Goal: Transaction & Acquisition: Purchase product/service

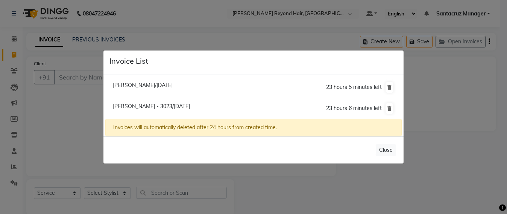
select select "6357"
select select "service"
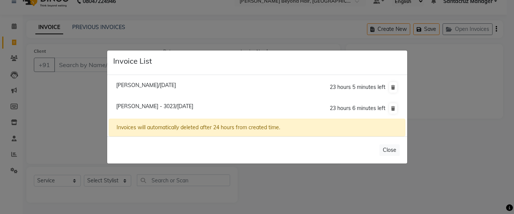
scroll to position [12, 0]
click at [131, 84] on span "[PERSON_NAME]/[DATE]" at bounding box center [146, 85] width 60 height 7
type input "9082734587"
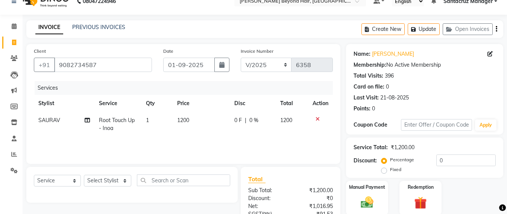
click at [61, 120] on td "SAURAV" at bounding box center [64, 124] width 61 height 25
select select "51588"
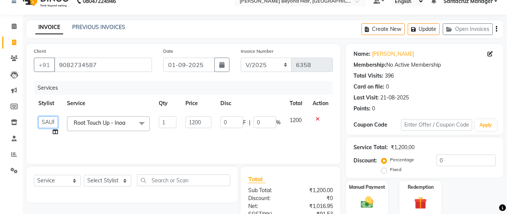
click at [56, 121] on select "Admin [PERSON_NAME] Sankat [PERSON_NAME] [PERSON_NAME] [PERSON_NAME] [PERSON_NA…" at bounding box center [48, 122] width 20 height 12
select select "86876"
click at [107, 181] on select "Select Stylist Admin [PERSON_NAME] Sankat [PERSON_NAME] [PERSON_NAME] [PERSON_N…" at bounding box center [107, 181] width 47 height 12
select select "86876"
click at [84, 175] on select "Select Stylist Admin [PERSON_NAME] Sankat [PERSON_NAME] [PERSON_NAME] [PERSON_N…" at bounding box center [107, 181] width 47 height 12
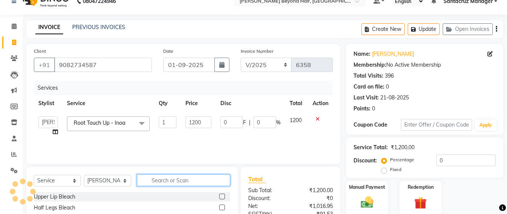
click at [154, 179] on input "text" at bounding box center [183, 180] width 93 height 12
type input "ROOT"
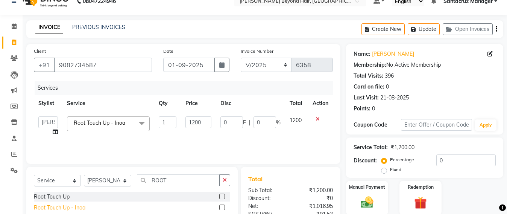
click at [83, 206] on div "Root Touch Up - Inoa" at bounding box center [60, 208] width 52 height 8
checkbox input "false"
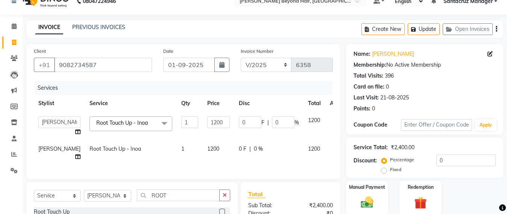
click at [203, 149] on td "1200" at bounding box center [219, 152] width 32 height 25
select select "86876"
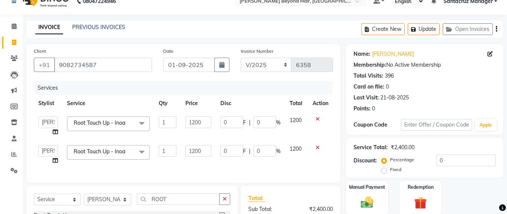
click at [214, 146] on td "1200" at bounding box center [198, 154] width 35 height 29
click at [207, 149] on input "1200" at bounding box center [198, 151] width 26 height 12
type input "1"
type input "2000"
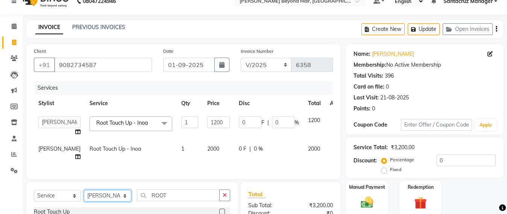
click at [98, 201] on select "Select Stylist Admin [PERSON_NAME] Sankat [PERSON_NAME] [PERSON_NAME] [PERSON_N…" at bounding box center [107, 196] width 47 height 12
select select "82490"
click at [84, 197] on select "Select Stylist Admin [PERSON_NAME] Sankat [PERSON_NAME] [PERSON_NAME] [PERSON_N…" at bounding box center [107, 196] width 47 height 12
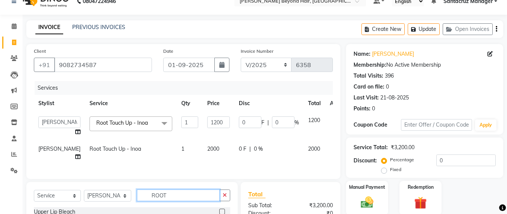
click at [167, 200] on input "ROOT" at bounding box center [178, 195] width 83 height 12
type input "R"
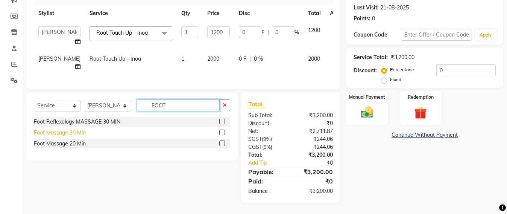
type input "FOOT"
click at [49, 135] on div "Foot Massage 30 Min" at bounding box center [60, 133] width 52 height 8
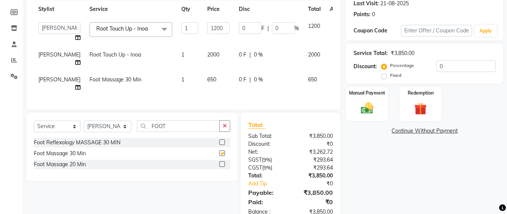
checkbox input "false"
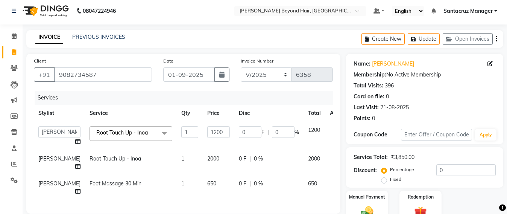
scroll to position [0, 0]
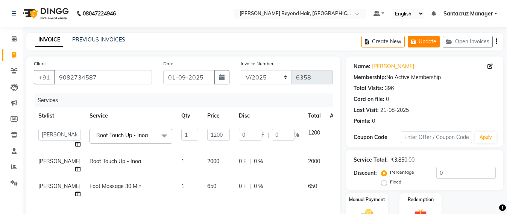
click at [425, 39] on button "Update" at bounding box center [424, 42] width 32 height 12
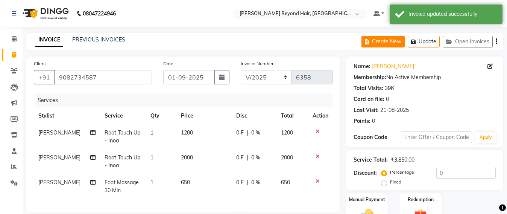
click at [389, 41] on button "Create New" at bounding box center [382, 42] width 43 height 12
select select "service"
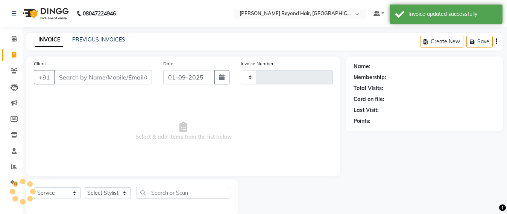
scroll to position [12, 0]
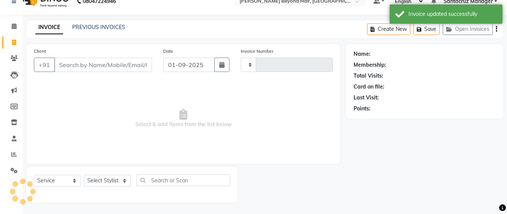
type input "6358"
select select "6357"
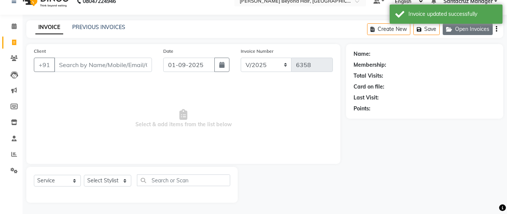
click at [470, 27] on button "Open Invoices" at bounding box center [468, 29] width 50 height 12
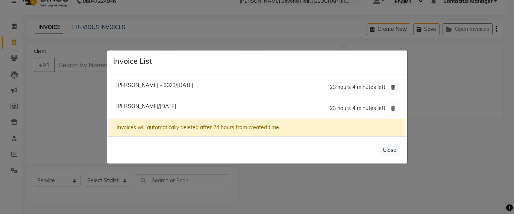
click at [73, 63] on ngb-modal-window "Invoice List Nandita Ganesh - 3023/01 September 2025 23 hours 4 minutes left Ro…" at bounding box center [257, 107] width 514 height 214
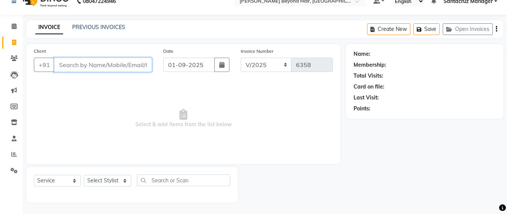
click at [70, 66] on input "Client" at bounding box center [103, 65] width 98 height 14
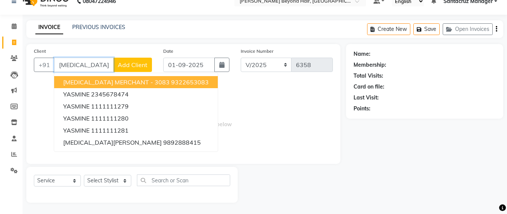
click at [76, 84] on span "YASMIN MERCHANT - 3083" at bounding box center [116, 82] width 106 height 8
type input "9322653083"
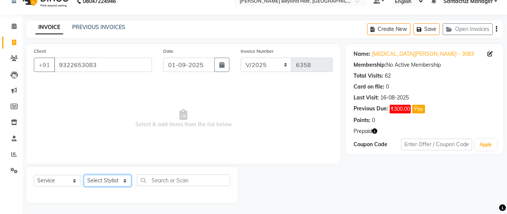
click at [93, 179] on select "Select Stylist Admin [PERSON_NAME] Sankat [PERSON_NAME] [PERSON_NAME] [PERSON_N…" at bounding box center [107, 181] width 47 height 12
select select "47842"
click at [84, 175] on select "Select Stylist Admin [PERSON_NAME] Sankat [PERSON_NAME] [PERSON_NAME] [PERSON_N…" at bounding box center [107, 181] width 47 height 12
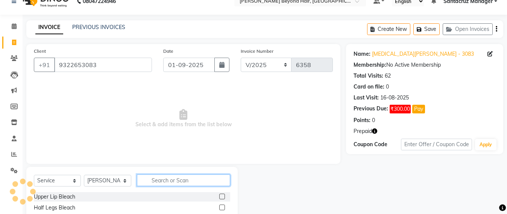
click at [150, 180] on input "text" at bounding box center [183, 180] width 93 height 12
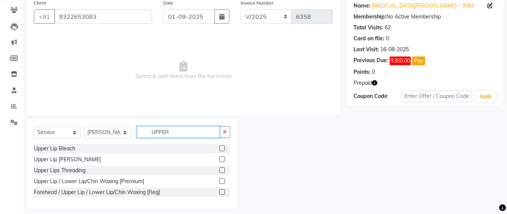
scroll to position [67, 0]
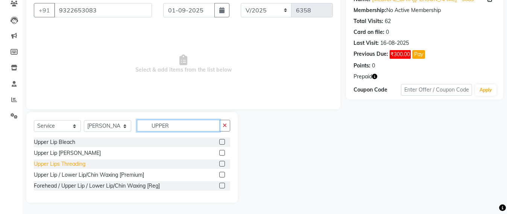
type input "UPPER"
click at [68, 164] on div "Upper Lips Threading" at bounding box center [60, 164] width 52 height 8
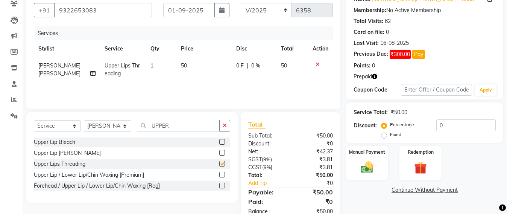
checkbox input "false"
click at [181, 129] on input "UPPER" at bounding box center [178, 126] width 83 height 12
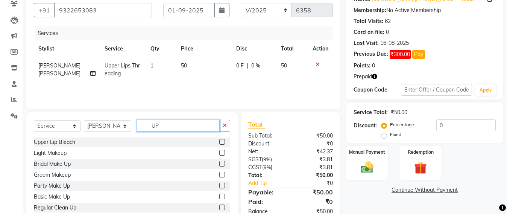
type input "U"
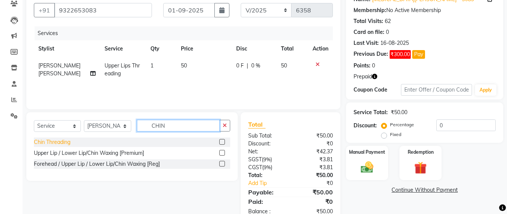
type input "CHIN"
click at [61, 142] on div "Chin Threading" at bounding box center [52, 142] width 36 height 8
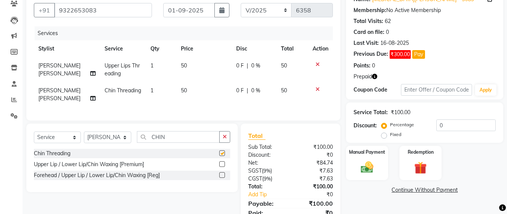
checkbox input "false"
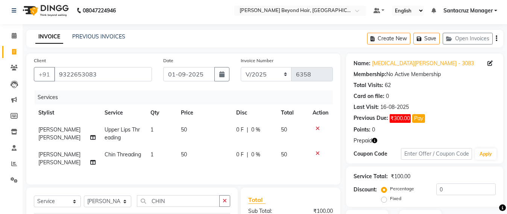
scroll to position [0, 0]
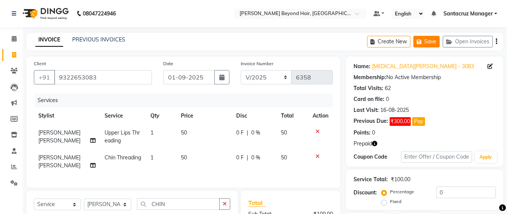
click at [427, 39] on button "Save" at bounding box center [426, 42] width 26 height 12
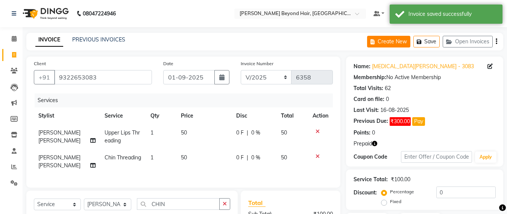
click at [395, 44] on button "Create New" at bounding box center [388, 42] width 43 height 12
select select "service"
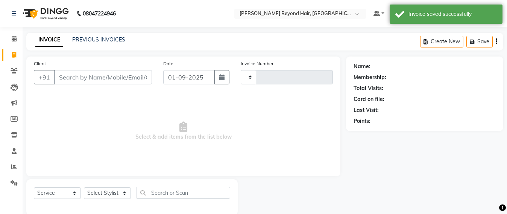
scroll to position [12, 0]
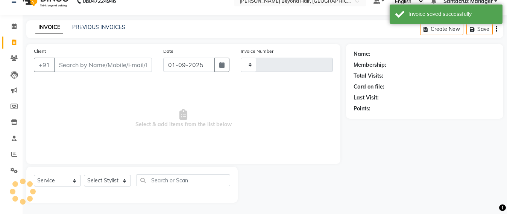
type input "6358"
select select "6357"
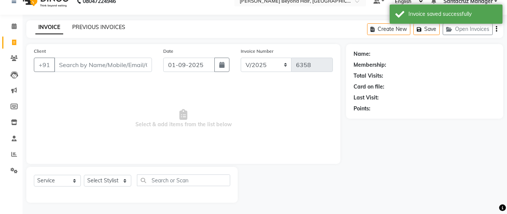
click at [106, 27] on link "PREVIOUS INVOICES" at bounding box center [98, 27] width 53 height 7
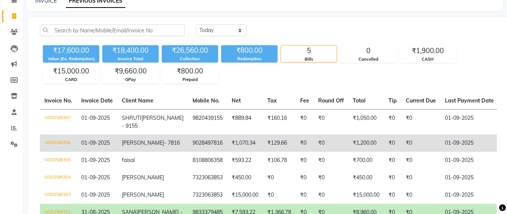
scroll to position [31, 0]
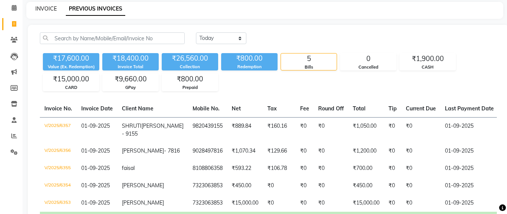
click at [41, 8] on link "INVOICE" at bounding box center [45, 8] width 21 height 7
select select "service"
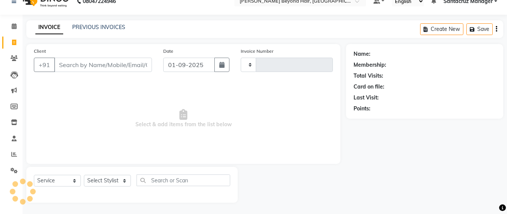
scroll to position [12, 0]
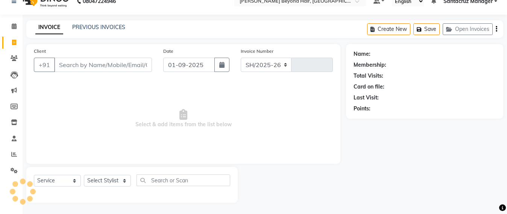
select select "6357"
type input "6358"
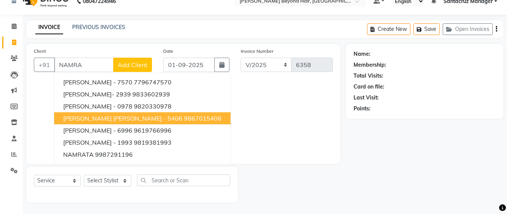
click at [109, 117] on span "NAMRATA BANDI SHAH - 5406" at bounding box center [122, 118] width 119 height 8
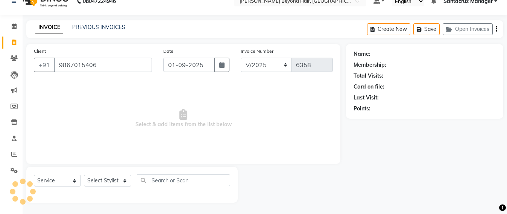
type input "9867015406"
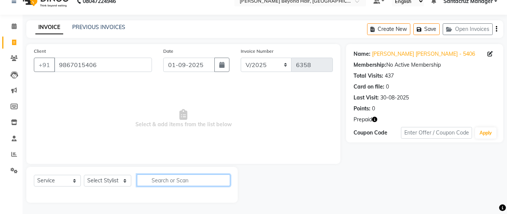
click at [156, 178] on input "text" at bounding box center [183, 180] width 93 height 12
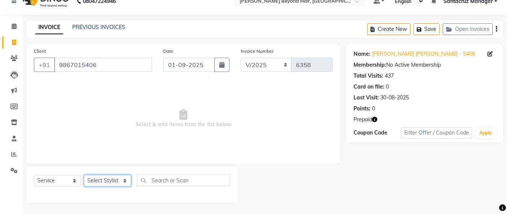
click at [109, 182] on select "Select Stylist Admin [PERSON_NAME] Sankat [PERSON_NAME] [PERSON_NAME] [PERSON_N…" at bounding box center [107, 181] width 47 height 12
select select "86876"
click at [84, 175] on select "Select Stylist Admin [PERSON_NAME] Sankat [PERSON_NAME] [PERSON_NAME] [PERSON_N…" at bounding box center [107, 181] width 47 height 12
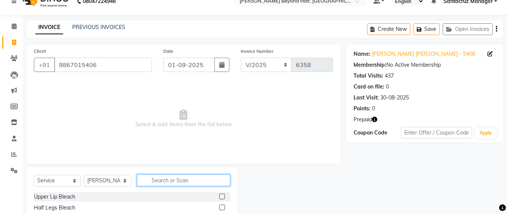
click at [153, 175] on input "text" at bounding box center [183, 180] width 93 height 12
type input "WAS"
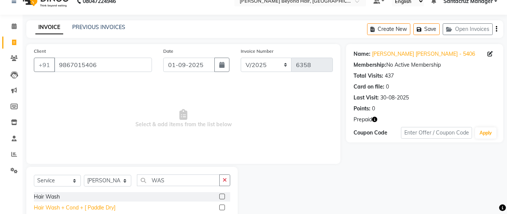
click at [104, 207] on div "Hair Wash + Cond + [ Paddle Dry]" at bounding box center [75, 208] width 82 height 8
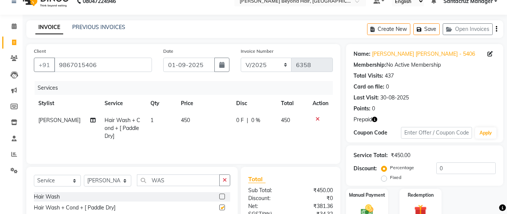
checkbox input "false"
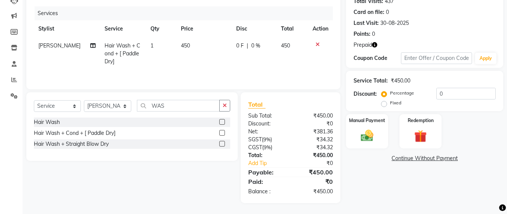
scroll to position [89, 0]
click at [421, 136] on img at bounding box center [420, 136] width 21 height 16
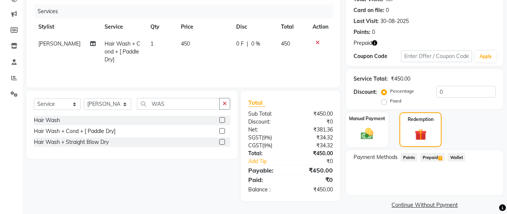
click at [435, 154] on span "Prepaid 2" at bounding box center [432, 157] width 24 height 9
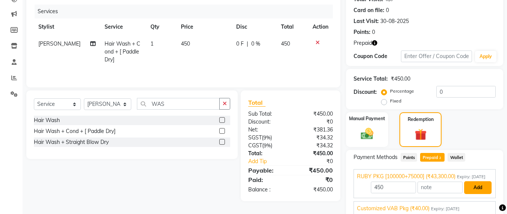
click at [483, 194] on button "Add" at bounding box center [477, 187] width 27 height 13
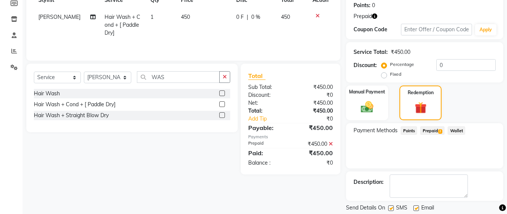
scroll to position [139, 0]
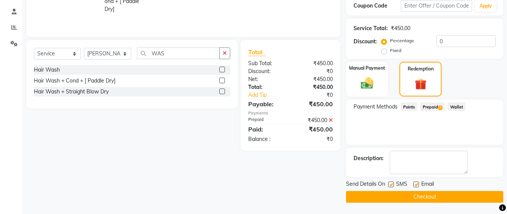
click at [421, 195] on button "Checkout" at bounding box center [424, 197] width 157 height 12
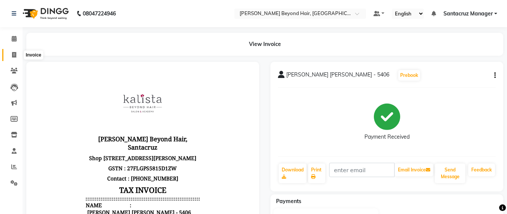
click at [14, 52] on icon at bounding box center [14, 55] width 4 height 6
select select "service"
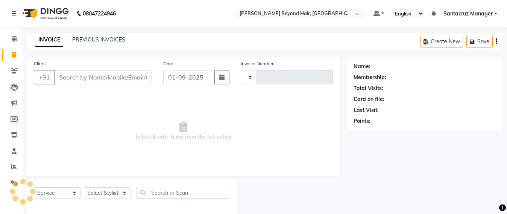
scroll to position [12, 0]
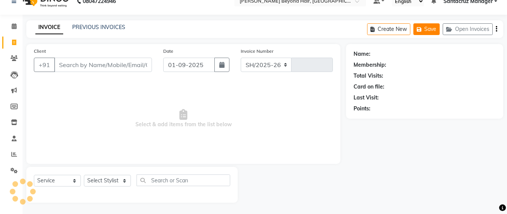
select select "6357"
type input "6359"
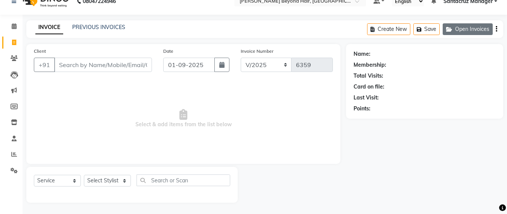
click at [471, 30] on button "Open Invoices" at bounding box center [468, 29] width 50 height 12
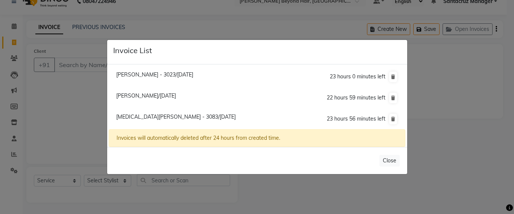
click at [172, 118] on span "Yasmin Merchant - 3083/01 September 2025" at bounding box center [176, 116] width 120 height 7
type input "9322653083"
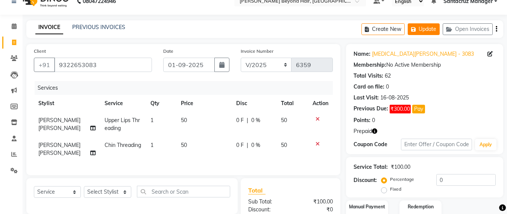
click at [426, 29] on button "Update" at bounding box center [424, 29] width 32 height 12
click at [15, 27] on icon at bounding box center [14, 26] width 5 height 6
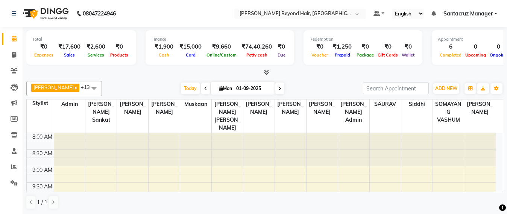
scroll to position [265, 0]
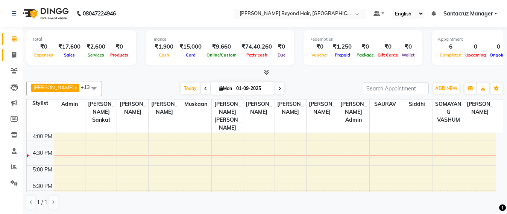
click at [7, 60] on link "Invoice" at bounding box center [11, 55] width 18 height 12
select select "service"
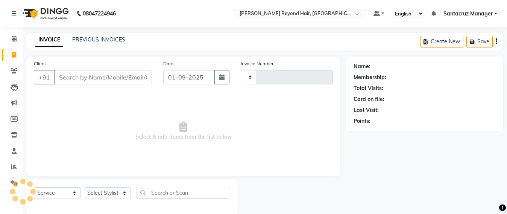
type input "6359"
select select "6357"
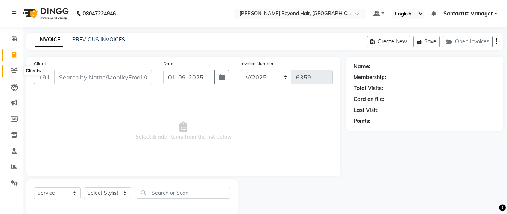
click at [16, 70] on icon at bounding box center [14, 71] width 7 height 6
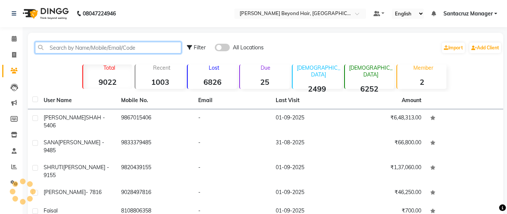
click at [80, 48] on input "text" at bounding box center [108, 48] width 146 height 12
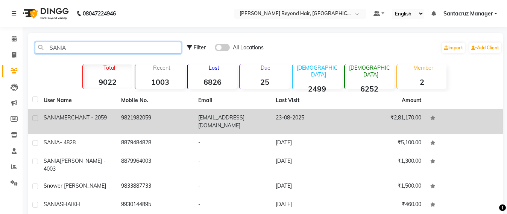
type input "SANIA"
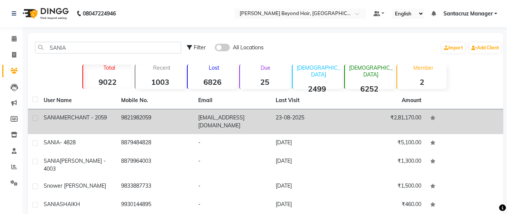
click at [298, 114] on td "23-08-2025" at bounding box center [309, 121] width 77 height 25
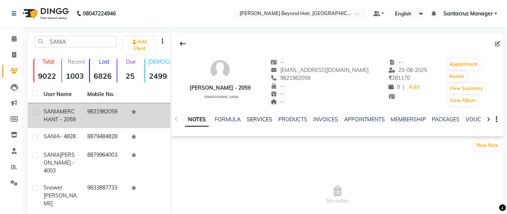
click at [257, 120] on link "SERVICES" at bounding box center [260, 119] width 26 height 7
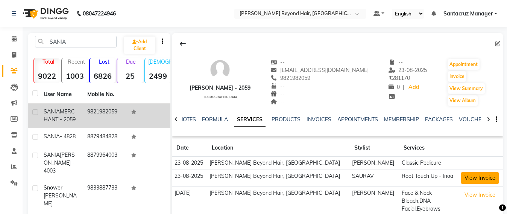
click at [464, 177] on button "View Invoice" at bounding box center [480, 178] width 38 height 12
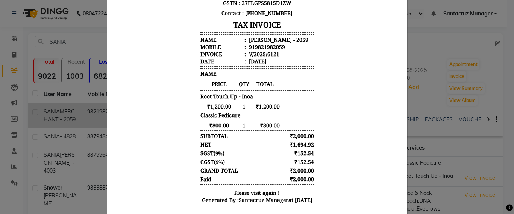
click at [432, 39] on ngb-modal-window "INVOICE View Invoice Close" at bounding box center [257, 107] width 514 height 214
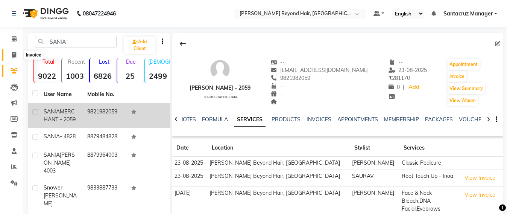
click at [13, 57] on span at bounding box center [14, 55] width 13 height 9
select select "service"
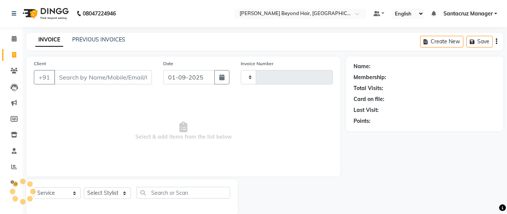
scroll to position [12, 0]
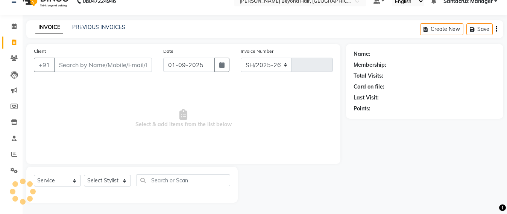
select select "6357"
type input "6359"
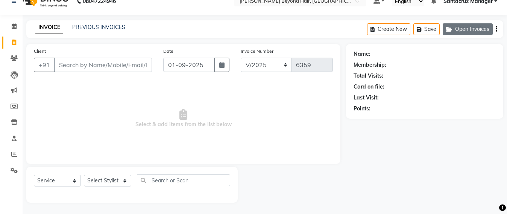
click at [470, 28] on button "Open Invoices" at bounding box center [468, 29] width 50 height 12
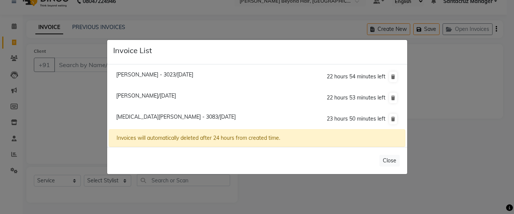
click at [135, 118] on span "Yasmin Merchant - 3083/01 September 2025" at bounding box center [176, 116] width 120 height 7
type input "9322653083"
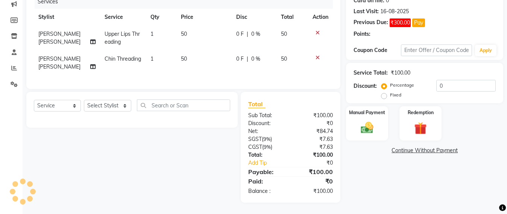
scroll to position [106, 0]
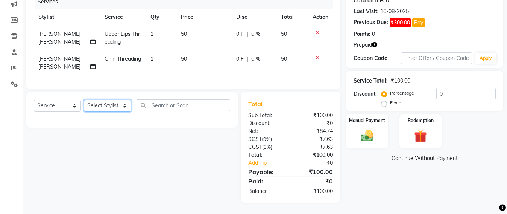
click at [106, 106] on select "Select Stylist Admin [PERSON_NAME] Sankat [PERSON_NAME] [PERSON_NAME] [PERSON_N…" at bounding box center [107, 106] width 47 height 12
select select "47842"
click at [84, 100] on select "Select Stylist Admin [PERSON_NAME] Sankat [PERSON_NAME] [PERSON_NAME] [PERSON_N…" at bounding box center [107, 106] width 47 height 12
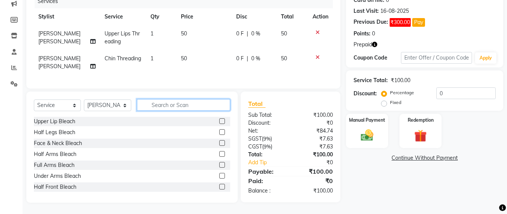
click at [161, 103] on input "text" at bounding box center [183, 105] width 93 height 12
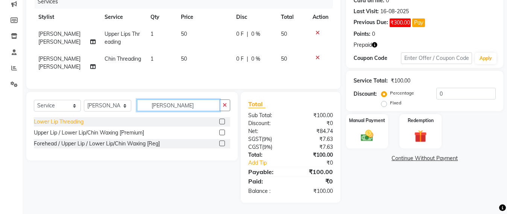
type input "LOWE"
click at [67, 121] on div "Lower Lip Threading" at bounding box center [59, 122] width 50 height 8
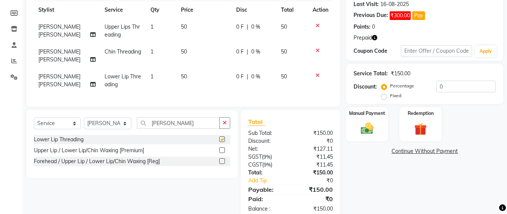
checkbox input "false"
click at [176, 126] on input "LOWE" at bounding box center [178, 123] width 83 height 12
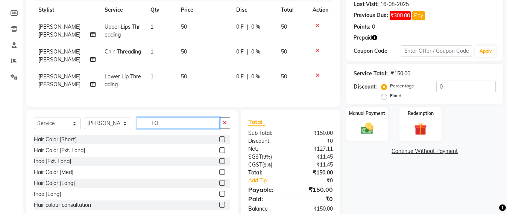
type input "L"
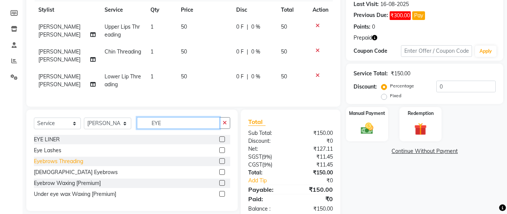
type input "EYE"
click at [68, 165] on div "Eyebrows Threading" at bounding box center [58, 161] width 49 height 8
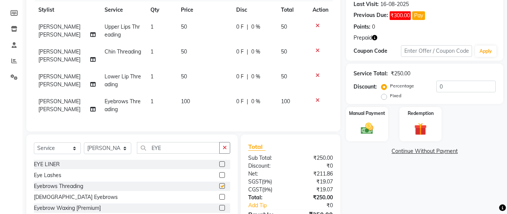
checkbox input "false"
click at [368, 132] on img at bounding box center [367, 128] width 21 height 15
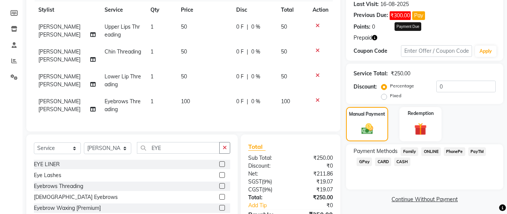
click at [418, 16] on button "Pay" at bounding box center [418, 15] width 13 height 9
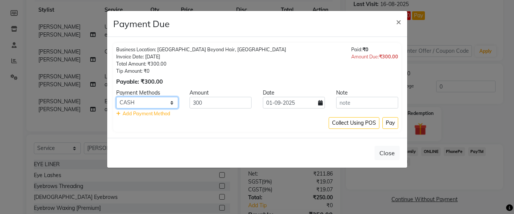
click at [166, 104] on select "Family ONLINE PhonePe PayTM GPay CARD CASH" at bounding box center [147, 103] width 62 height 12
select select "2"
click at [116, 97] on select "Family ONLINE PhonePe PayTM GPay CARD CASH" at bounding box center [147, 103] width 62 height 12
click at [394, 124] on button "Pay" at bounding box center [391, 123] width 16 height 12
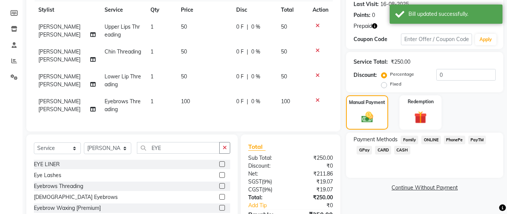
click at [386, 150] on span "CARD" at bounding box center [383, 150] width 16 height 9
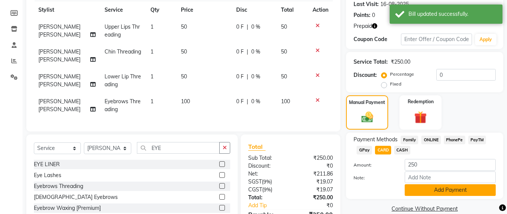
click at [446, 190] on button "Add Payment" at bounding box center [450, 190] width 91 height 12
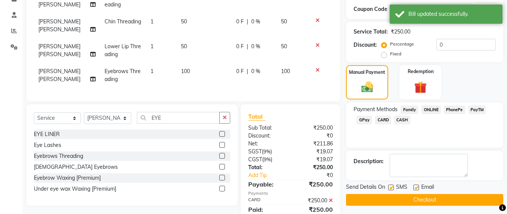
scroll to position [171, 0]
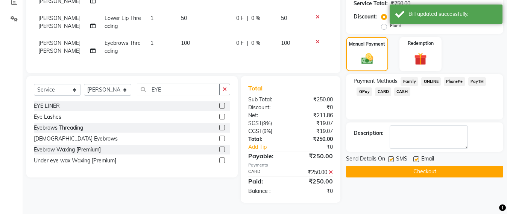
click at [425, 166] on button "Checkout" at bounding box center [424, 172] width 157 height 12
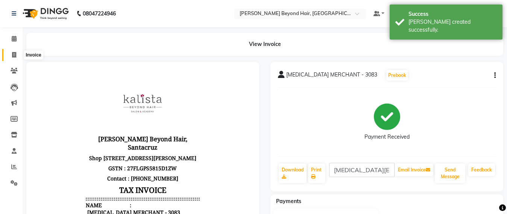
click at [10, 53] on span at bounding box center [14, 55] width 13 height 9
select select "service"
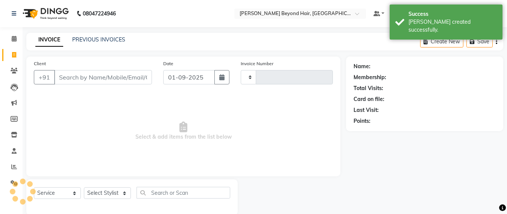
scroll to position [12, 0]
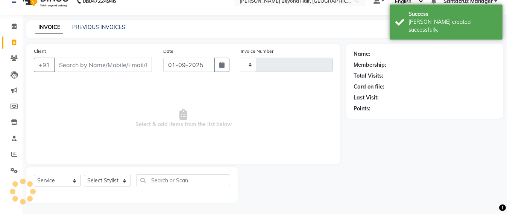
type input "6360"
select select "6357"
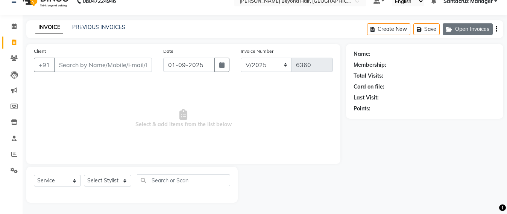
click at [469, 26] on button "Open Invoices" at bounding box center [468, 29] width 50 height 12
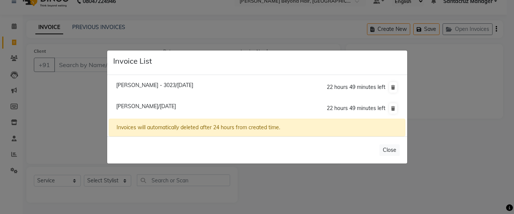
click at [76, 67] on ngb-modal-window "Invoice List Nandita Ganesh - 3023/01 September 2025 22 hours 49 minutes left R…" at bounding box center [257, 107] width 514 height 214
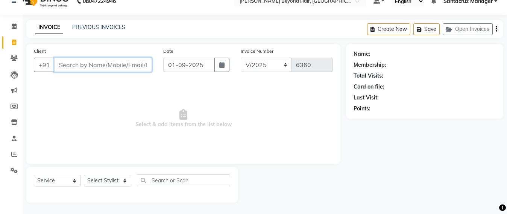
click at [76, 67] on input "Client" at bounding box center [103, 65] width 98 height 14
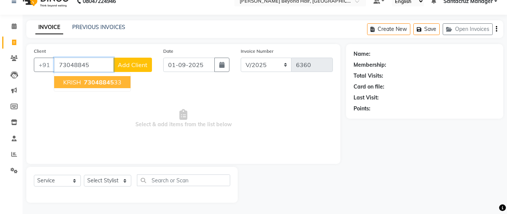
click at [112, 82] on span "73048845" at bounding box center [99, 82] width 30 height 8
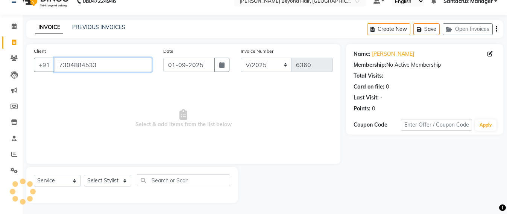
click at [105, 63] on input "7304884533" at bounding box center [103, 65] width 98 height 14
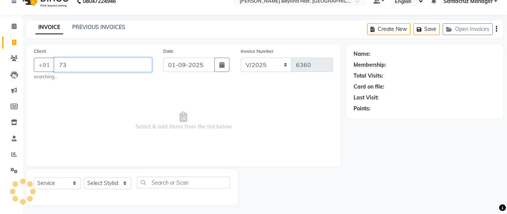
type input "7"
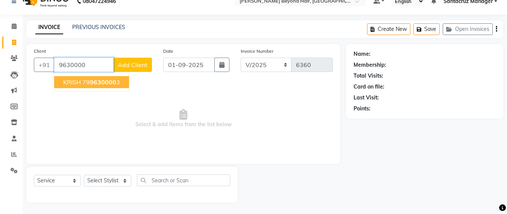
drag, startPoint x: 75, startPoint y: 81, endPoint x: 121, endPoint y: 77, distance: 45.7
click at [75, 81] on span "KRISH" at bounding box center [72, 82] width 18 height 8
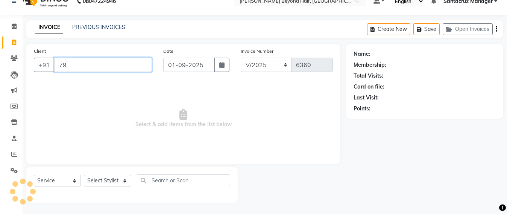
type input "7"
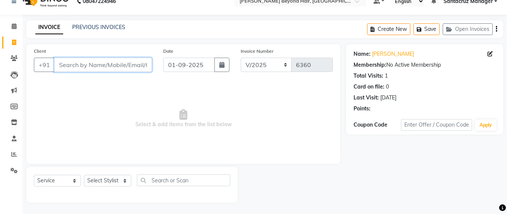
click at [62, 68] on input "Client" at bounding box center [103, 65] width 98 height 14
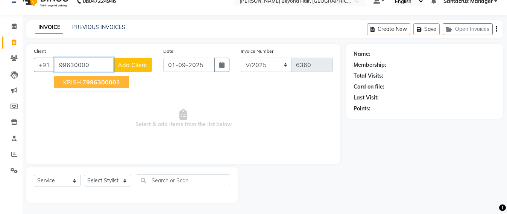
click at [73, 85] on span "KRISH" at bounding box center [72, 82] width 18 height 8
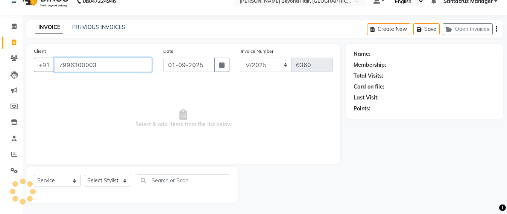
type input "7996300003"
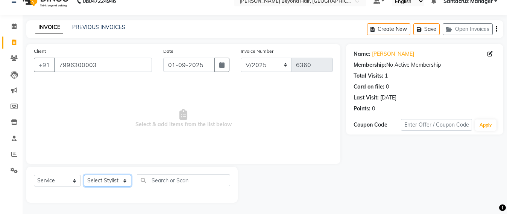
click at [96, 182] on select "Select Stylist Admin [PERSON_NAME] Sankat [PERSON_NAME] [PERSON_NAME] [PERSON_N…" at bounding box center [107, 181] width 47 height 12
select select "84296"
click at [84, 175] on select "Select Stylist Admin [PERSON_NAME] Sankat [PERSON_NAME] [PERSON_NAME] [PERSON_N…" at bounding box center [107, 181] width 47 height 12
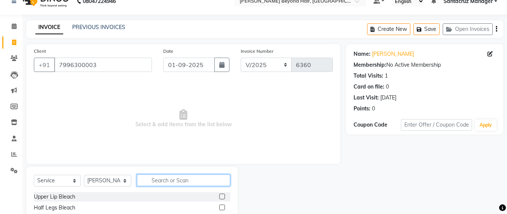
click at [157, 175] on input "text" at bounding box center [183, 180] width 93 height 12
type input "HAIR C"
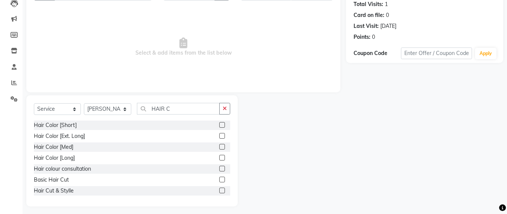
scroll to position [88, 0]
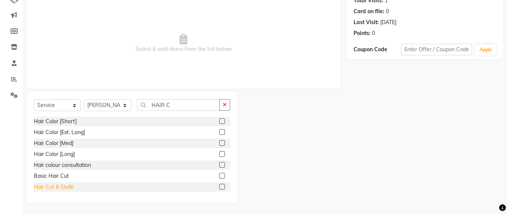
click at [50, 187] on div "Hair Cut & Stylle" at bounding box center [54, 187] width 40 height 8
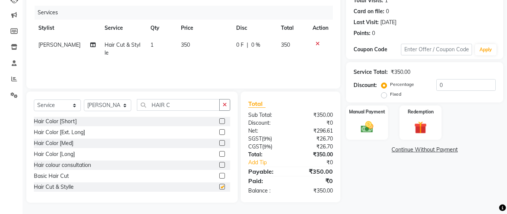
checkbox input "false"
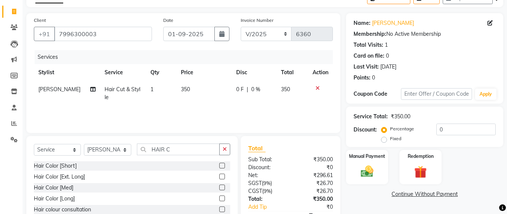
scroll to position [0, 0]
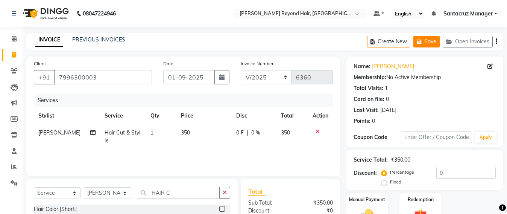
click at [428, 40] on button "Save" at bounding box center [426, 42] width 26 height 12
click at [99, 74] on input "7996300003" at bounding box center [103, 77] width 98 height 14
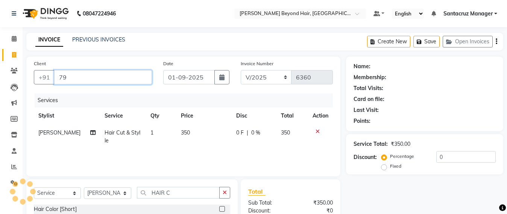
type input "7"
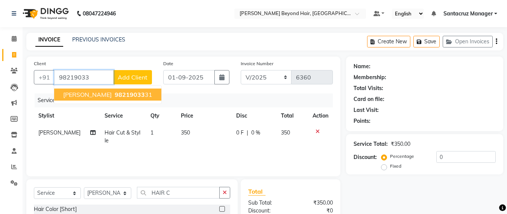
click at [85, 97] on span "[PERSON_NAME]" at bounding box center [87, 95] width 49 height 8
type input "9821903331"
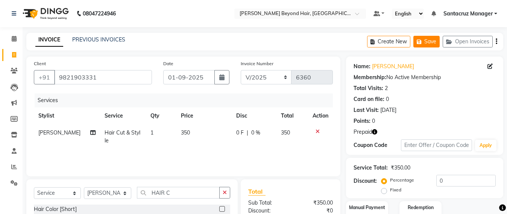
click at [425, 40] on button "Save" at bounding box center [426, 42] width 26 height 12
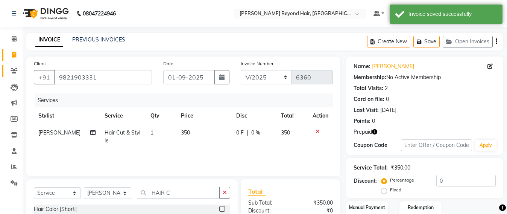
click at [5, 70] on link "Clients" at bounding box center [11, 71] width 18 height 12
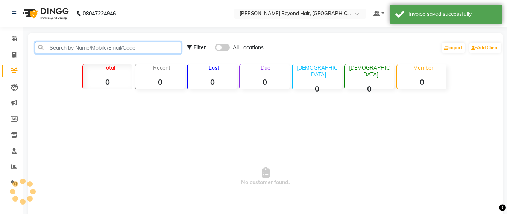
click at [62, 48] on input "text" at bounding box center [108, 48] width 146 height 12
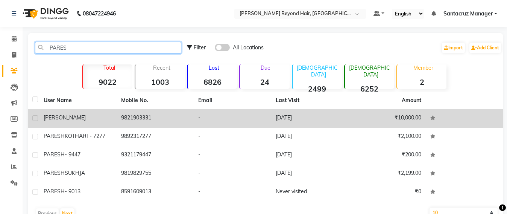
type input "PARES"
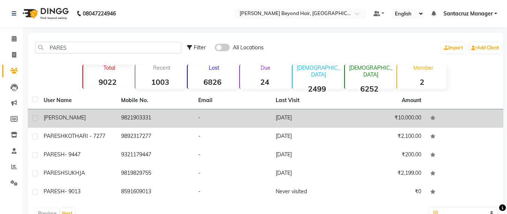
click at [118, 116] on td "9821903331" at bounding box center [155, 118] width 77 height 18
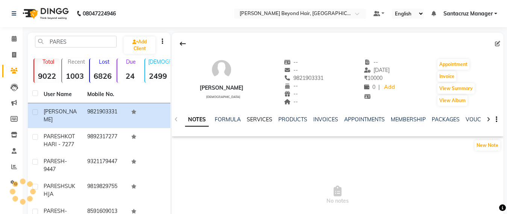
click at [259, 118] on link "SERVICES" at bounding box center [260, 119] width 26 height 7
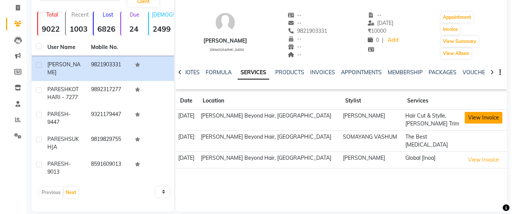
scroll to position [56, 0]
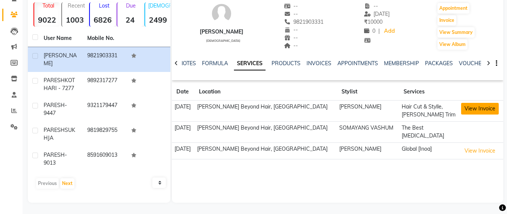
click at [463, 111] on button "View Invoice" at bounding box center [480, 109] width 38 height 12
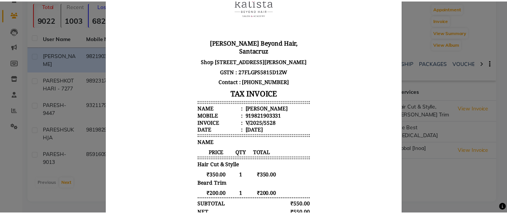
scroll to position [182, 0]
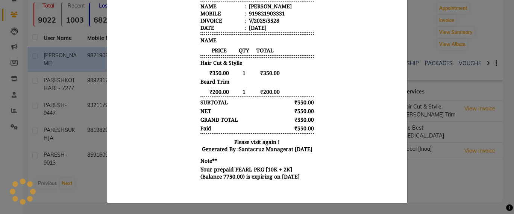
click at [437, 166] on ngb-modal-window "INVOICE View Invoice Close" at bounding box center [257, 107] width 514 height 214
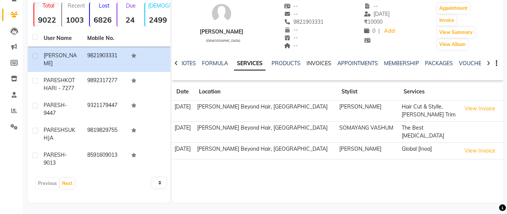
click at [319, 64] on link "INVOICES" at bounding box center [319, 63] width 25 height 7
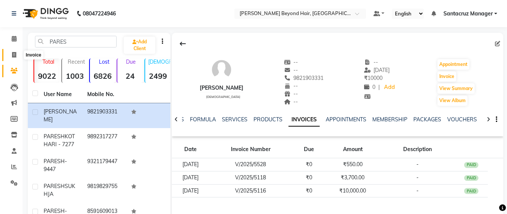
click at [13, 56] on icon at bounding box center [14, 55] width 4 height 6
select select "service"
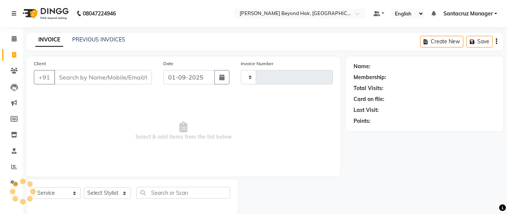
scroll to position [12, 0]
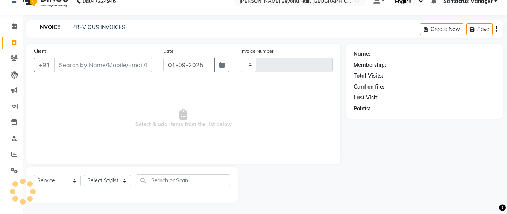
type input "6360"
select select "6357"
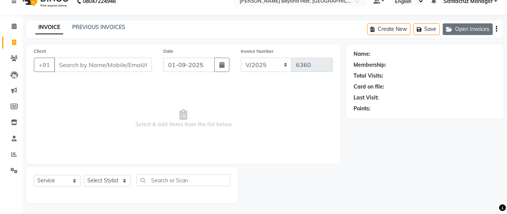
click at [460, 27] on button "Open Invoices" at bounding box center [468, 29] width 50 height 12
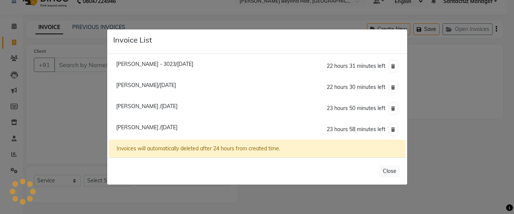
click at [146, 123] on li "Paresh Patel /01 September 2025 23 hours 58 minutes left" at bounding box center [257, 129] width 296 height 21
click at [394, 107] on icon at bounding box center [393, 108] width 4 height 5
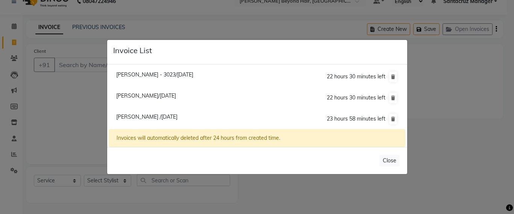
click at [152, 120] on span "Paresh Patel /01 September 2025" at bounding box center [146, 116] width 61 height 7
type input "9821903331"
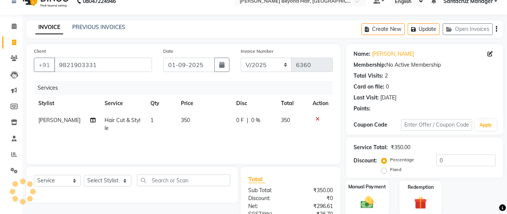
scroll to position [87, 0]
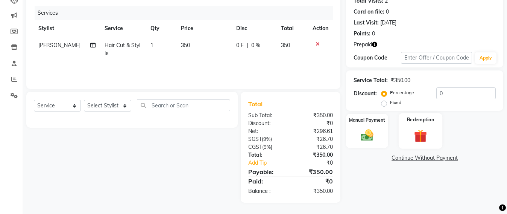
click at [414, 124] on div "Redemption" at bounding box center [421, 131] width 44 height 36
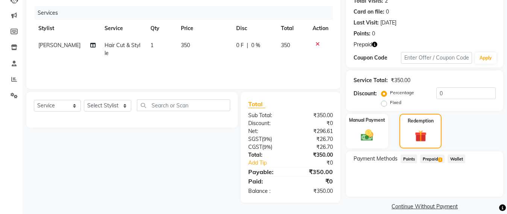
scroll to position [97, 0]
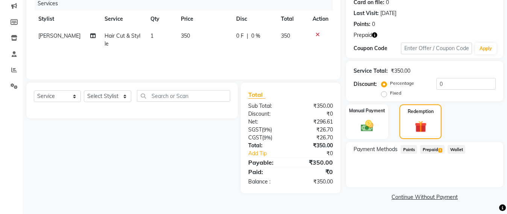
click at [431, 147] on span "Prepaid 1" at bounding box center [432, 149] width 24 height 9
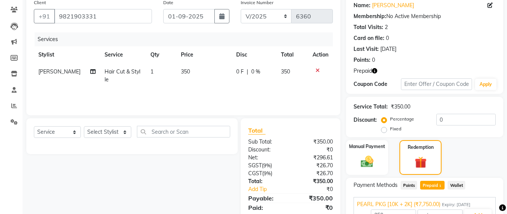
scroll to position [103, 0]
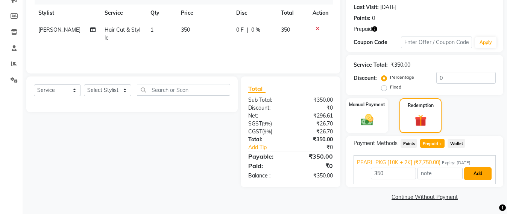
click at [476, 171] on button "Add" at bounding box center [477, 173] width 27 height 13
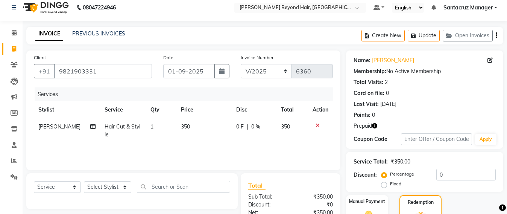
scroll to position [0, 0]
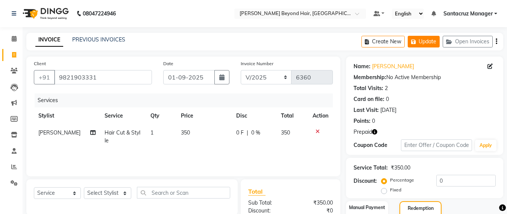
click at [420, 40] on button "Update" at bounding box center [424, 42] width 32 height 12
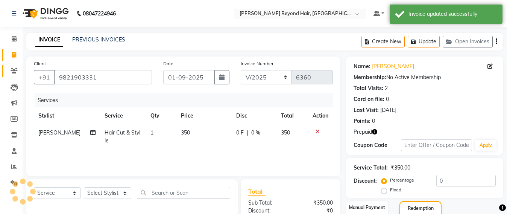
click at [9, 76] on link "Clients" at bounding box center [11, 71] width 18 height 12
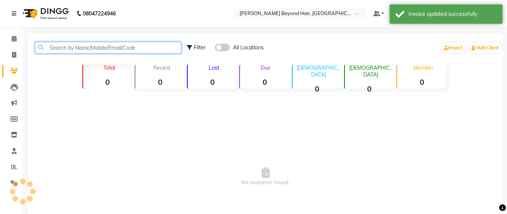
click at [66, 49] on input "text" at bounding box center [108, 48] width 146 height 12
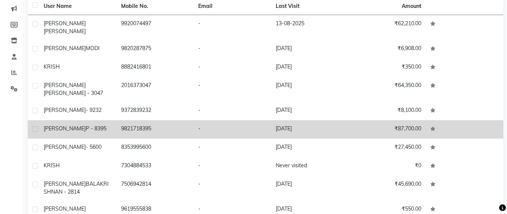
scroll to position [125, 0]
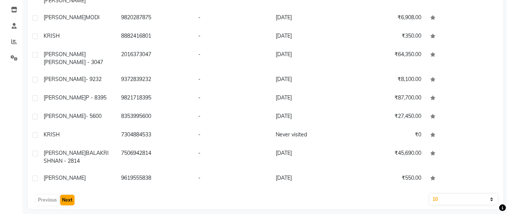
type input "KRISH"
click at [66, 195] on button "Next" at bounding box center [67, 199] width 14 height 11
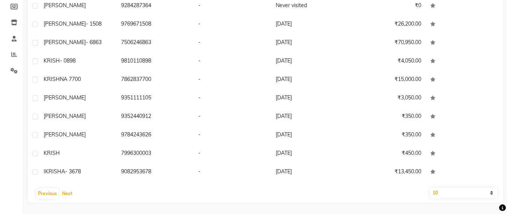
scroll to position [118, 0]
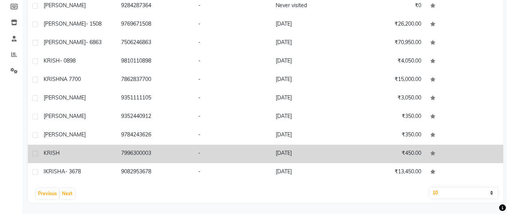
click at [154, 158] on td "7996300003" at bounding box center [155, 153] width 77 height 18
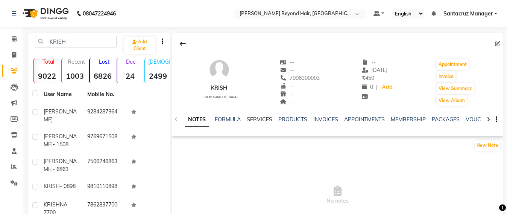
click at [261, 118] on link "SERVICES" at bounding box center [260, 119] width 26 height 7
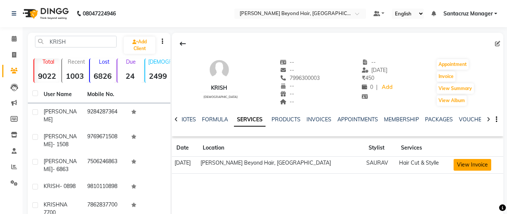
click at [468, 168] on button "View Invoice" at bounding box center [473, 165] width 38 height 12
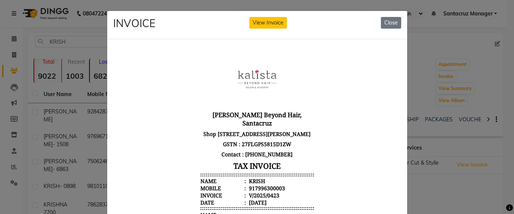
click at [425, 49] on ngb-modal-window "INVOICE View Invoice Close" at bounding box center [257, 107] width 514 height 214
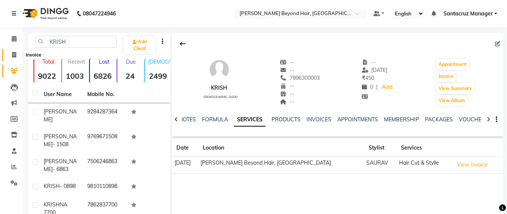
click at [12, 56] on icon at bounding box center [14, 55] width 4 height 6
select select "service"
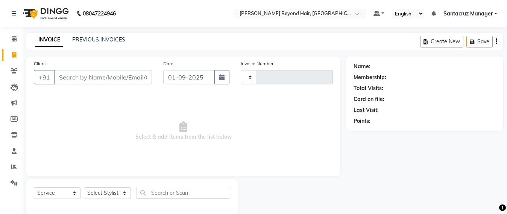
scroll to position [12, 0]
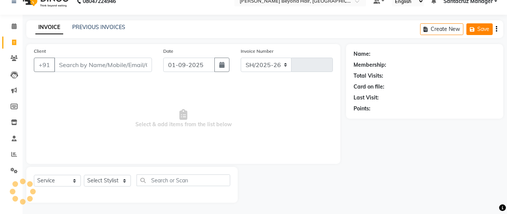
select select "6357"
type input "6360"
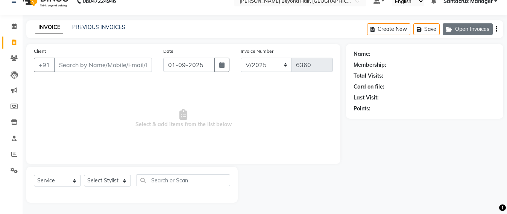
click at [479, 31] on button "Open Invoices" at bounding box center [468, 29] width 50 height 12
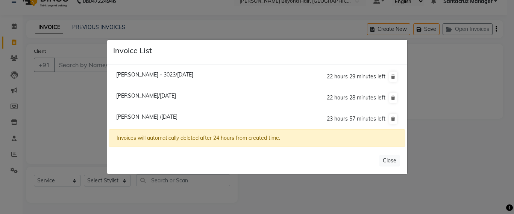
click at [130, 117] on span "Paresh Patel /01 September 2025" at bounding box center [146, 116] width 61 height 7
type input "9821903331"
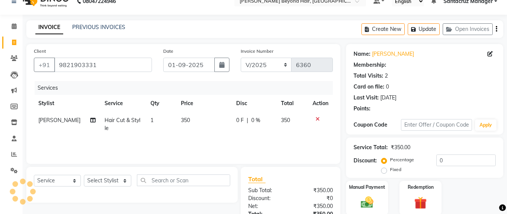
click at [188, 120] on td "350" at bounding box center [203, 124] width 55 height 25
select select "84296"
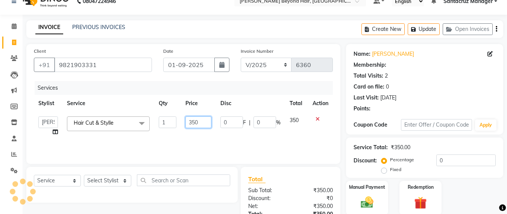
click at [200, 118] on input "350" at bounding box center [198, 122] width 26 height 12
type input "3"
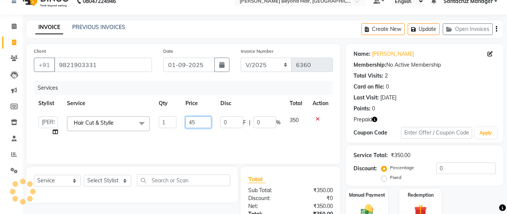
type input "450"
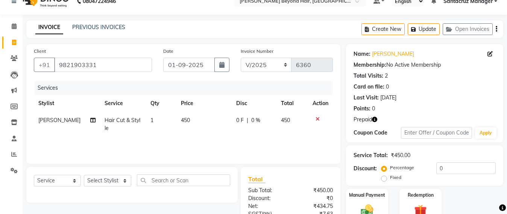
click at [227, 146] on div "Services Stylist Service Qty Price Disc Total Action AZHER SHAIKH Hair Cut & St…" at bounding box center [183, 118] width 299 height 75
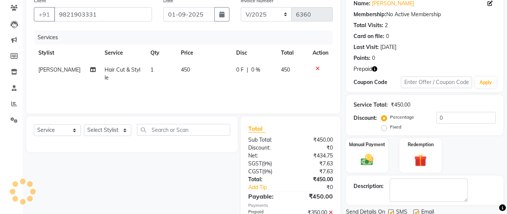
scroll to position [103, 0]
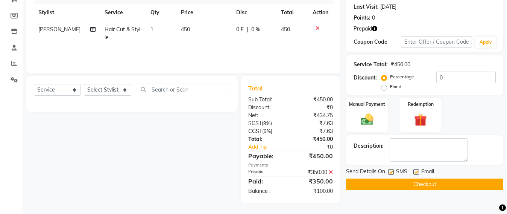
click at [330, 172] on icon at bounding box center [331, 171] width 4 height 5
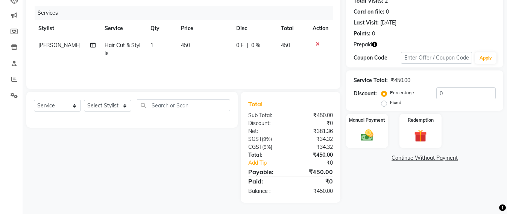
scroll to position [87, 0]
click at [421, 134] on img at bounding box center [420, 136] width 21 height 16
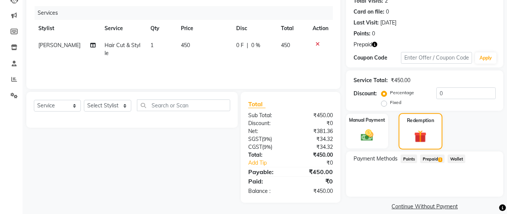
scroll to position [97, 0]
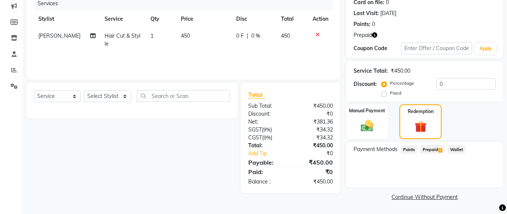
click at [429, 150] on span "Prepaid 1" at bounding box center [432, 149] width 24 height 9
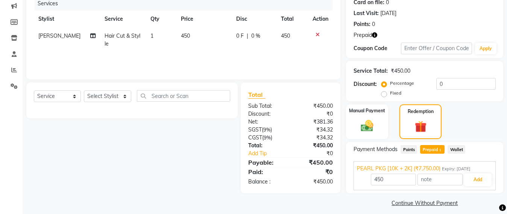
scroll to position [103, 0]
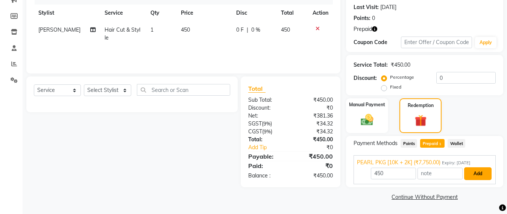
click at [479, 170] on button "Add" at bounding box center [477, 173] width 27 height 13
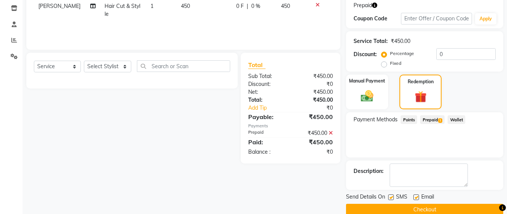
scroll to position [139, 0]
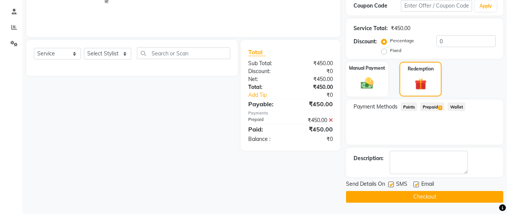
click at [436, 194] on button "Checkout" at bounding box center [424, 197] width 157 height 12
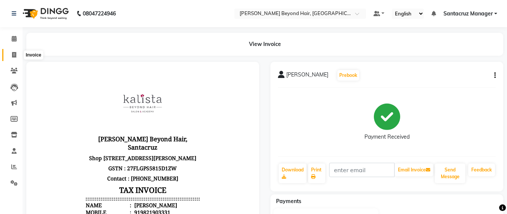
click at [10, 58] on span at bounding box center [14, 55] width 13 height 9
select select "service"
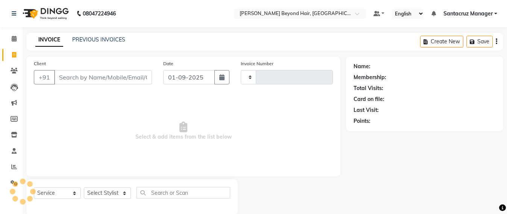
scroll to position [12, 0]
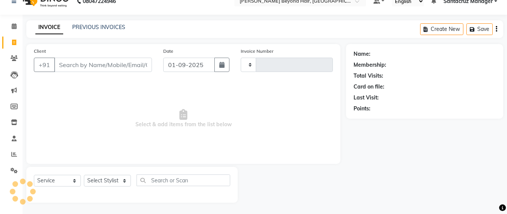
type input "6361"
select select "6357"
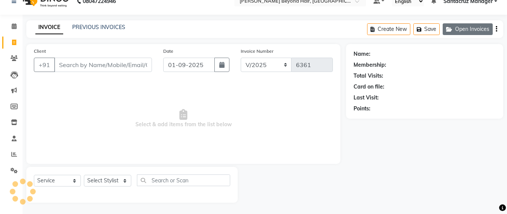
click at [464, 27] on button "Open Invoices" at bounding box center [468, 29] width 50 height 12
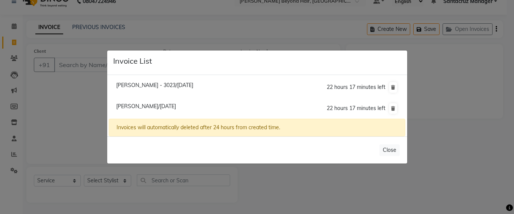
click at [139, 106] on span "Ronita Manali/01 September 2025" at bounding box center [146, 106] width 60 height 7
type input "9082734587"
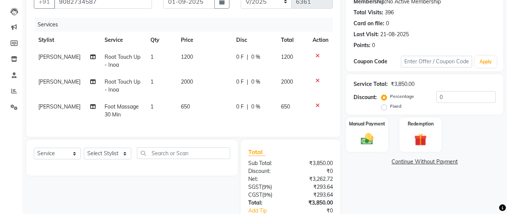
scroll to position [123, 0]
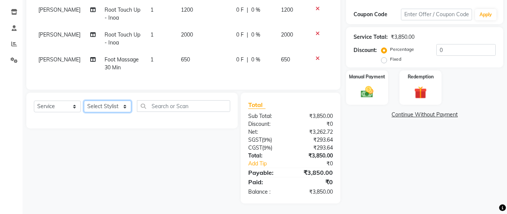
click at [103, 112] on select "Select Stylist Admin [PERSON_NAME] Sankat [PERSON_NAME] [PERSON_NAME] [PERSON_N…" at bounding box center [107, 106] width 47 height 12
select select "86876"
click at [84, 108] on select "Select Stylist Admin [PERSON_NAME] Sankat [PERSON_NAME] [PERSON_NAME] [PERSON_N…" at bounding box center [107, 106] width 47 height 12
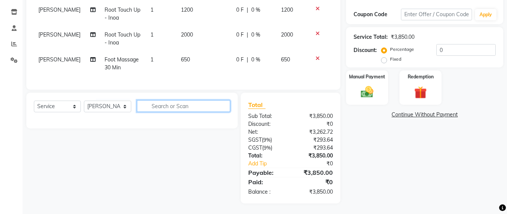
click at [151, 109] on input "text" at bounding box center [183, 106] width 93 height 12
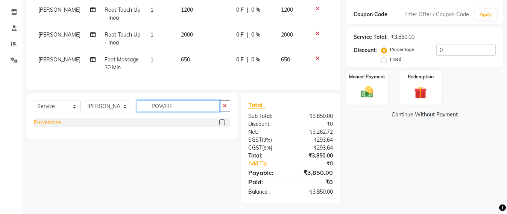
type input "POWER"
click at [52, 126] on div "Powerdose" at bounding box center [47, 122] width 27 height 8
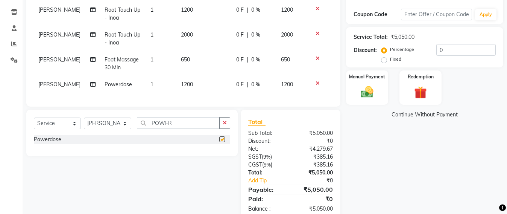
checkbox input "false"
click at [198, 82] on td "1200" at bounding box center [203, 84] width 55 height 17
select select "86876"
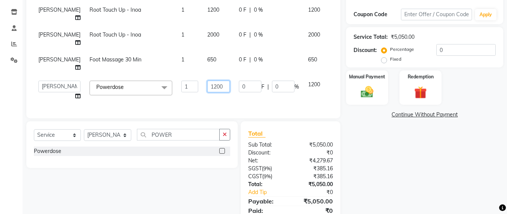
click at [212, 86] on input "1200" at bounding box center [218, 86] width 23 height 12
type input "1500"
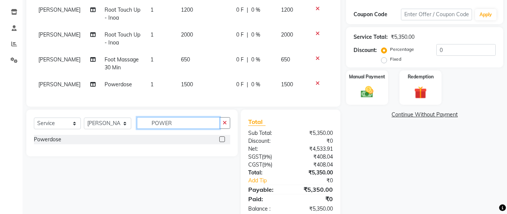
click at [184, 135] on div "Select Service Product Membership Package Voucher Prepaid Gift Card Select Styl…" at bounding box center [132, 126] width 196 height 18
type input "P"
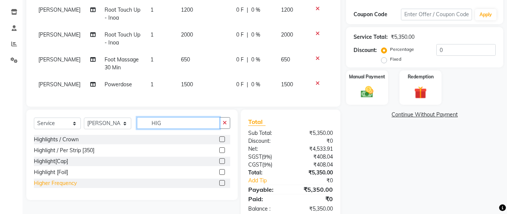
type input "HIG"
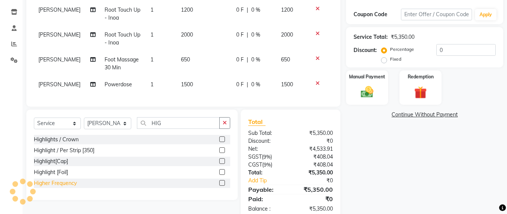
click at [68, 187] on div "Higher Frequency" at bounding box center [55, 183] width 43 height 8
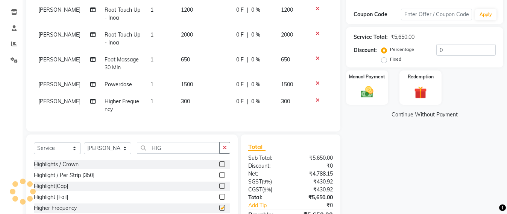
checkbox input "false"
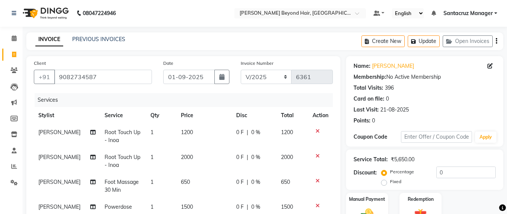
scroll to position [0, 0]
click at [85, 38] on link "PREVIOUS INVOICES" at bounding box center [98, 39] width 53 height 7
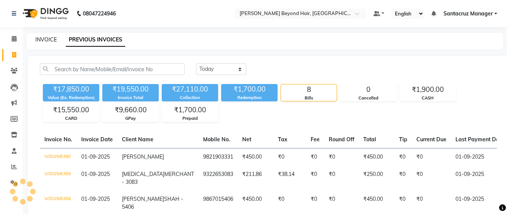
click at [38, 41] on link "INVOICE" at bounding box center [45, 39] width 21 height 7
select select "service"
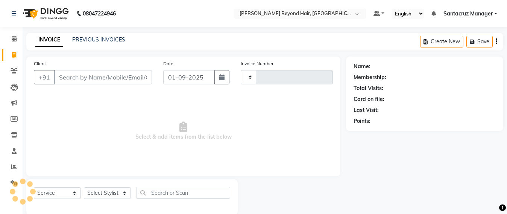
scroll to position [12, 0]
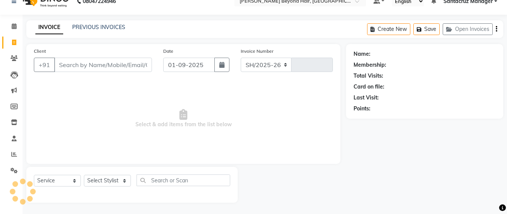
select select "6357"
type input "6361"
click at [476, 25] on button "Open Invoices" at bounding box center [468, 29] width 50 height 12
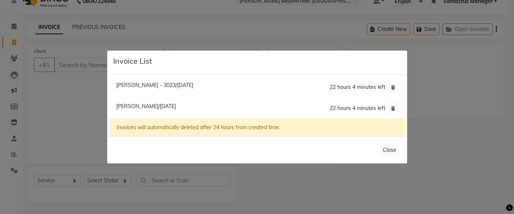
click at [149, 108] on span "Ronita Manali/01 September 2025" at bounding box center [146, 106] width 60 height 7
type input "9082734587"
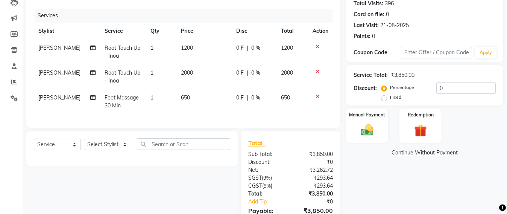
scroll to position [131, 0]
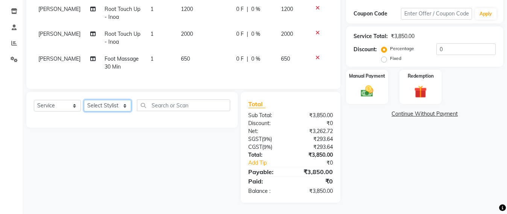
drag, startPoint x: 113, startPoint y: 108, endPoint x: 113, endPoint y: 100, distance: 8.3
click at [113, 108] on select "Select Stylist Admin [PERSON_NAME] Sankat [PERSON_NAME] [PERSON_NAME] [PERSON_N…" at bounding box center [107, 106] width 47 height 12
select select "86876"
click at [84, 100] on select "Select Stylist Admin [PERSON_NAME] Sankat [PERSON_NAME] [PERSON_NAME] [PERSON_N…" at bounding box center [107, 106] width 47 height 12
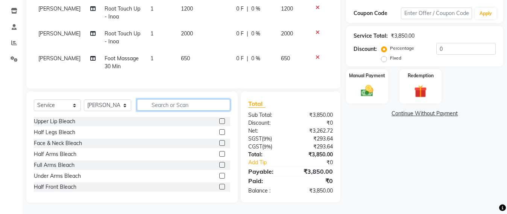
click at [149, 104] on input "text" at bounding box center [183, 105] width 93 height 12
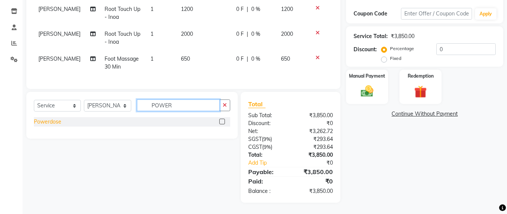
type input "POWER"
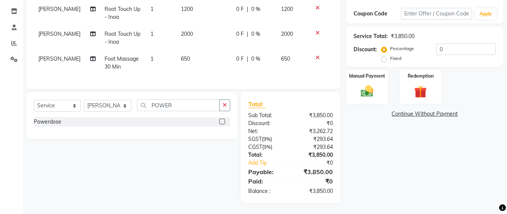
drag, startPoint x: 48, startPoint y: 123, endPoint x: 96, endPoint y: 88, distance: 59.0
click at [48, 122] on div "Powerdose" at bounding box center [47, 122] width 27 height 8
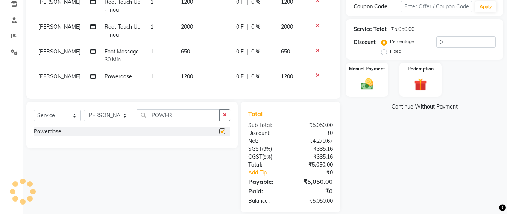
checkbox input "false"
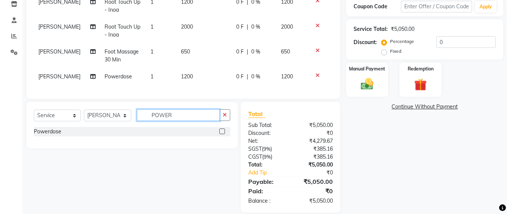
click at [172, 121] on input "POWER" at bounding box center [178, 115] width 83 height 12
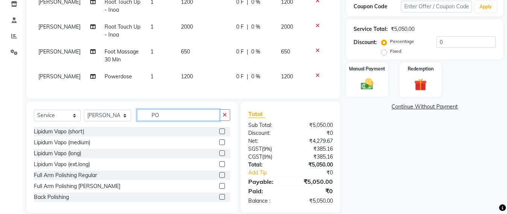
type input "P"
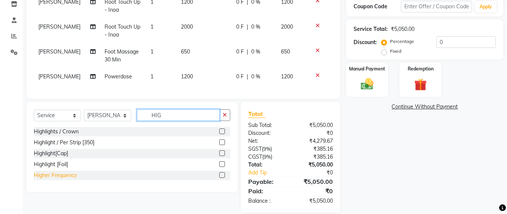
type input "HIG"
click at [71, 179] on div "Higher Frequency" at bounding box center [55, 175] width 43 height 8
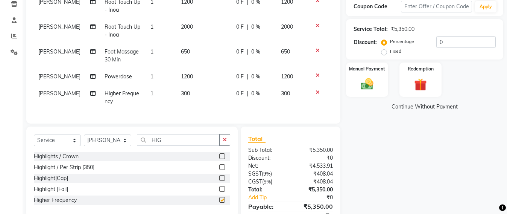
checkbox input "false"
click at [192, 78] on td "1200" at bounding box center [203, 76] width 55 height 17
select select "86876"
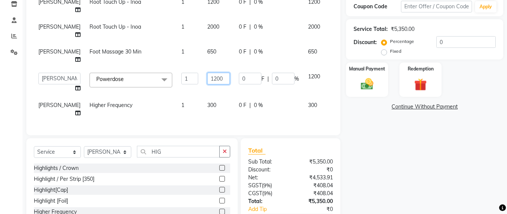
click at [209, 73] on input "1200" at bounding box center [218, 79] width 23 height 12
type input "1500"
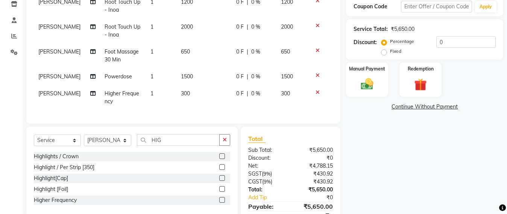
click at [264, 111] on div "Services Stylist Service Qty Price Disc Total Action RINKI SAV Root Touch Up - …" at bounding box center [183, 39] width 299 height 153
click at [179, 146] on input "HIG" at bounding box center [178, 140] width 83 height 12
type input "H"
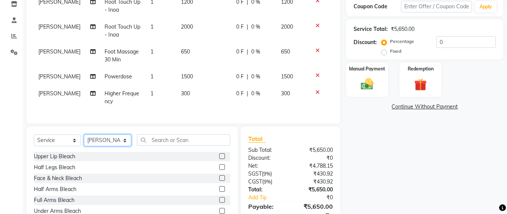
click at [100, 146] on select "Select Stylist Admin [PERSON_NAME] Sankat [PERSON_NAME] [PERSON_NAME] [PERSON_N…" at bounding box center [107, 140] width 47 height 12
select select "47842"
click at [84, 141] on select "Select Stylist Admin [PERSON_NAME] Sankat [PERSON_NAME] [PERSON_NAME] [PERSON_N…" at bounding box center [107, 140] width 47 height 12
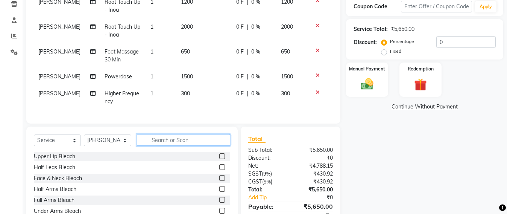
click at [158, 146] on input "text" at bounding box center [183, 140] width 93 height 12
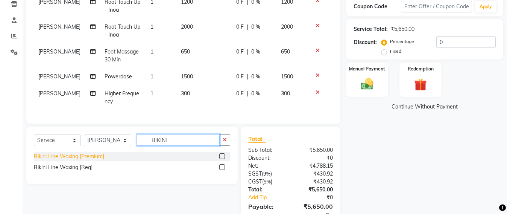
type input "BIKINI"
click at [71, 160] on div "Bikini Line Waxing [Premium]" at bounding box center [69, 156] width 70 height 8
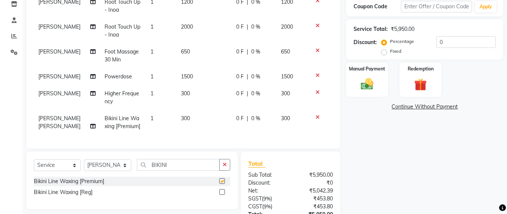
checkbox input "false"
click at [369, 84] on img at bounding box center [367, 83] width 21 height 15
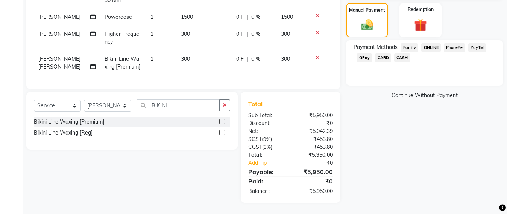
scroll to position [197, 0]
click at [381, 53] on span "CARD" at bounding box center [383, 57] width 16 height 9
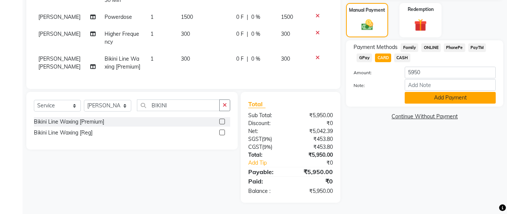
click at [439, 92] on button "Add Payment" at bounding box center [450, 98] width 91 height 12
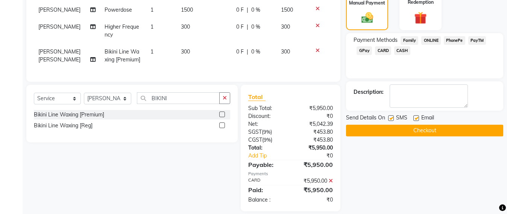
click at [428, 131] on button "Checkout" at bounding box center [424, 131] width 157 height 12
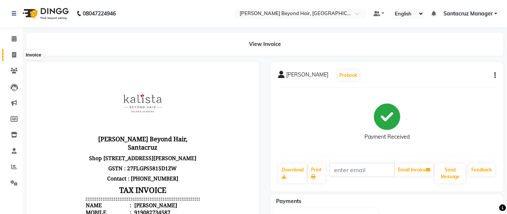
click at [10, 53] on span at bounding box center [14, 55] width 13 height 9
select select "service"
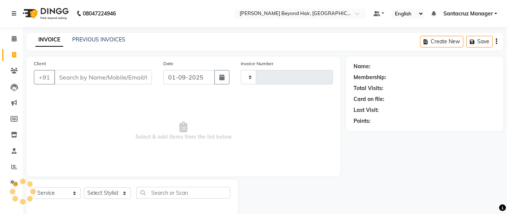
scroll to position [12, 0]
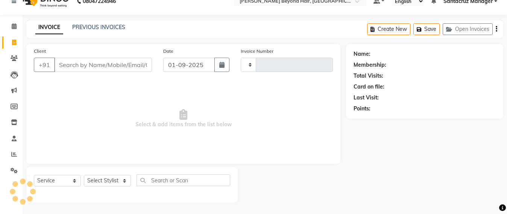
type input "6362"
select select "6357"
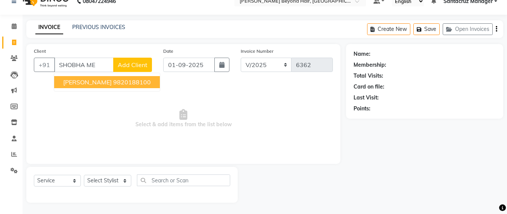
click at [121, 84] on ngb-highlight "9820188100" at bounding box center [132, 82] width 38 height 8
type input "9820188100"
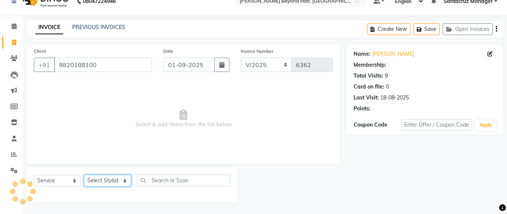
click at [114, 181] on select "Select Stylist Admin [PERSON_NAME] Sankat [PERSON_NAME] [PERSON_NAME] [PERSON_N…" at bounding box center [107, 181] width 47 height 12
select select "51588"
click at [84, 175] on select "Select Stylist Admin [PERSON_NAME] Sankat [PERSON_NAME] [PERSON_NAME] [PERSON_N…" at bounding box center [107, 181] width 47 height 12
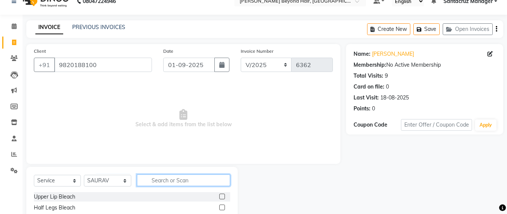
click at [152, 181] on input "text" at bounding box center [183, 180] width 93 height 12
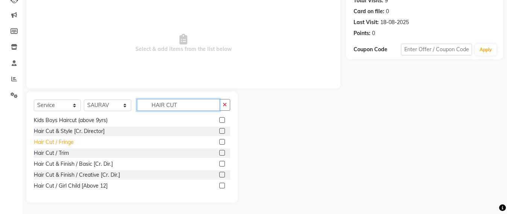
scroll to position [0, 0]
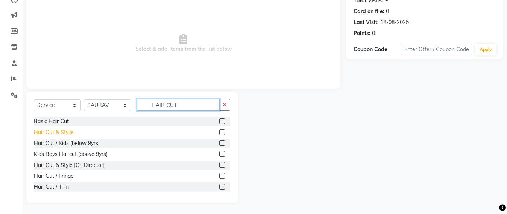
type input "HAIR CUT"
click at [55, 130] on div "Hair Cut & Stylle" at bounding box center [54, 132] width 40 height 8
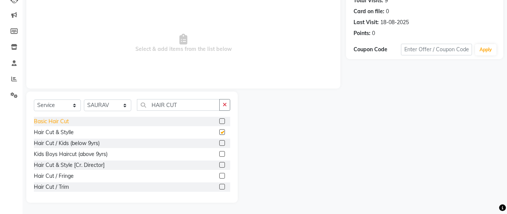
checkbox input "false"
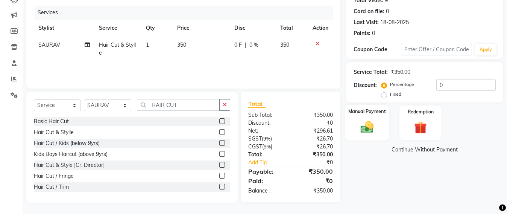
click at [366, 125] on img at bounding box center [367, 126] width 21 height 15
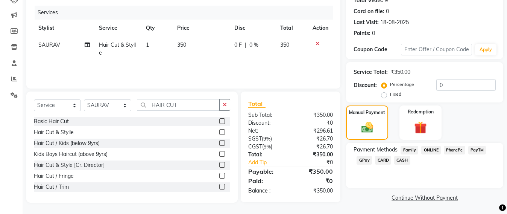
click at [401, 159] on span "CASH" at bounding box center [402, 160] width 16 height 9
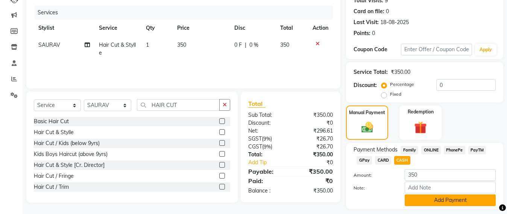
click at [436, 198] on button "Add Payment" at bounding box center [450, 200] width 91 height 12
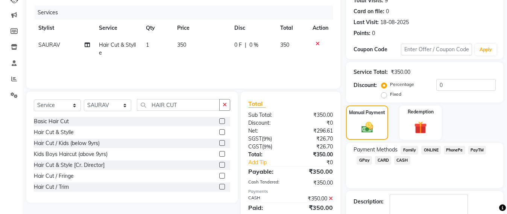
scroll to position [131, 0]
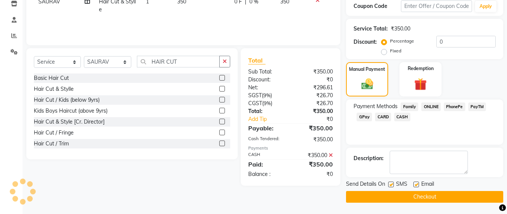
click at [427, 198] on button "Checkout" at bounding box center [424, 197] width 157 height 12
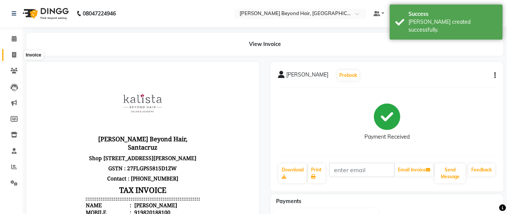
click at [9, 51] on span at bounding box center [14, 55] width 13 height 9
select select "service"
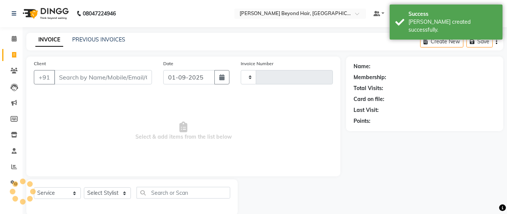
scroll to position [12, 0]
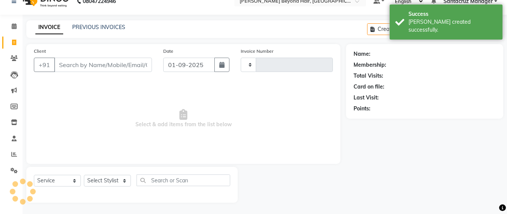
type input "6363"
select select "6357"
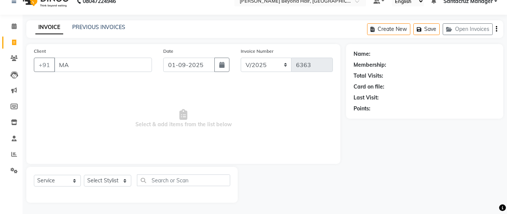
type input "M"
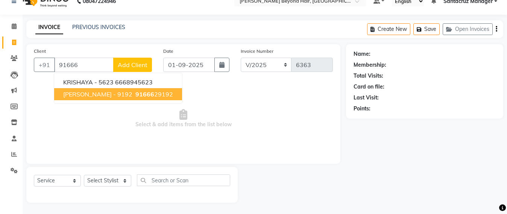
click at [135, 93] on span "91666" at bounding box center [144, 94] width 19 height 8
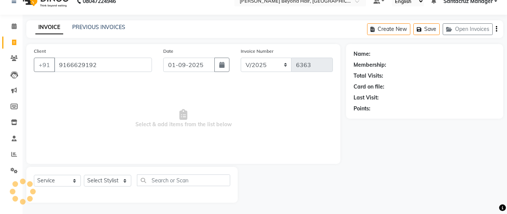
type input "9166629192"
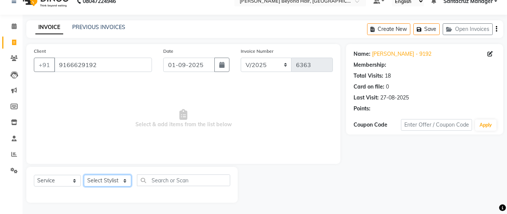
drag, startPoint x: 109, startPoint y: 179, endPoint x: 111, endPoint y: 175, distance: 3.9
click at [109, 179] on select "Select Stylist Admin [PERSON_NAME] Sankat [PERSON_NAME] [PERSON_NAME] [PERSON_N…" at bounding box center [107, 181] width 47 height 12
select select "48409"
click at [84, 175] on select "Select Stylist Admin [PERSON_NAME] Sankat [PERSON_NAME] [PERSON_NAME] [PERSON_N…" at bounding box center [107, 181] width 47 height 12
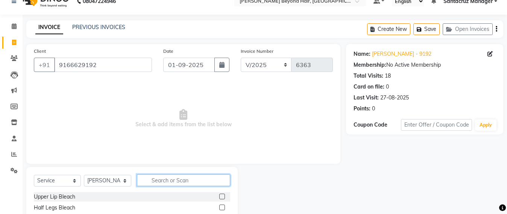
click at [159, 180] on input "text" at bounding box center [183, 180] width 93 height 12
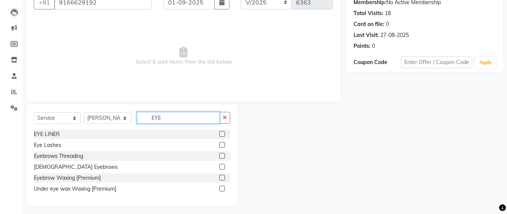
scroll to position [78, 0]
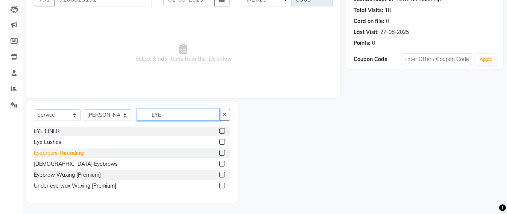
type input "EYE"
click at [68, 150] on div "Eyebrows Threading" at bounding box center [58, 153] width 49 height 8
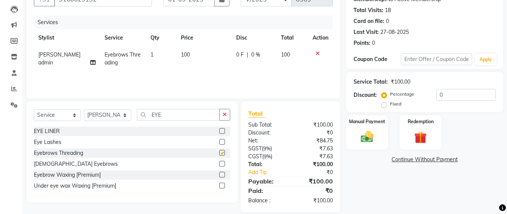
checkbox input "false"
click at [168, 117] on input "EYE" at bounding box center [178, 115] width 83 height 12
type input "E"
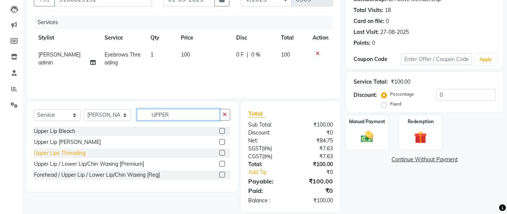
type input "UPPER"
click at [49, 153] on div "Upper Lips Threading" at bounding box center [60, 153] width 52 height 8
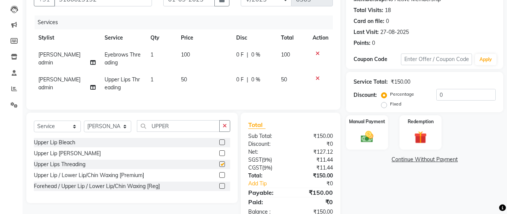
checkbox input "false"
click at [100, 132] on select "Select Stylist Admin [PERSON_NAME] Sankat [PERSON_NAME] [PERSON_NAME] [PERSON_N…" at bounding box center [107, 126] width 47 height 12
select select "82490"
click at [84, 128] on select "Select Stylist Admin [PERSON_NAME] Sankat [PERSON_NAME] [PERSON_NAME] [PERSON_N…" at bounding box center [107, 126] width 47 height 12
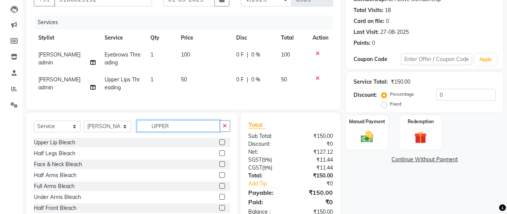
click at [170, 129] on input "UPPER" at bounding box center [178, 126] width 83 height 12
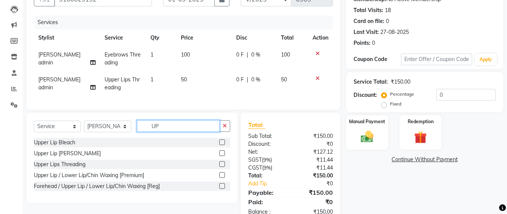
type input "U"
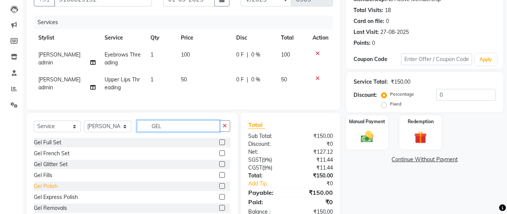
type input "GEL"
click at [55, 190] on div "Gel Polish" at bounding box center [46, 186] width 24 height 8
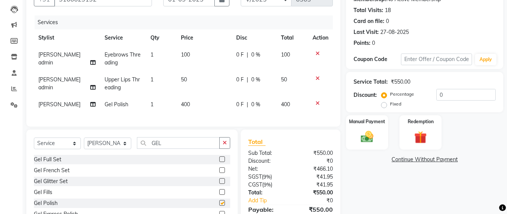
checkbox input "false"
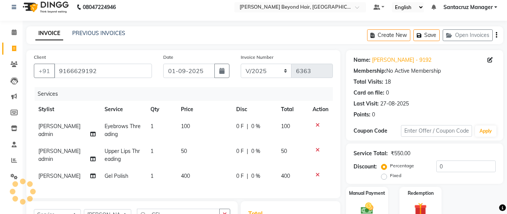
scroll to position [0, 0]
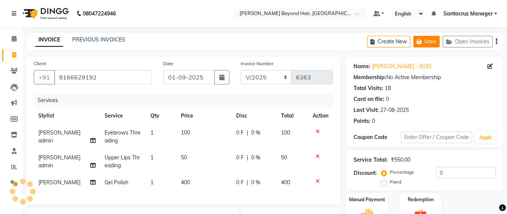
click at [425, 42] on button "Save" at bounding box center [426, 42] width 26 height 12
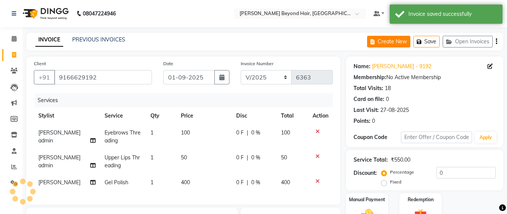
click at [387, 43] on button "Create New" at bounding box center [388, 42] width 43 height 12
select select "service"
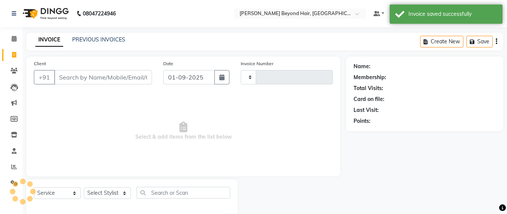
scroll to position [12, 0]
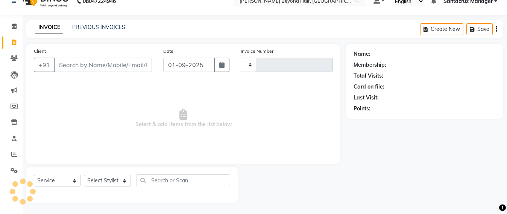
type input "6363"
select select "6357"
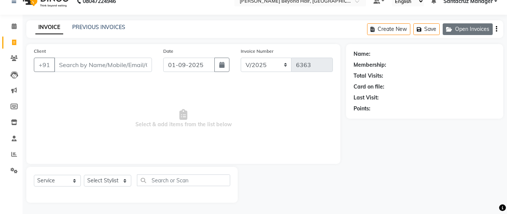
click at [469, 27] on button "Open Invoices" at bounding box center [468, 29] width 50 height 12
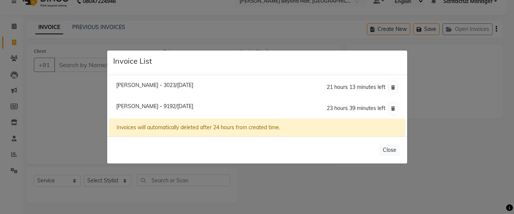
click at [166, 85] on span "[PERSON_NAME] - 3023/[DATE]" at bounding box center [154, 85] width 77 height 7
type input "8291623023"
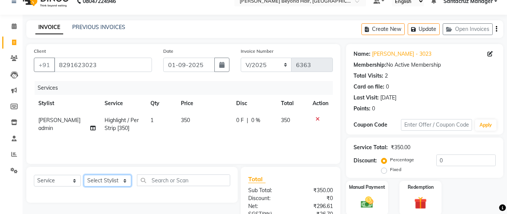
click at [104, 180] on select "Select Stylist Admin [PERSON_NAME] Sankat [PERSON_NAME] [PERSON_NAME] [PERSON_N…" at bounding box center [107, 181] width 47 height 12
select select "47856"
click at [84, 175] on select "Select Stylist Admin [PERSON_NAME] Sankat [PERSON_NAME] [PERSON_NAME] [PERSON_N…" at bounding box center [107, 181] width 47 height 12
select select
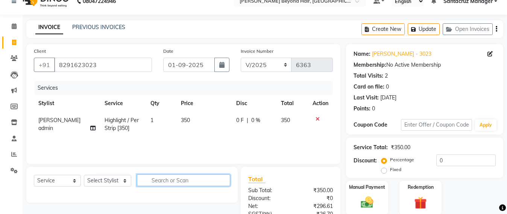
click at [159, 175] on input "text" at bounding box center [183, 180] width 93 height 12
type input "PEDI"
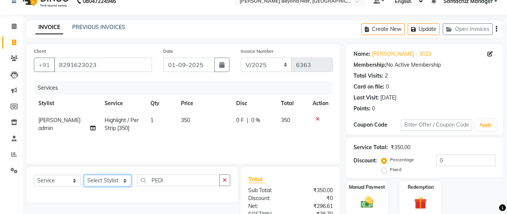
click at [110, 182] on select "Select Stylist Admin [PERSON_NAME] Sankat [PERSON_NAME] [PERSON_NAME] [PERSON_N…" at bounding box center [107, 181] width 47 height 12
select select "47856"
click at [84, 175] on select "Select Stylist Admin [PERSON_NAME] Sankat [PERSON_NAME] [PERSON_NAME] [PERSON_N…" at bounding box center [107, 181] width 47 height 12
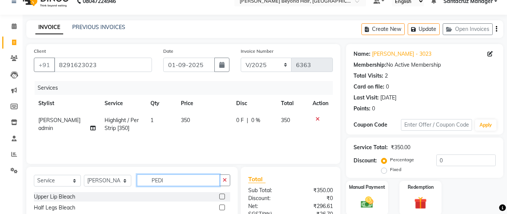
click at [172, 183] on input "PEDI" at bounding box center [178, 180] width 83 height 12
type input "PEDI"
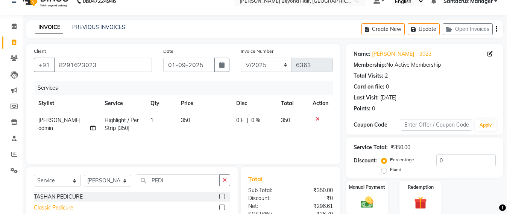
click at [71, 208] on div "Classic Pedicure" at bounding box center [53, 208] width 39 height 8
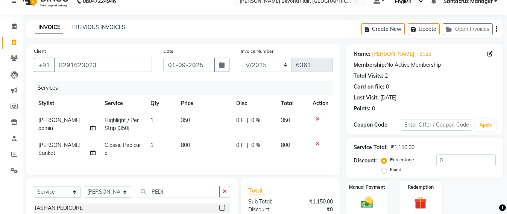
checkbox input "false"
click at [430, 28] on button "Update" at bounding box center [424, 29] width 32 height 12
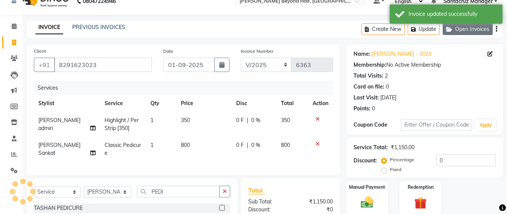
click at [452, 27] on icon "button" at bounding box center [450, 29] width 9 height 5
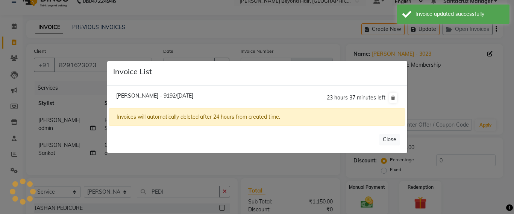
click at [170, 97] on span "Mayuri - 9192/01 September 2025" at bounding box center [154, 95] width 77 height 7
type input "9166629192"
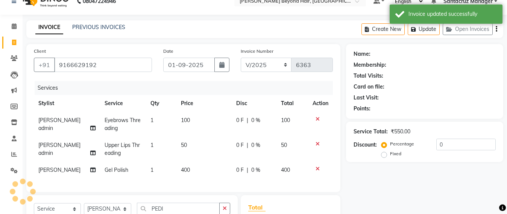
select select
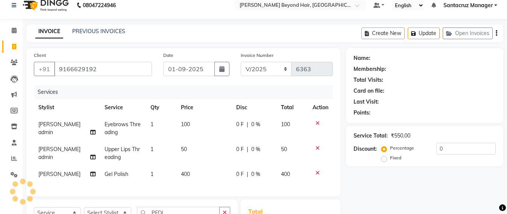
scroll to position [0, 0]
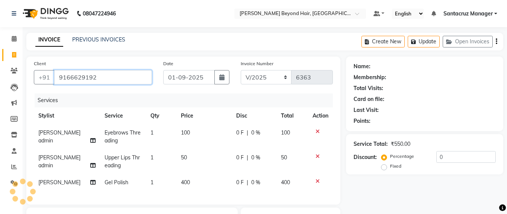
click at [111, 77] on input "9166629192" at bounding box center [103, 77] width 98 height 14
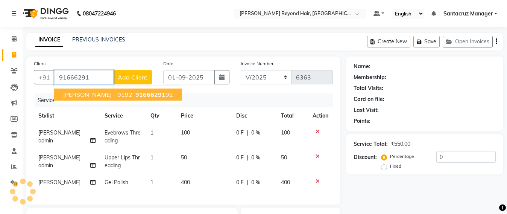
click at [82, 92] on span "MAYURI - 9192" at bounding box center [97, 95] width 69 height 8
type input "9166629192"
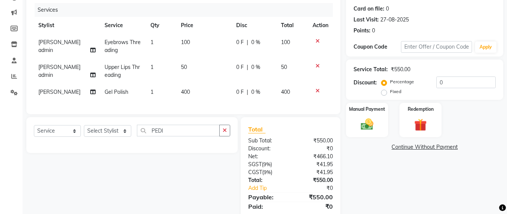
scroll to position [94, 0]
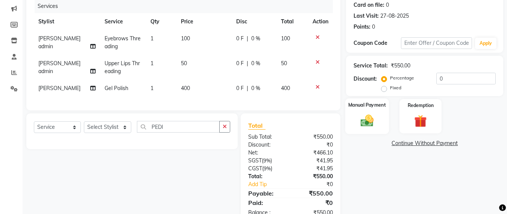
click at [369, 118] on img at bounding box center [367, 120] width 21 height 15
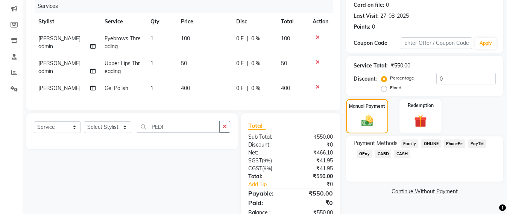
click at [380, 153] on span "CARD" at bounding box center [383, 153] width 16 height 9
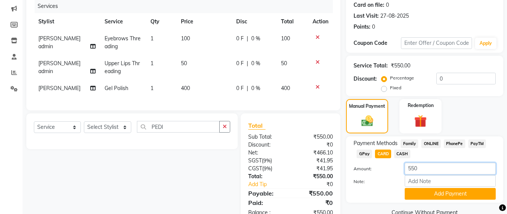
click at [427, 165] on input "550" at bounding box center [450, 168] width 91 height 12
type input "5"
type input "400"
click at [435, 191] on button "Add Payment" at bounding box center [450, 194] width 91 height 12
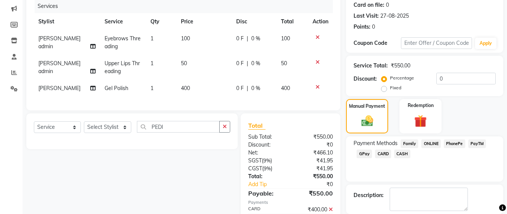
click at [359, 152] on span "GPay" at bounding box center [364, 153] width 15 height 9
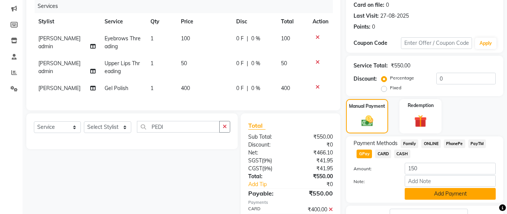
click at [448, 192] on button "Add Payment" at bounding box center [450, 194] width 91 height 12
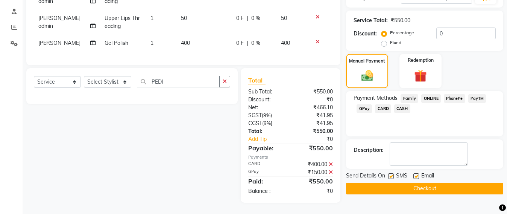
scroll to position [146, 0]
click at [423, 182] on button "Checkout" at bounding box center [424, 188] width 157 height 12
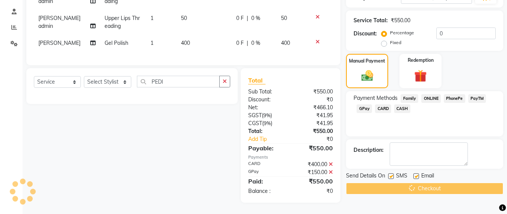
click at [420, 182] on div "Checkout" at bounding box center [424, 188] width 157 height 12
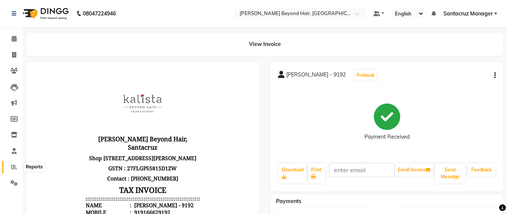
click at [11, 167] on icon at bounding box center [14, 167] width 6 height 6
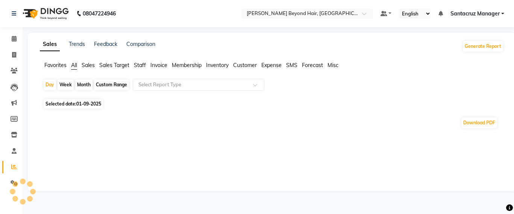
click at [138, 66] on span "Staff" at bounding box center [140, 65] width 12 height 7
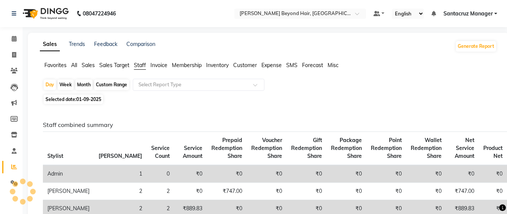
click at [116, 82] on div "Custom Range" at bounding box center [111, 84] width 35 height 11
select select "9"
select select "2025"
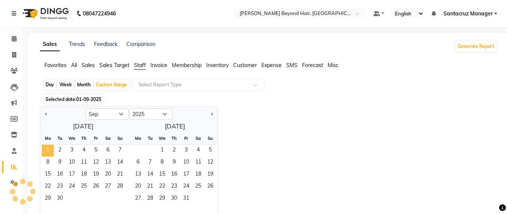
click at [51, 151] on span "1" at bounding box center [48, 150] width 12 height 12
click at [60, 200] on span "30" at bounding box center [60, 199] width 12 height 12
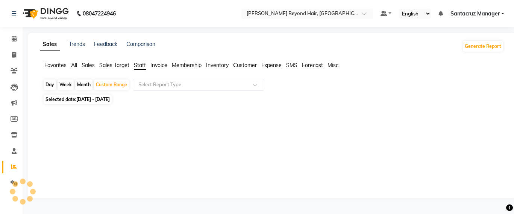
click at [87, 100] on span "01-09-2025 - 30-09-2025" at bounding box center [92, 99] width 33 height 6
select select "9"
select select "2025"
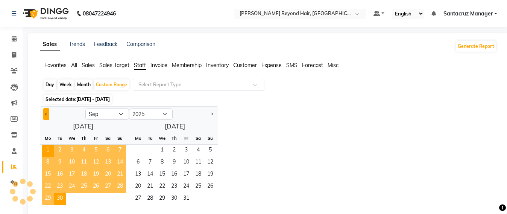
click at [48, 112] on button "Previous month" at bounding box center [46, 114] width 6 height 12
select select "8"
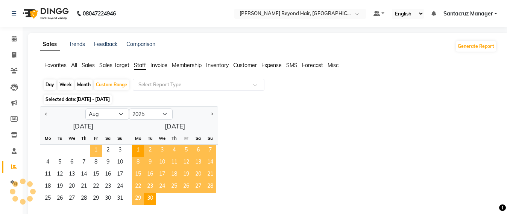
click at [97, 149] on span "1" at bounding box center [96, 150] width 12 height 12
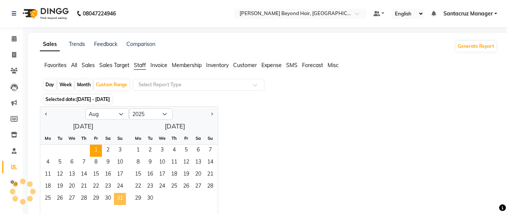
click at [125, 198] on span "31" at bounding box center [120, 199] width 12 height 12
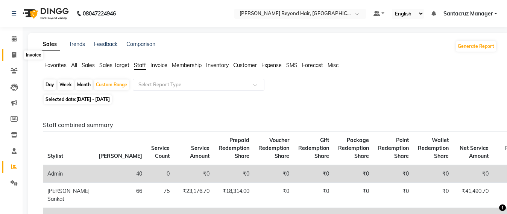
click at [8, 55] on span at bounding box center [14, 55] width 13 height 9
select select "service"
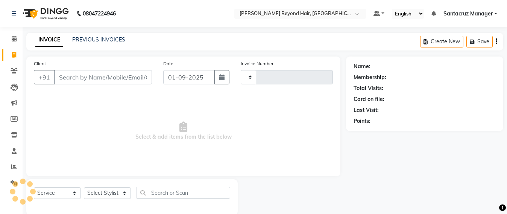
scroll to position [12, 0]
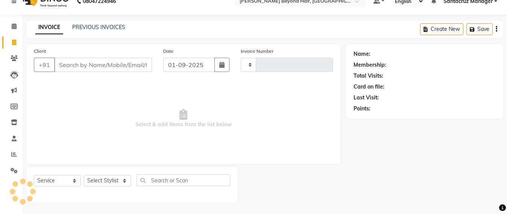
type input "6364"
select select "6357"
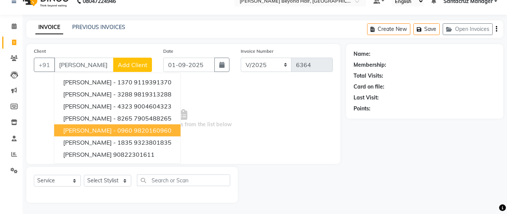
click at [162, 127] on ngb-highlight "9820160960" at bounding box center [153, 130] width 38 height 8
type input "9820160960"
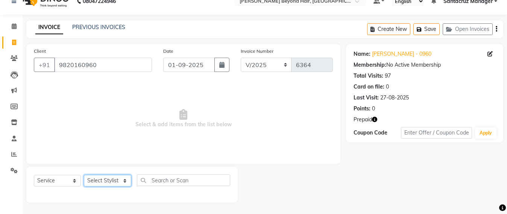
click at [114, 181] on select "Select Stylist Admin [PERSON_NAME] Sankat [PERSON_NAME] [PERSON_NAME] [PERSON_N…" at bounding box center [107, 181] width 47 height 12
select select "47842"
click at [84, 175] on select "Select Stylist Admin [PERSON_NAME] Sankat [PERSON_NAME] [PERSON_NAME] [PERSON_N…" at bounding box center [107, 181] width 47 height 12
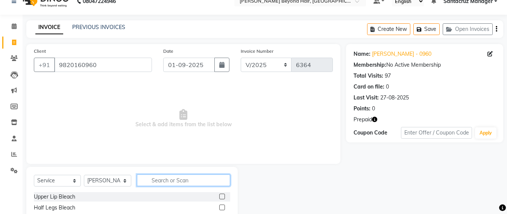
click at [153, 182] on input "text" at bounding box center [183, 180] width 93 height 12
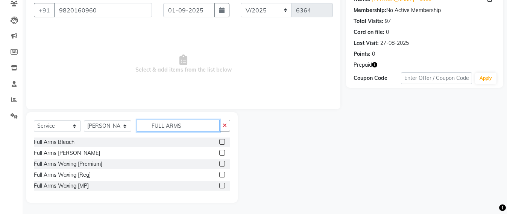
scroll to position [67, 0]
type input "FULL ARMS"
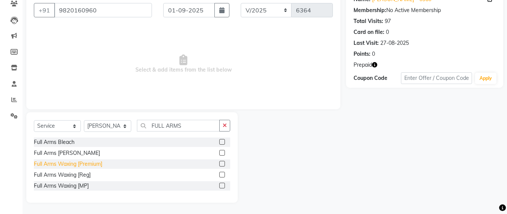
click at [77, 161] on div "Full Arms Waxing [Premium]" at bounding box center [68, 164] width 68 height 8
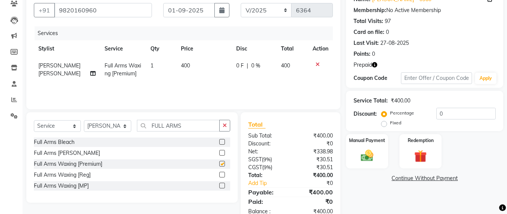
checkbox input "false"
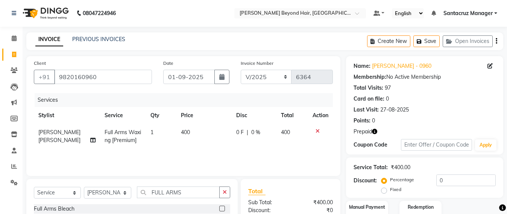
scroll to position [0, 0]
click at [422, 46] on button "Save" at bounding box center [426, 42] width 26 height 12
click at [433, 41] on button "Save" at bounding box center [426, 42] width 26 height 12
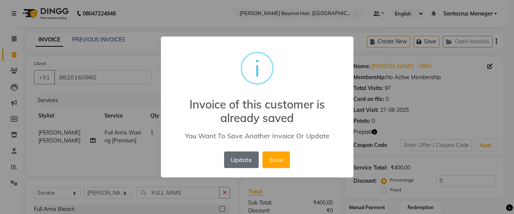
click at [231, 164] on button "Update" at bounding box center [241, 159] width 35 height 17
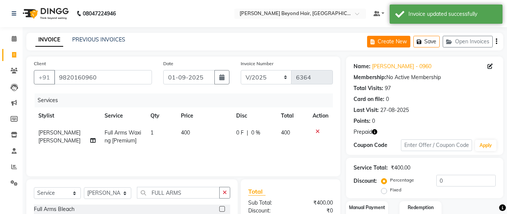
click at [399, 40] on button "Create New" at bounding box center [388, 42] width 43 height 12
select select "service"
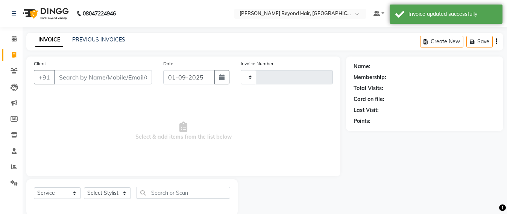
scroll to position [12, 0]
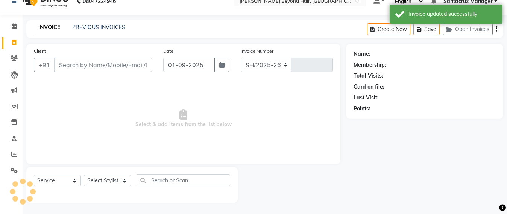
select select "6357"
type input "6364"
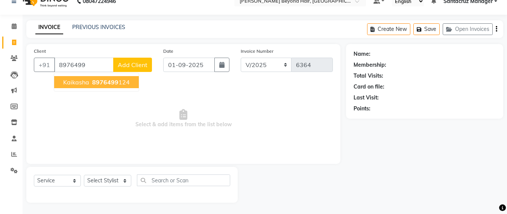
click at [74, 82] on span "kaikasha" at bounding box center [76, 82] width 26 height 8
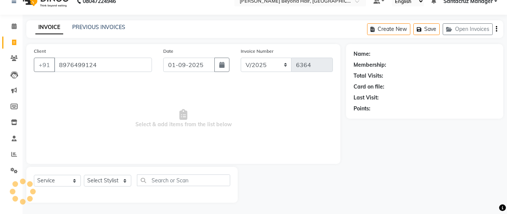
type input "8976499124"
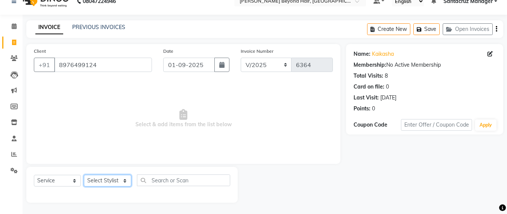
click at [97, 180] on select "Select Stylist Admin [PERSON_NAME] Sankat [PERSON_NAME] [PERSON_NAME] [PERSON_N…" at bounding box center [107, 181] width 47 height 12
select select "48409"
click at [84, 175] on select "Select Stylist Admin [PERSON_NAME] Sankat [PERSON_NAME] [PERSON_NAME] [PERSON_N…" at bounding box center [107, 181] width 47 height 12
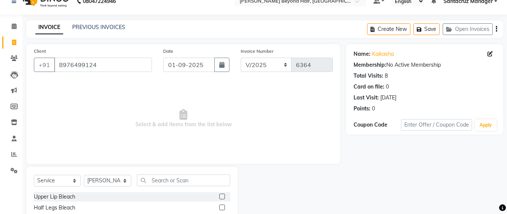
click at [151, 186] on div "Select Service Product Membership Package Voucher Prepaid Gift Card Select Styl…" at bounding box center [132, 183] width 196 height 18
click at [153, 177] on input "text" at bounding box center [183, 180] width 93 height 12
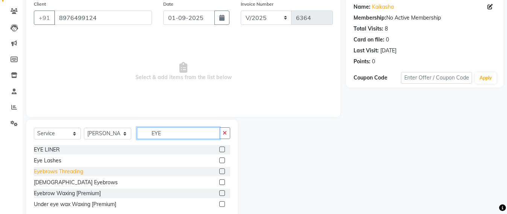
type input "EYE"
click at [59, 172] on div "Eyebrows Threading" at bounding box center [58, 171] width 49 height 8
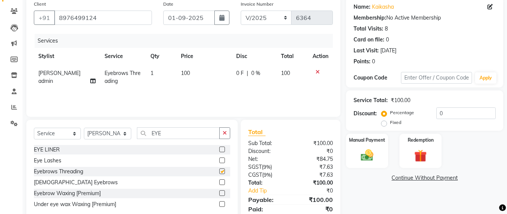
checkbox input "false"
click at [366, 153] on img at bounding box center [367, 154] width 21 height 15
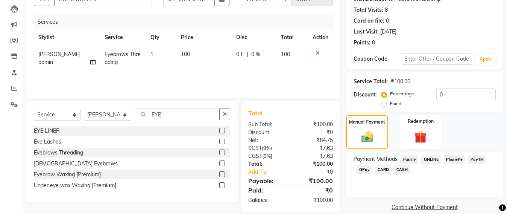
scroll to position [88, 0]
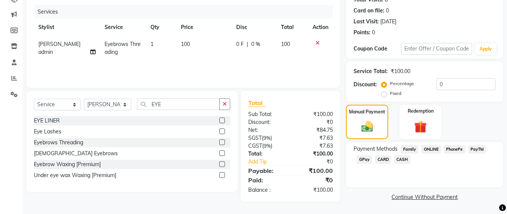
click at [404, 162] on span "CASH" at bounding box center [402, 159] width 16 height 9
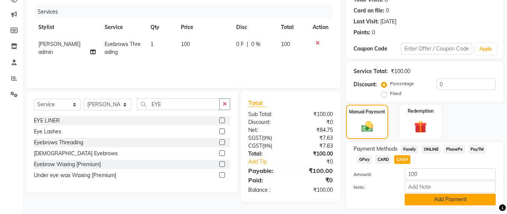
click at [439, 200] on button "Add Payment" at bounding box center [450, 199] width 91 height 12
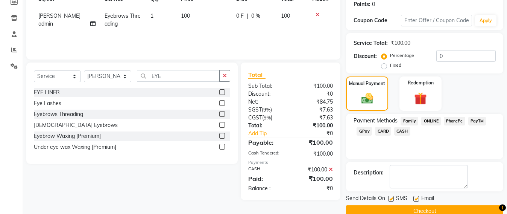
scroll to position [131, 0]
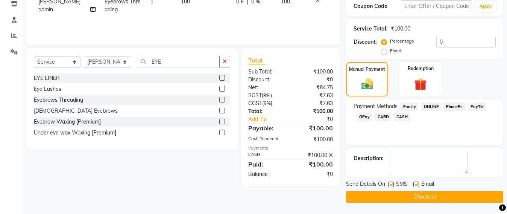
click at [426, 194] on button "Checkout" at bounding box center [424, 197] width 157 height 12
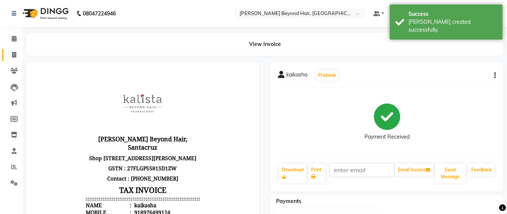
click at [7, 59] on link "Invoice" at bounding box center [11, 55] width 18 height 12
select select "service"
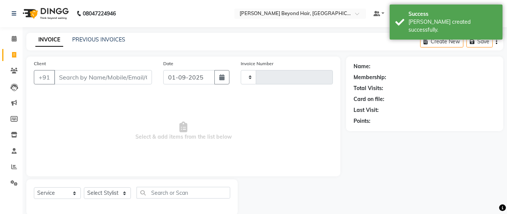
scroll to position [12, 0]
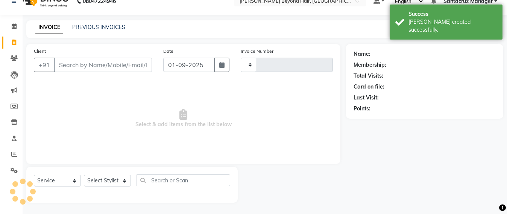
type input "6365"
select select "6357"
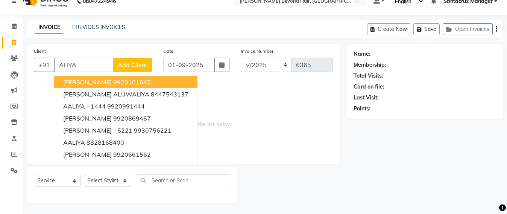
click at [85, 61] on input "ALIYA" at bounding box center [83, 65] width 59 height 14
type input "A"
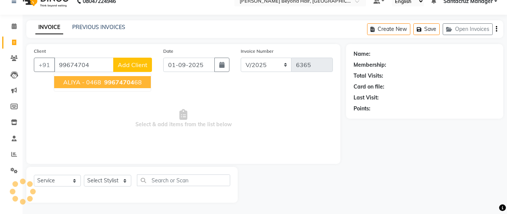
click at [83, 81] on span "ALIYA - 0468" at bounding box center [82, 82] width 38 height 8
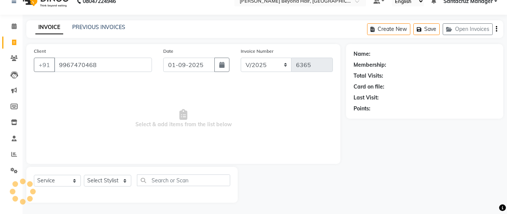
type input "9967470468"
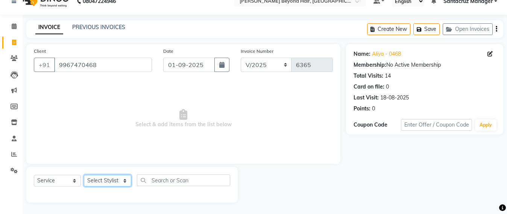
click at [108, 181] on select "Select Stylist Admin [PERSON_NAME] Sankat [PERSON_NAME] [PERSON_NAME] [PERSON_N…" at bounding box center [107, 181] width 47 height 12
select select "82490"
click at [84, 175] on select "Select Stylist Admin [PERSON_NAME] Sankat [PERSON_NAME] [PERSON_NAME] [PERSON_N…" at bounding box center [107, 181] width 47 height 12
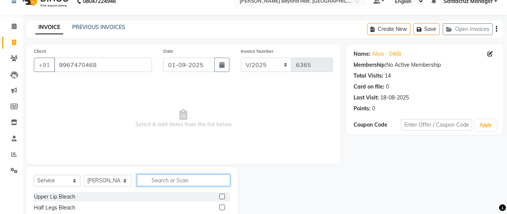
click at [155, 181] on input "text" at bounding box center [183, 180] width 93 height 12
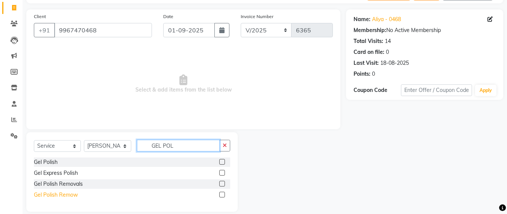
scroll to position [56, 0]
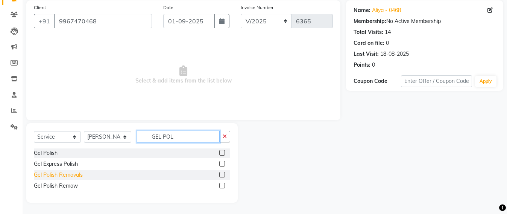
type input "GEL POL"
click at [75, 175] on div "Gel Polish Removals" at bounding box center [58, 175] width 49 height 8
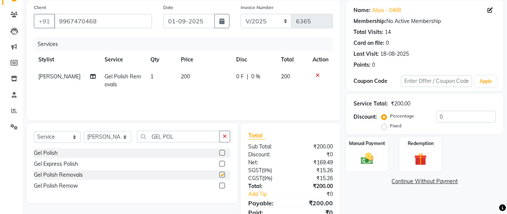
checkbox input "false"
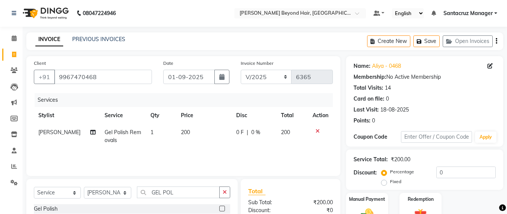
scroll to position [0, 0]
click at [426, 40] on button "Save" at bounding box center [426, 42] width 26 height 12
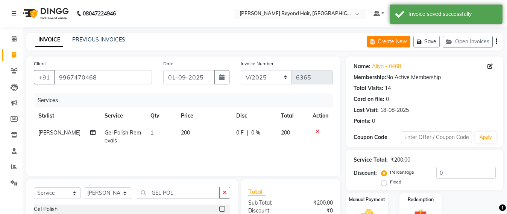
click at [397, 40] on button "Create New" at bounding box center [388, 42] width 43 height 12
select select "service"
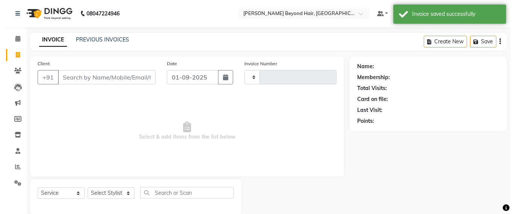
scroll to position [12, 0]
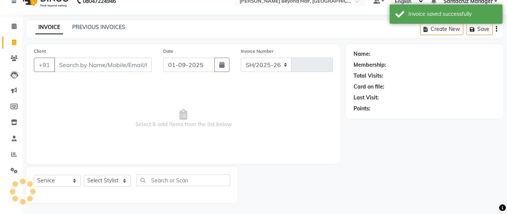
select select "6357"
type input "6365"
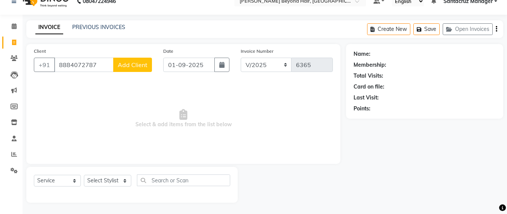
type input "8884072787"
click at [138, 68] on span "Add Client" at bounding box center [133, 65] width 30 height 8
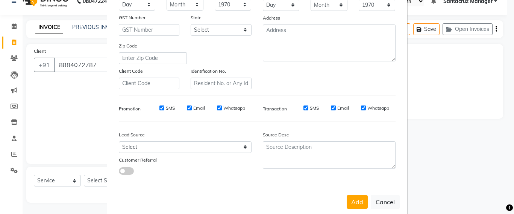
scroll to position [134, 0]
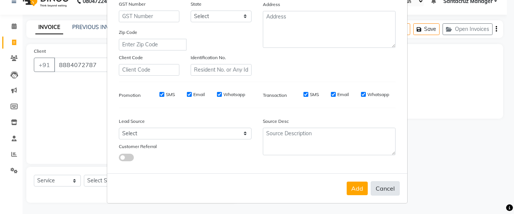
click at [377, 190] on button "Cancel" at bounding box center [385, 188] width 29 height 14
select select
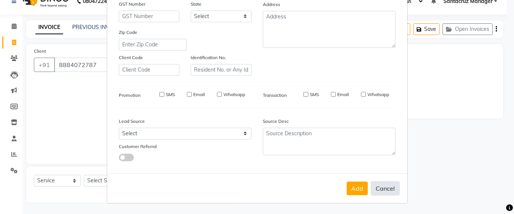
select select
checkbox input "false"
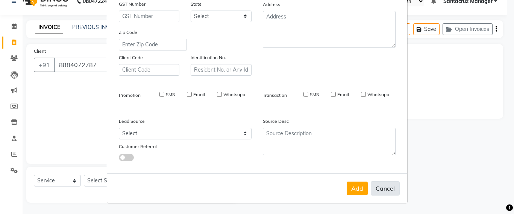
checkbox input "false"
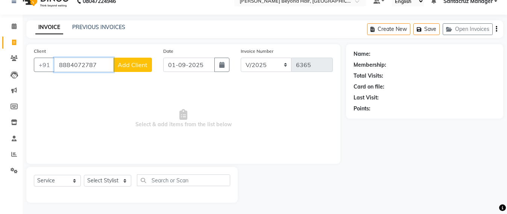
click at [100, 63] on input "8884072787" at bounding box center [83, 65] width 59 height 14
type input "8884072780"
click at [130, 66] on span "Add Client" at bounding box center [133, 65] width 30 height 8
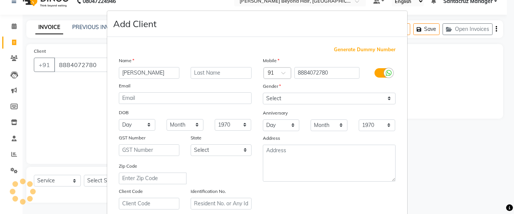
type input "[PERSON_NAME]"
click at [374, 100] on select "Select Male Female Other Prefer Not To Say" at bounding box center [329, 99] width 133 height 12
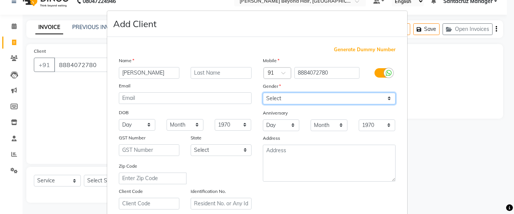
select select "[DEMOGRAPHIC_DATA]"
click at [263, 93] on select "Select Male Female Other Prefer Not To Say" at bounding box center [329, 99] width 133 height 12
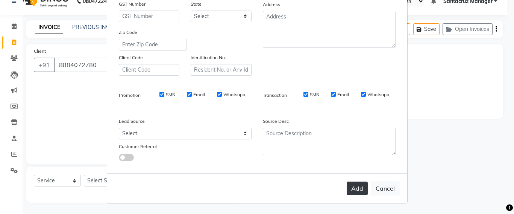
click at [355, 186] on button "Add" at bounding box center [357, 188] width 21 height 14
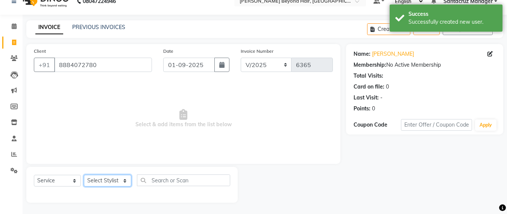
click at [111, 181] on select "Select Stylist Admin [PERSON_NAME] Sankat [PERSON_NAME] [PERSON_NAME] [PERSON_N…" at bounding box center [107, 181] width 47 height 12
select select "84296"
click at [84, 175] on select "Select Stylist Admin [PERSON_NAME] Sankat [PERSON_NAME] [PERSON_NAME] [PERSON_N…" at bounding box center [107, 181] width 47 height 12
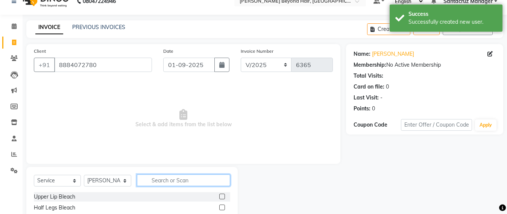
click at [160, 177] on input "text" at bounding box center [183, 180] width 93 height 12
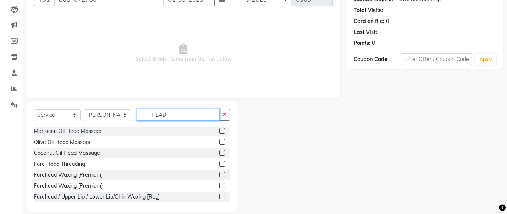
scroll to position [88, 0]
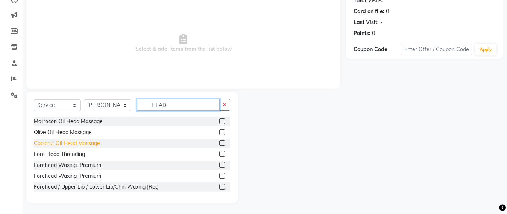
type input "HEAD"
click at [68, 142] on div "Coconut Oil Head Massage" at bounding box center [67, 143] width 66 height 8
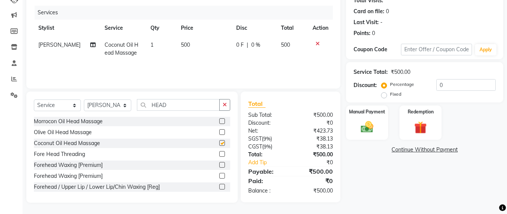
checkbox input "false"
click at [169, 104] on input "HEAD" at bounding box center [178, 105] width 83 height 12
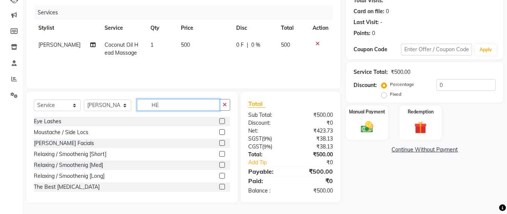
type input "H"
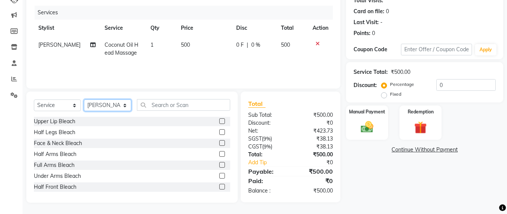
click at [99, 109] on select "Select Stylist Admin [PERSON_NAME] Sankat [PERSON_NAME] [PERSON_NAME] [PERSON_N…" at bounding box center [107, 105] width 47 height 12
select select "86876"
click at [84, 99] on select "Select Stylist Admin [PERSON_NAME] Sankat [PERSON_NAME] [PERSON_NAME] [PERSON_N…" at bounding box center [107, 105] width 47 height 12
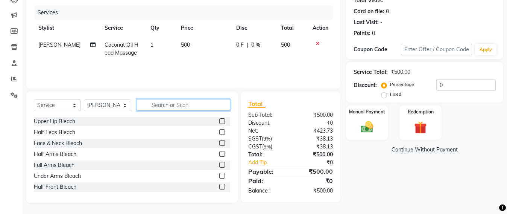
click at [162, 109] on input "text" at bounding box center [183, 105] width 93 height 12
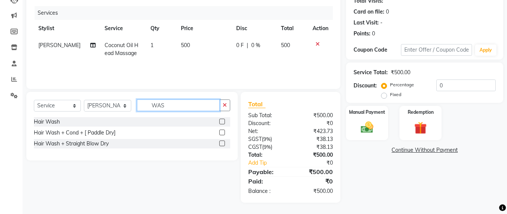
scroll to position [87, 0]
type input "WASH"
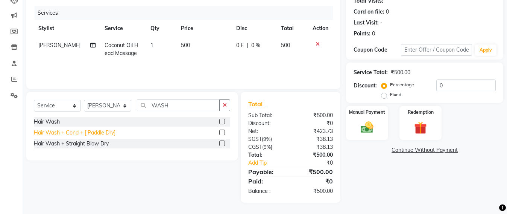
click at [89, 131] on div "Hair Wash + Cond + [ Paddle Dry]" at bounding box center [75, 133] width 82 height 8
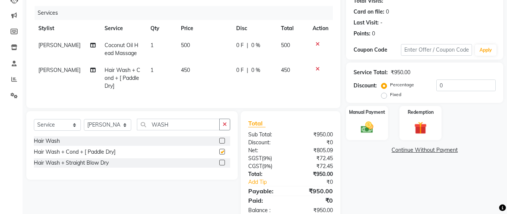
checkbox input "false"
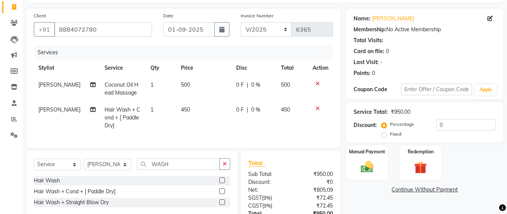
scroll to position [0, 0]
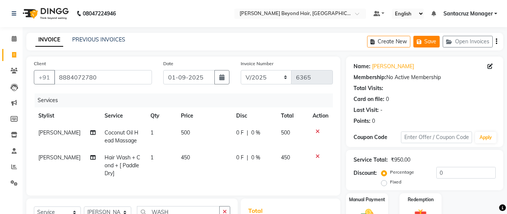
click at [427, 39] on button "Save" at bounding box center [426, 42] width 26 height 12
click at [434, 41] on button "Save" at bounding box center [426, 42] width 26 height 12
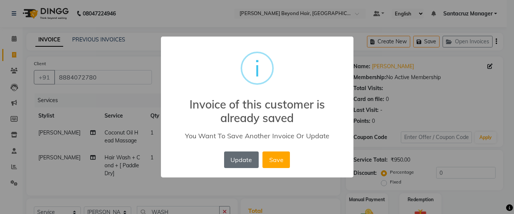
click at [241, 161] on button "Update" at bounding box center [241, 159] width 35 height 17
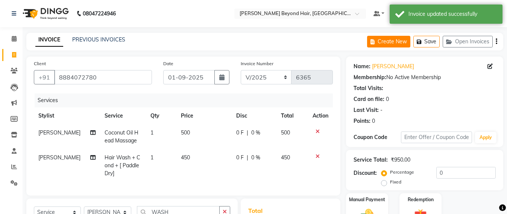
click at [384, 43] on button "Create New" at bounding box center [388, 42] width 43 height 12
select select "service"
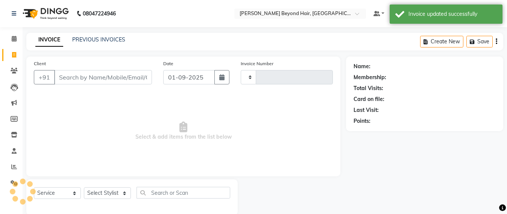
scroll to position [12, 0]
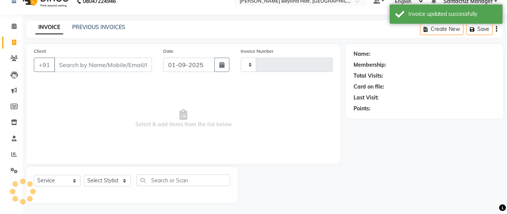
type input "6365"
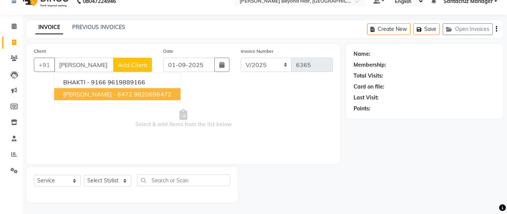
click at [159, 99] on button "LUELLA MENEZES - 6472 9820696472" at bounding box center [117, 94] width 126 height 12
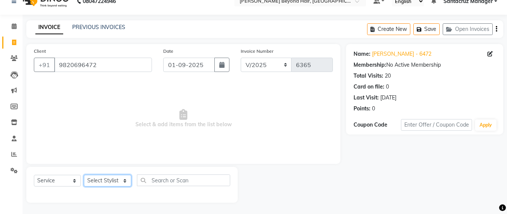
click at [115, 179] on select "Select Stylist Admin [PERSON_NAME] Sankat [PERSON_NAME] [PERSON_NAME] [PERSON_N…" at bounding box center [107, 181] width 47 height 12
click at [84, 175] on select "Select Stylist Admin [PERSON_NAME] Sankat [PERSON_NAME] [PERSON_NAME] [PERSON_N…" at bounding box center [107, 181] width 47 height 12
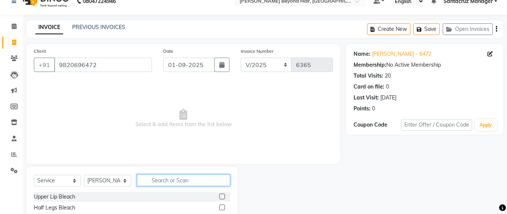
click at [151, 182] on input "text" at bounding box center [183, 180] width 93 height 12
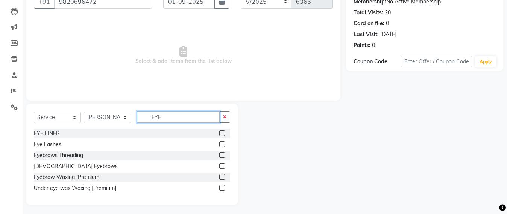
scroll to position [78, 0]
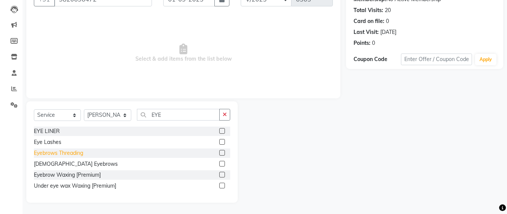
click at [54, 152] on div "Eyebrows Threading" at bounding box center [58, 153] width 49 height 8
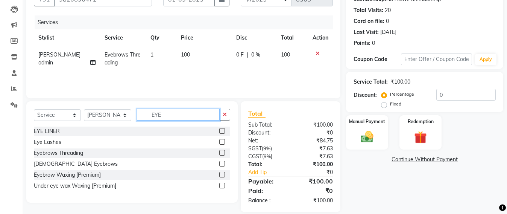
click at [168, 113] on input "EYE" at bounding box center [178, 115] width 83 height 12
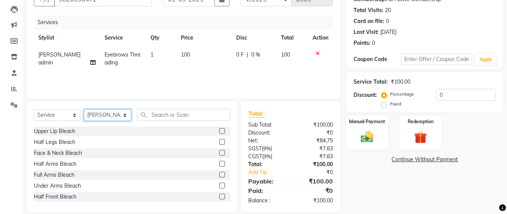
click at [106, 116] on select "Select Stylist Admin [PERSON_NAME] Sankat [PERSON_NAME] [PERSON_NAME] [PERSON_N…" at bounding box center [107, 115] width 47 height 12
click at [84, 109] on select "Select Stylist Admin [PERSON_NAME] Sankat [PERSON_NAME] [PERSON_NAME] [PERSON_N…" at bounding box center [107, 115] width 47 height 12
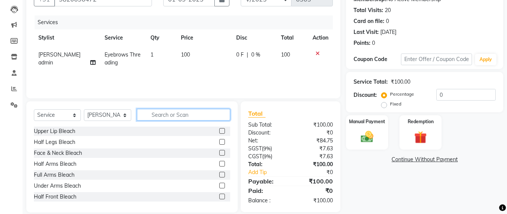
click at [159, 109] on input "text" at bounding box center [183, 115] width 93 height 12
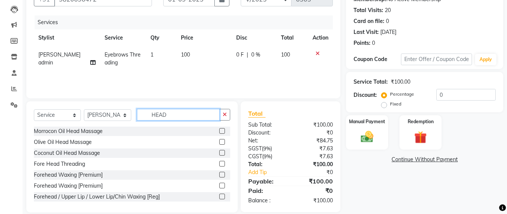
scroll to position [88, 0]
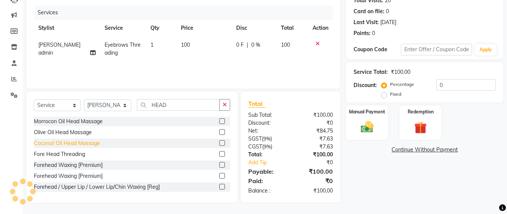
click at [86, 144] on div "Coconut Oil Head Massage" at bounding box center [67, 143] width 66 height 8
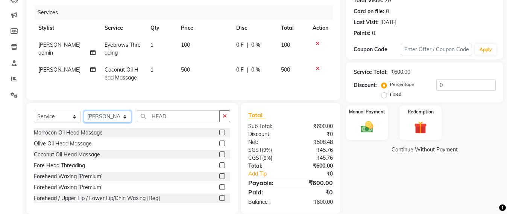
click at [99, 122] on select "Select Stylist Admin [PERSON_NAME] Sankat [PERSON_NAME] [PERSON_NAME] [PERSON_N…" at bounding box center [107, 117] width 47 height 12
click at [84, 118] on select "Select Stylist Admin [PERSON_NAME] Sankat [PERSON_NAME] [PERSON_NAME] [PERSON_N…" at bounding box center [107, 117] width 47 height 12
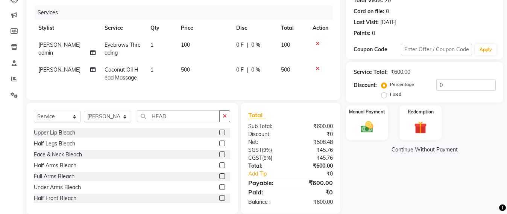
click at [172, 117] on div "Select Service Product Membership Package Voucher Prepaid Gift Card Select Styl…" at bounding box center [131, 158] width 211 height 111
click at [171, 122] on input "HEAD" at bounding box center [178, 116] width 83 height 12
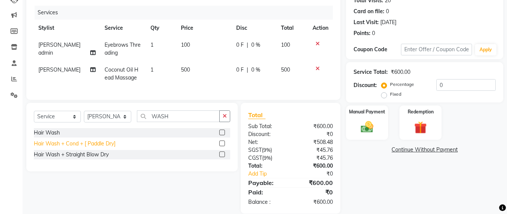
click at [99, 147] on div "Hair Wash + Cond + [ Paddle Dry]" at bounding box center [75, 144] width 82 height 8
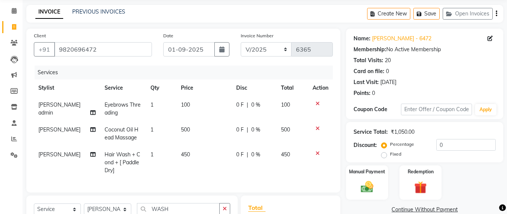
scroll to position [0, 0]
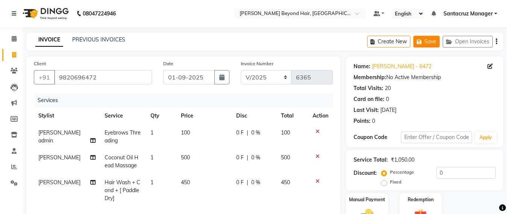
click at [435, 43] on button "Save" at bounding box center [426, 42] width 26 height 12
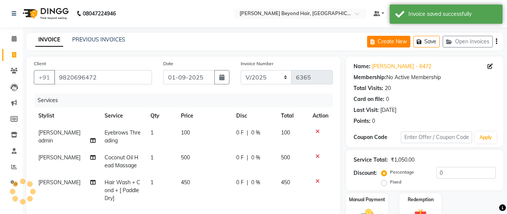
click at [390, 44] on button "Create New" at bounding box center [388, 42] width 43 height 12
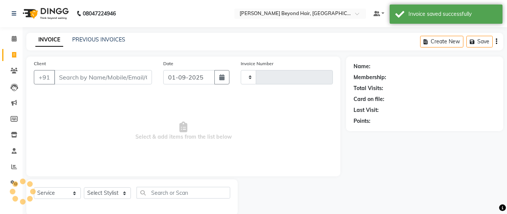
scroll to position [12, 0]
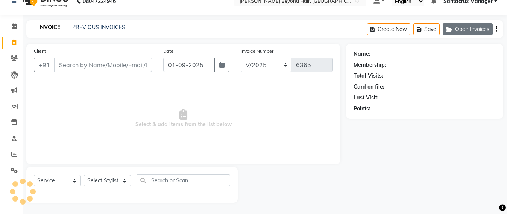
click at [476, 28] on button "Open Invoices" at bounding box center [468, 29] width 50 height 12
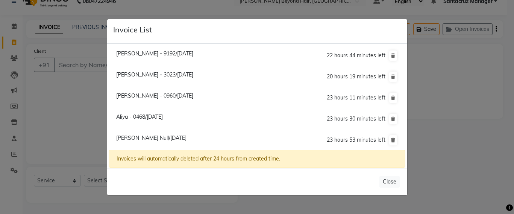
click at [174, 95] on span "Nishant Doshi - 0960/01 September 2025" at bounding box center [154, 95] width 77 height 7
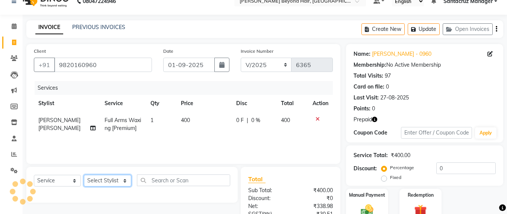
drag, startPoint x: 97, startPoint y: 184, endPoint x: 97, endPoint y: 175, distance: 9.4
click at [97, 184] on select "Select Stylist Admin [PERSON_NAME] Sankat [PERSON_NAME] [PERSON_NAME] [PERSON_N…" at bounding box center [107, 181] width 47 height 12
click at [84, 175] on select "Select Stylist Admin [PERSON_NAME] Sankat [PERSON_NAME] [PERSON_NAME] [PERSON_N…" at bounding box center [107, 181] width 47 height 12
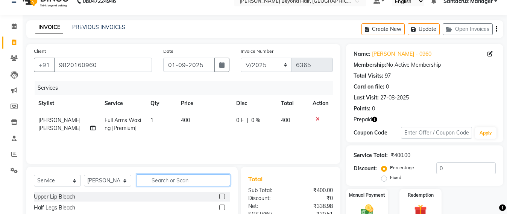
click at [148, 178] on input "text" at bounding box center [183, 180] width 93 height 12
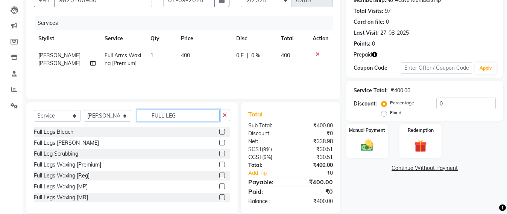
scroll to position [88, 0]
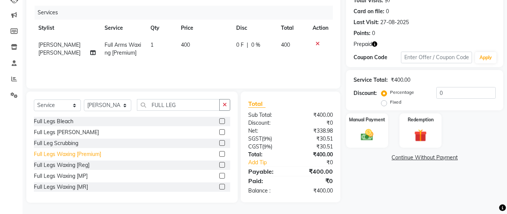
click at [67, 153] on div "Full Legs Waxing [Premium]" at bounding box center [67, 154] width 67 height 8
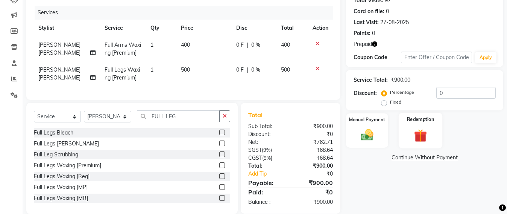
click at [421, 131] on img at bounding box center [420, 135] width 21 height 16
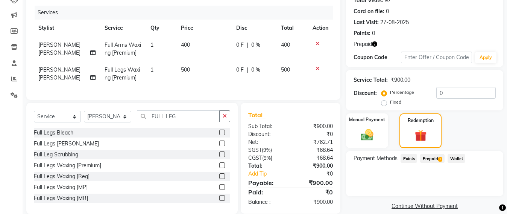
click at [422, 157] on span "Prepaid 1" at bounding box center [432, 158] width 24 height 9
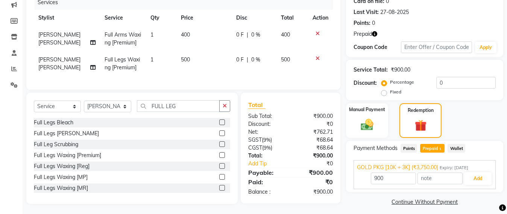
scroll to position [106, 0]
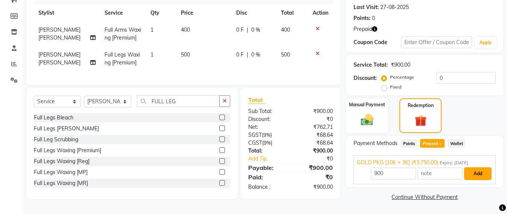
click at [469, 169] on button "Add" at bounding box center [477, 173] width 27 height 13
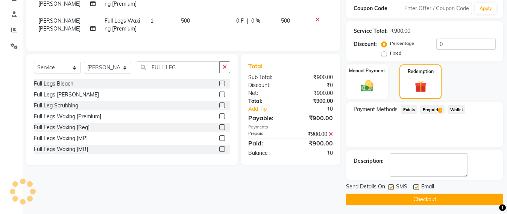
scroll to position [139, 0]
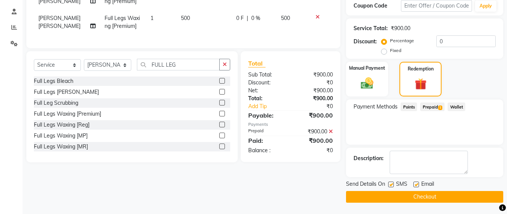
click at [415, 197] on button "Checkout" at bounding box center [424, 197] width 157 height 12
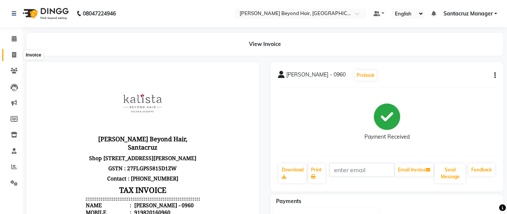
click at [18, 56] on span at bounding box center [14, 55] width 13 height 9
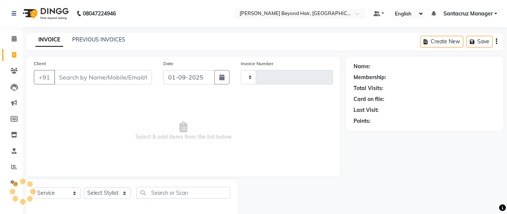
scroll to position [12, 0]
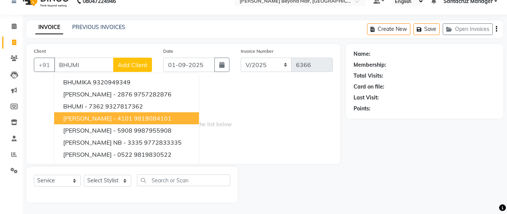
click at [123, 118] on span "BHUMIKA SHETH - 4101" at bounding box center [97, 118] width 69 height 8
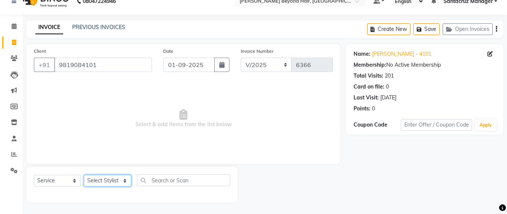
click at [99, 179] on select "Select Stylist Admin [PERSON_NAME] Sankat [PERSON_NAME] [PERSON_NAME] [PERSON_N…" at bounding box center [107, 181] width 47 height 12
click at [84, 175] on select "Select Stylist Admin [PERSON_NAME] Sankat [PERSON_NAME] [PERSON_NAME] [PERSON_N…" at bounding box center [107, 181] width 47 height 12
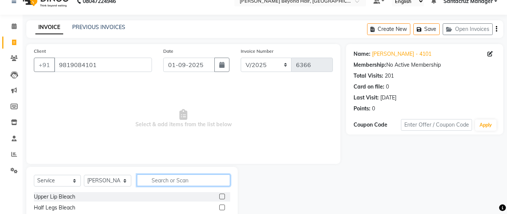
click at [166, 183] on input "text" at bounding box center [183, 180] width 93 height 12
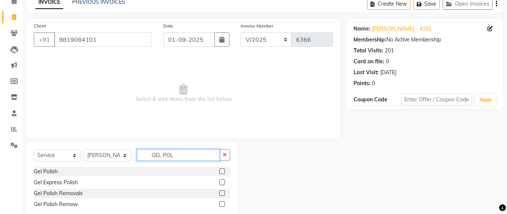
scroll to position [56, 0]
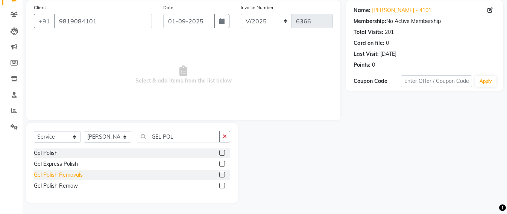
click at [70, 174] on div "Gel Polish Removals" at bounding box center [58, 175] width 49 height 8
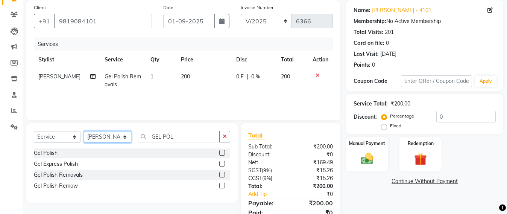
click at [117, 137] on select "Select Stylist Admin [PERSON_NAME] Sankat [PERSON_NAME] [PERSON_NAME] [PERSON_N…" at bounding box center [107, 137] width 47 height 12
click at [84, 131] on select "Select Stylist Admin [PERSON_NAME] Sankat [PERSON_NAME] [PERSON_NAME] [PERSON_N…" at bounding box center [107, 137] width 47 height 12
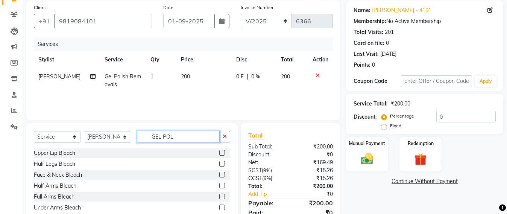
click at [176, 132] on input "GEL POL" at bounding box center [178, 137] width 83 height 12
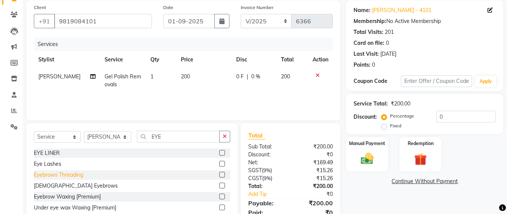
click at [72, 175] on div "Eyebrows Threading" at bounding box center [58, 175] width 49 height 8
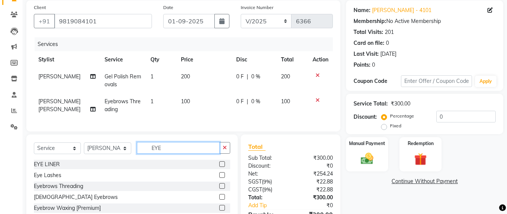
click at [181, 153] on input "EYE" at bounding box center [178, 148] width 83 height 12
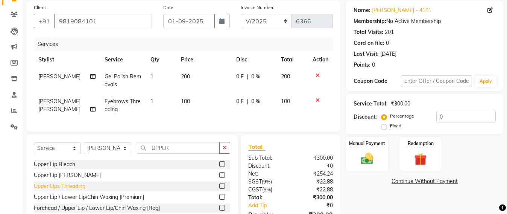
click at [68, 190] on div "Upper Lips Threading" at bounding box center [60, 186] width 52 height 8
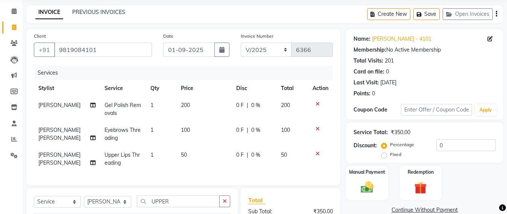
scroll to position [0, 0]
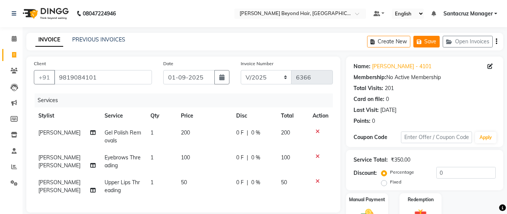
click at [428, 38] on button "Save" at bounding box center [426, 42] width 26 height 12
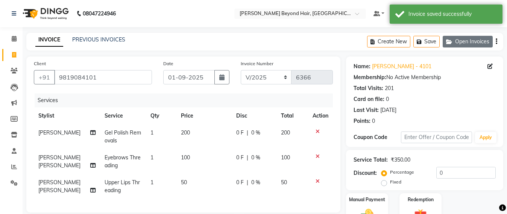
click at [480, 43] on button "Open Invoices" at bounding box center [468, 42] width 50 height 12
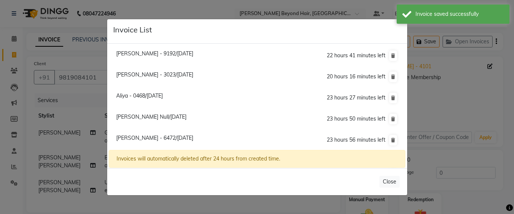
click at [180, 116] on span "[PERSON_NAME] Null/[DATE]" at bounding box center [151, 116] width 70 height 7
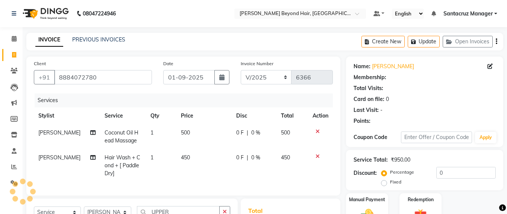
scroll to position [106, 0]
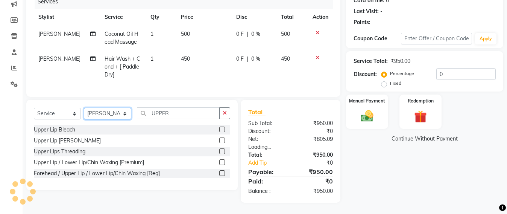
click at [97, 116] on select "Select Stylist Admin [PERSON_NAME] Sankat [PERSON_NAME] [PERSON_NAME] [PERSON_N…" at bounding box center [107, 114] width 47 height 12
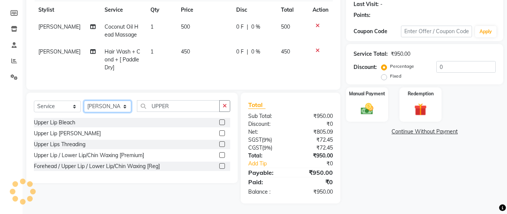
click at [84, 108] on select "Select Stylist Admin [PERSON_NAME] Sankat [PERSON_NAME] [PERSON_NAME] [PERSON_N…" at bounding box center [107, 106] width 47 height 12
click at [63, 52] on span "[PERSON_NAME]" at bounding box center [59, 51] width 42 height 7
click at [63, 52] on td "[PERSON_NAME]" at bounding box center [67, 59] width 66 height 33
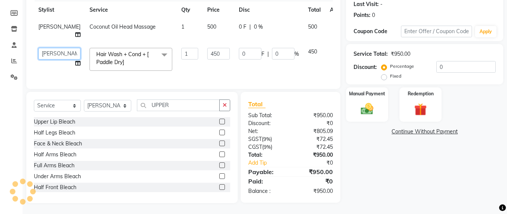
click at [51, 59] on select "Admin Avesh Sankat AZHER SHAIKH Jayeshree Mahtre Manisha Subodh Shedge Muskaan …" at bounding box center [59, 54] width 42 height 12
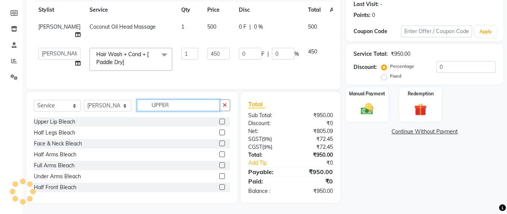
click at [186, 111] on input "UPPER" at bounding box center [178, 105] width 83 height 12
click at [182, 111] on input "UPPER" at bounding box center [178, 105] width 83 height 12
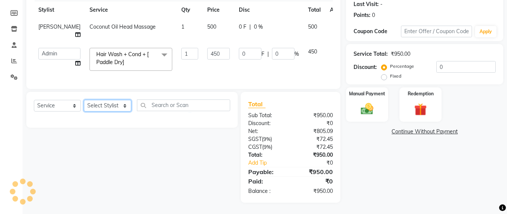
click at [105, 111] on select "Select Stylist Admin [PERSON_NAME] Sankat [PERSON_NAME] [PERSON_NAME] [PERSON_N…" at bounding box center [107, 106] width 47 height 12
click at [84, 111] on select "Select Stylist Admin [PERSON_NAME] Sankat [PERSON_NAME] [PERSON_NAME] [PERSON_N…" at bounding box center [107, 106] width 47 height 12
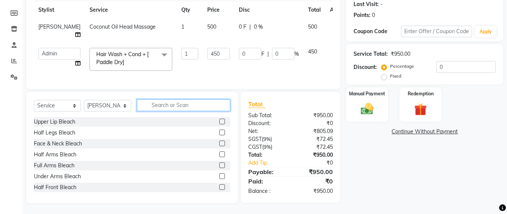
click at [165, 111] on input "text" at bounding box center [183, 105] width 93 height 12
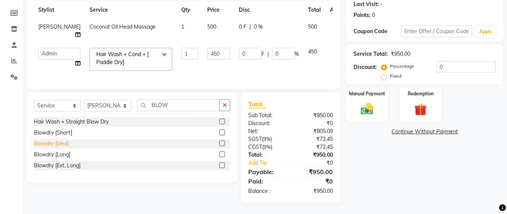
click at [48, 147] on div "Blowdry [Med]" at bounding box center [51, 144] width 35 height 8
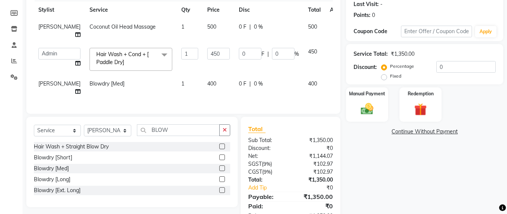
click at [203, 90] on td "400" at bounding box center [219, 87] width 32 height 25
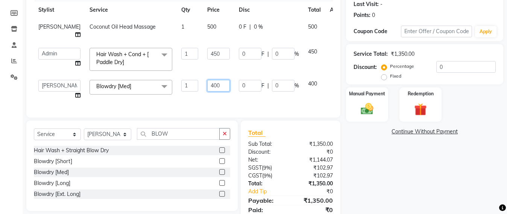
click at [207, 91] on input "400" at bounding box center [218, 86] width 23 height 12
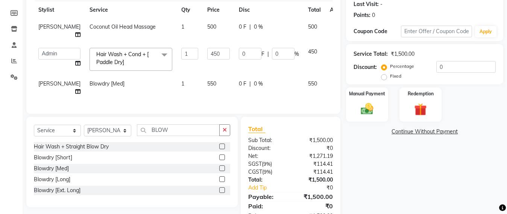
click at [206, 100] on td "550" at bounding box center [219, 87] width 32 height 25
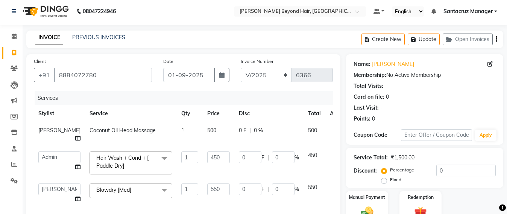
scroll to position [0, 0]
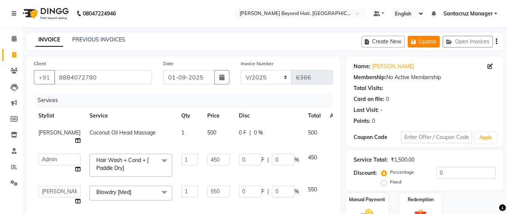
click at [426, 41] on button "Update" at bounding box center [424, 42] width 32 height 12
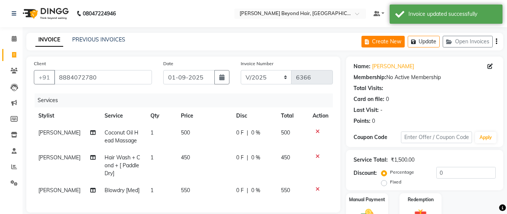
click at [386, 47] on button "Create New" at bounding box center [382, 42] width 43 height 12
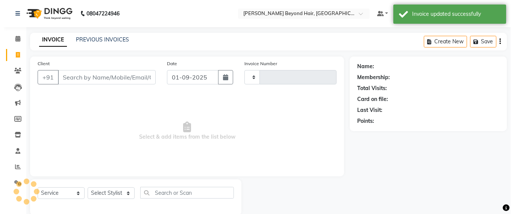
scroll to position [12, 0]
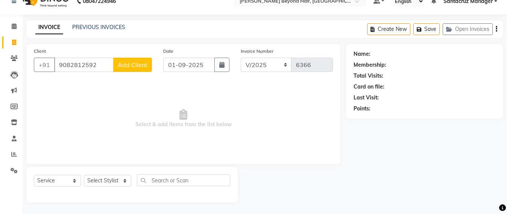
click at [126, 62] on span "Add Client" at bounding box center [133, 65] width 30 height 8
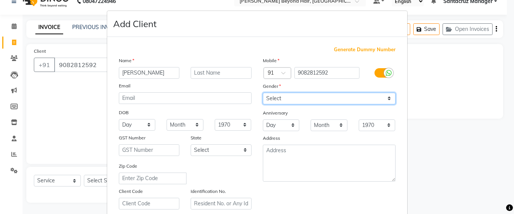
click at [345, 98] on select "Select Male Female Other Prefer Not To Say" at bounding box center [329, 99] width 133 height 12
click at [263, 93] on select "Select Male Female Other Prefer Not To Say" at bounding box center [329, 99] width 133 height 12
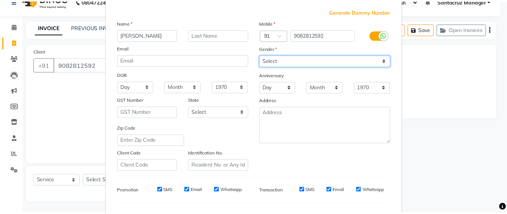
scroll to position [134, 0]
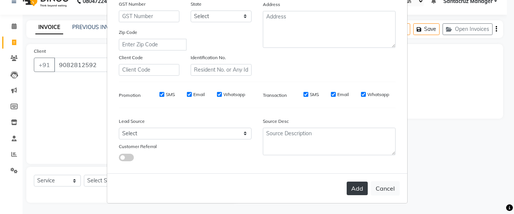
click at [353, 187] on button "Add" at bounding box center [357, 188] width 21 height 14
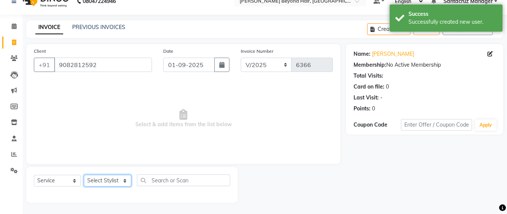
click at [113, 178] on select "Select Stylist Admin [PERSON_NAME] Sankat [PERSON_NAME] [PERSON_NAME] [PERSON_N…" at bounding box center [107, 181] width 47 height 12
click at [84, 175] on select "Select Stylist Admin [PERSON_NAME] Sankat [PERSON_NAME] [PERSON_NAME] [PERSON_N…" at bounding box center [107, 181] width 47 height 12
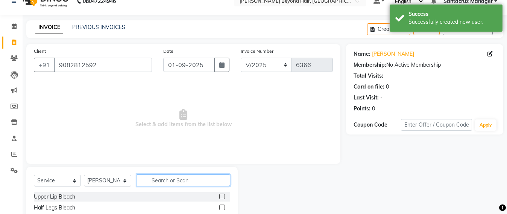
click at [160, 179] on input "text" at bounding box center [183, 180] width 93 height 12
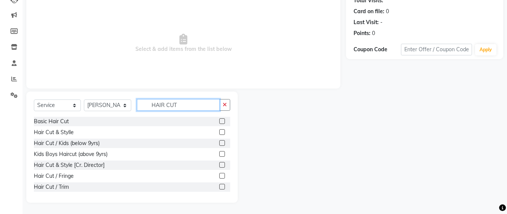
scroll to position [34, 0]
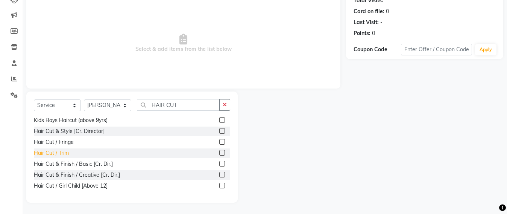
click at [61, 150] on div "Hair Cut / Trim" at bounding box center [51, 153] width 35 height 8
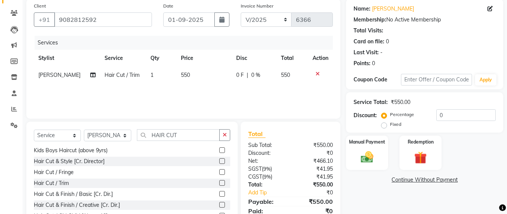
scroll to position [0, 0]
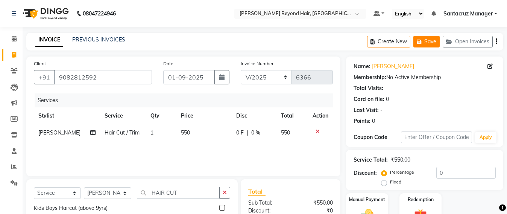
click at [433, 42] on button "Save" at bounding box center [426, 42] width 26 height 12
click at [473, 41] on button "Open Invoices" at bounding box center [468, 42] width 50 height 12
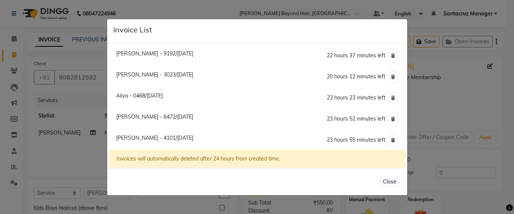
click at [123, 95] on span "Aliya - 0468/01 September 2025" at bounding box center [139, 95] width 47 height 7
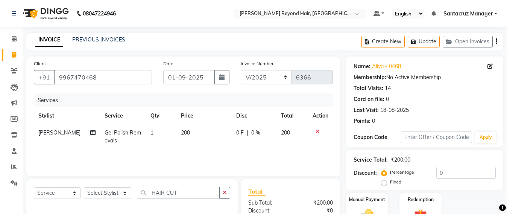
scroll to position [87, 0]
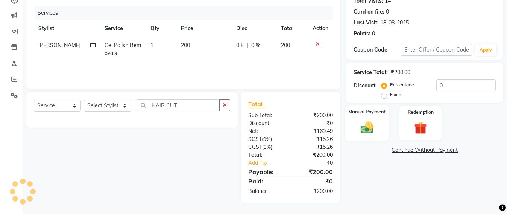
click at [372, 129] on img at bounding box center [367, 127] width 21 height 15
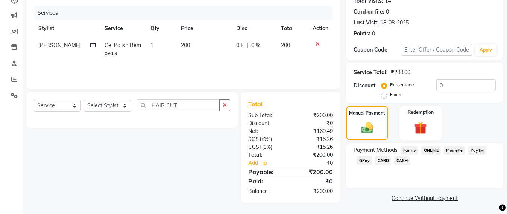
click at [403, 161] on span "CASH" at bounding box center [402, 160] width 16 height 9
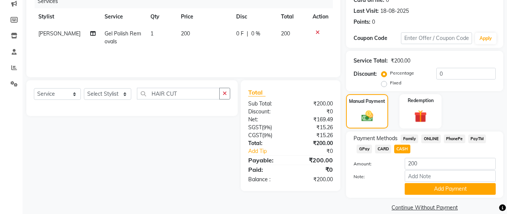
scroll to position [109, 0]
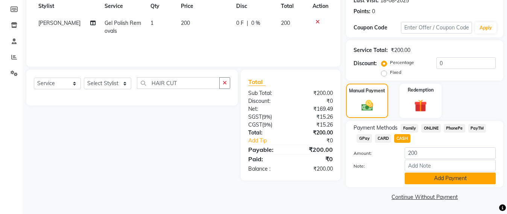
click at [432, 176] on button "Add Payment" at bounding box center [450, 178] width 91 height 12
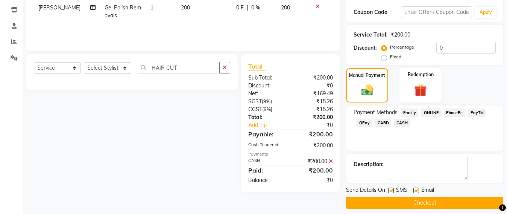
scroll to position [131, 0]
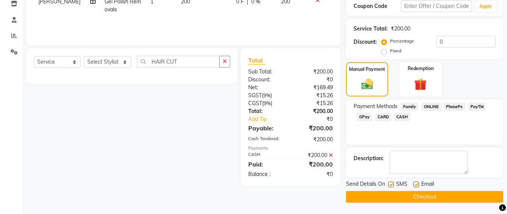
click at [424, 194] on button "Checkout" at bounding box center [424, 197] width 157 height 12
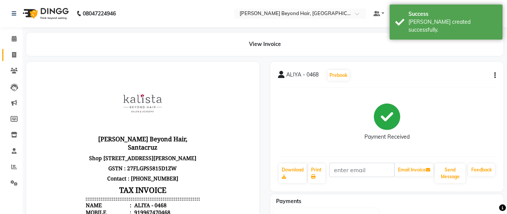
click at [7, 55] on link "Invoice" at bounding box center [11, 55] width 18 height 12
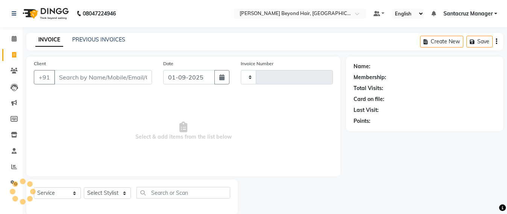
scroll to position [12, 0]
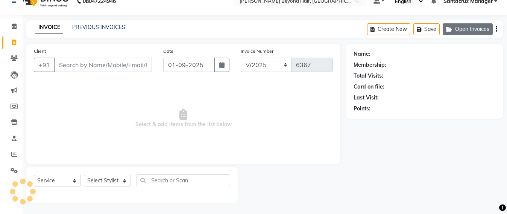
click at [457, 26] on button "Open Invoices" at bounding box center [468, 29] width 50 height 12
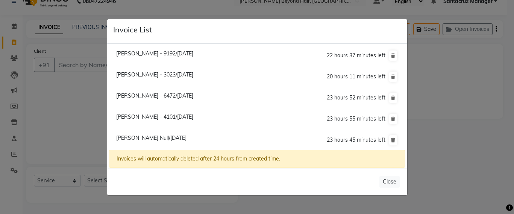
click at [57, 96] on ngb-modal-window "Invoice List Mayuri - 9192/01 September 2025 22 hours 37 minutes left Nandita G…" at bounding box center [257, 107] width 514 height 214
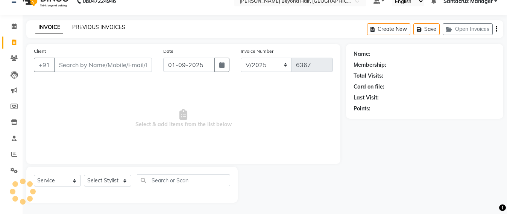
click at [93, 26] on link "PREVIOUS INVOICES" at bounding box center [98, 27] width 53 height 7
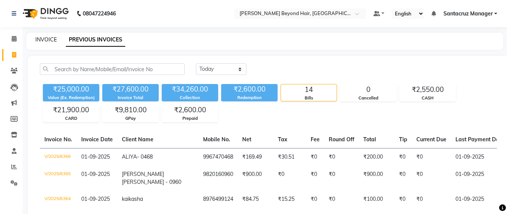
click at [41, 39] on link "INVOICE" at bounding box center [45, 39] width 21 height 7
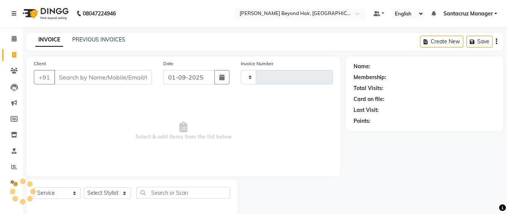
scroll to position [12, 0]
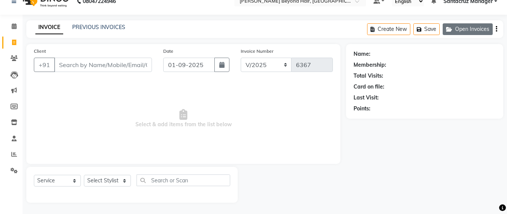
click at [456, 30] on button "Open Invoices" at bounding box center [468, 29] width 50 height 12
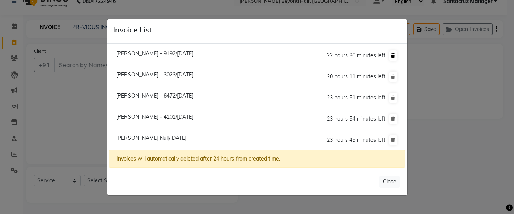
click at [391, 56] on icon at bounding box center [393, 55] width 4 height 5
click at [153, 95] on span "Bhumika Sheth - 4101/01 September 2025" at bounding box center [154, 95] width 77 height 7
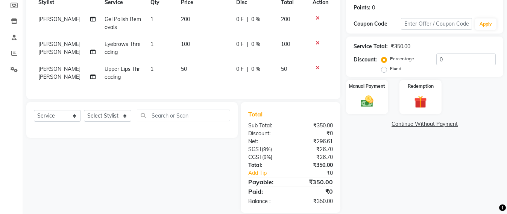
scroll to position [131, 0]
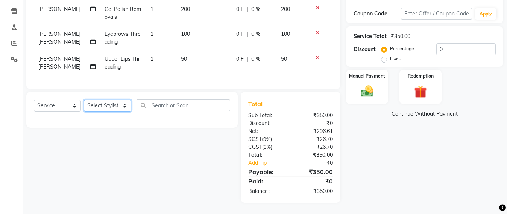
click at [101, 105] on select "Select Stylist Admin [PERSON_NAME] Sankat [PERSON_NAME] [PERSON_NAME] [PERSON_N…" at bounding box center [107, 106] width 47 height 12
click at [84, 100] on select "Select Stylist Admin [PERSON_NAME] Sankat [PERSON_NAME] [PERSON_NAME] [PERSON_N…" at bounding box center [107, 106] width 47 height 12
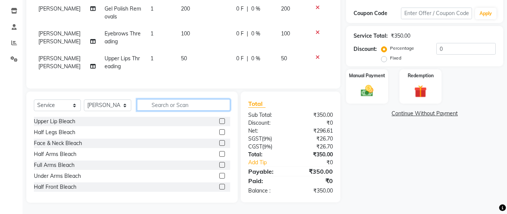
click at [155, 106] on input "text" at bounding box center [183, 105] width 93 height 12
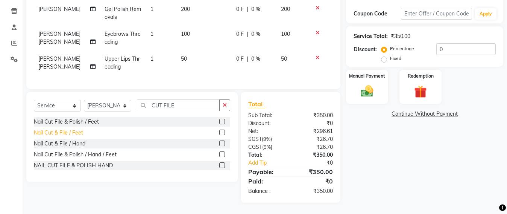
click at [80, 132] on div "Nail Cut & File / Feet" at bounding box center [58, 133] width 49 height 8
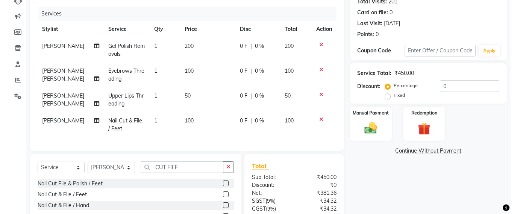
scroll to position [94, 0]
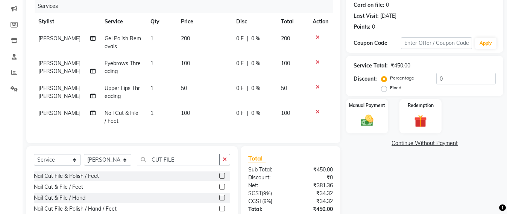
click at [318, 111] on icon at bounding box center [318, 111] width 4 height 5
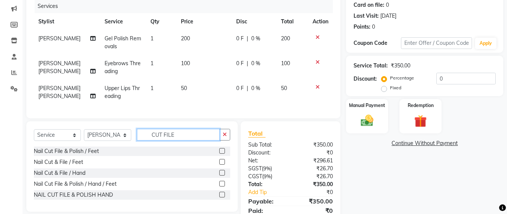
click at [187, 140] on input "CUT FILE" at bounding box center [178, 135] width 83 height 12
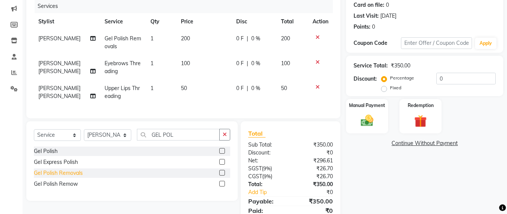
click at [76, 177] on div "Gel Polish Removals" at bounding box center [58, 173] width 49 height 8
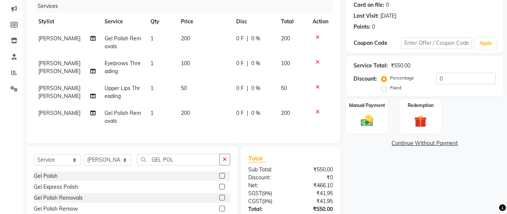
click at [442, 144] on link "Continue Without Payment" at bounding box center [425, 143] width 154 height 8
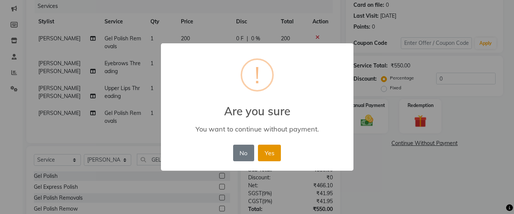
click at [274, 155] on button "Yes" at bounding box center [269, 152] width 23 height 17
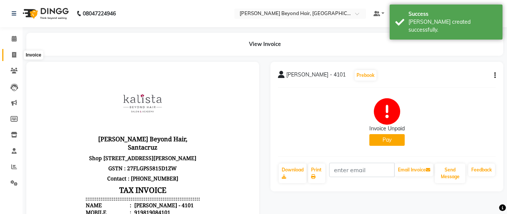
click at [9, 54] on span at bounding box center [14, 55] width 13 height 9
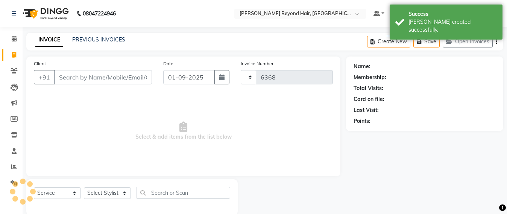
scroll to position [12, 0]
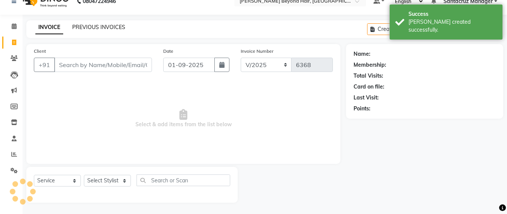
click at [95, 27] on link "PREVIOUS INVOICES" at bounding box center [98, 27] width 53 height 7
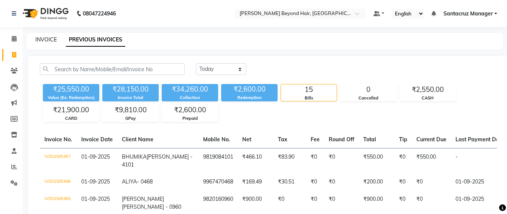
click at [37, 39] on link "INVOICE" at bounding box center [45, 39] width 21 height 7
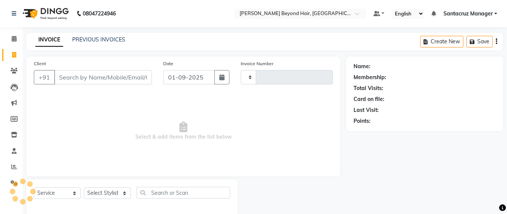
scroll to position [12, 0]
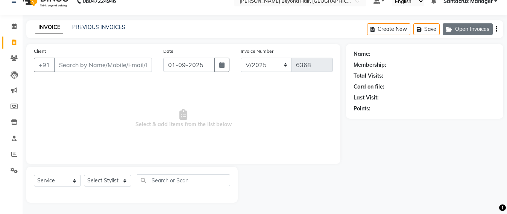
click at [464, 31] on button "Open Invoices" at bounding box center [468, 29] width 50 height 12
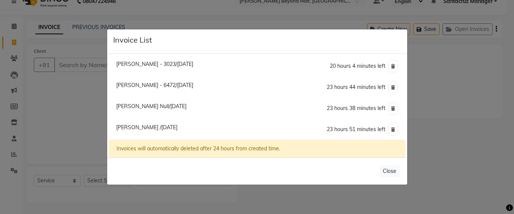
click at [132, 84] on span "Luella Menezes - 6472/01 September 2025" at bounding box center [154, 85] width 77 height 7
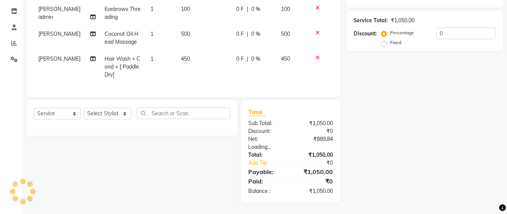
scroll to position [131, 0]
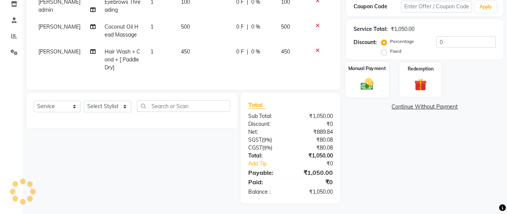
click at [367, 85] on img at bounding box center [367, 83] width 21 height 15
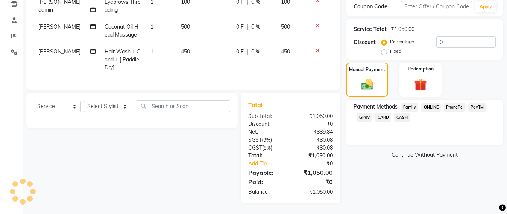
click at [399, 118] on span "CASH" at bounding box center [402, 117] width 16 height 9
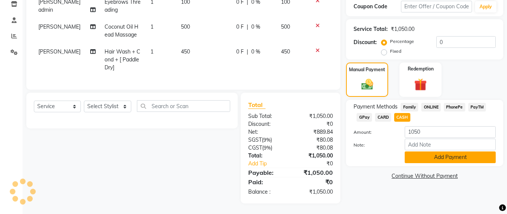
click at [460, 159] on button "Add Payment" at bounding box center [450, 157] width 91 height 12
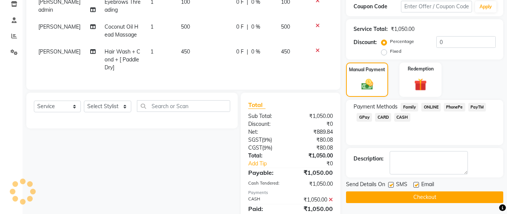
scroll to position [165, 0]
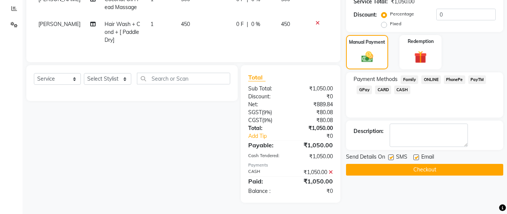
click at [422, 164] on button "Checkout" at bounding box center [424, 170] width 157 height 12
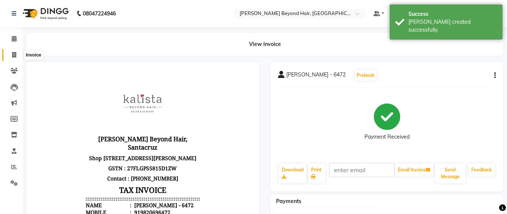
click at [8, 56] on span at bounding box center [14, 55] width 13 height 9
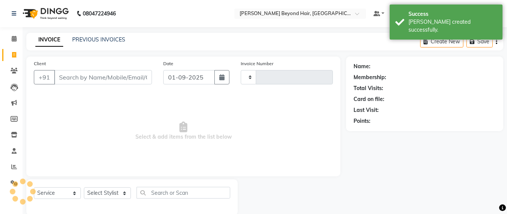
scroll to position [12, 0]
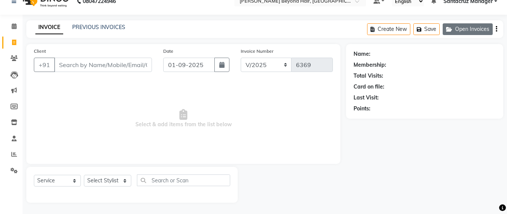
click at [469, 31] on button "Open Invoices" at bounding box center [468, 29] width 50 height 12
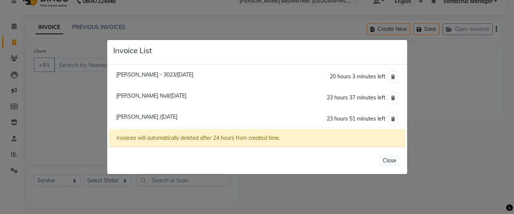
click at [57, 108] on ngb-modal-window "Invoice List Nandita Ganesh - 3023/01 September 2025 20 hours 3 minutes left Pr…" at bounding box center [257, 107] width 514 height 214
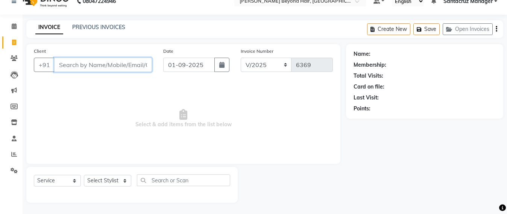
click at [63, 68] on input "Client" at bounding box center [103, 65] width 98 height 14
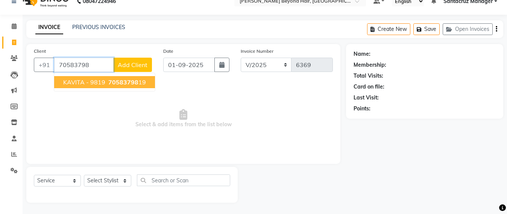
click at [89, 81] on span "KAVITA - 9819" at bounding box center [84, 82] width 42 height 8
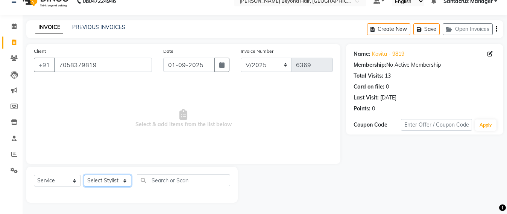
drag, startPoint x: 115, startPoint y: 184, endPoint x: 118, endPoint y: 175, distance: 8.9
click at [117, 180] on select "Select Stylist Admin [PERSON_NAME] Sankat [PERSON_NAME] [PERSON_NAME] [PERSON_N…" at bounding box center [107, 181] width 47 height 12
click at [84, 175] on select "Select Stylist Admin [PERSON_NAME] Sankat [PERSON_NAME] [PERSON_NAME] [PERSON_N…" at bounding box center [107, 181] width 47 height 12
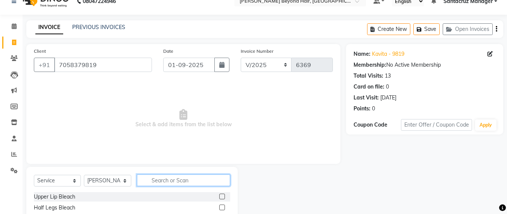
click at [165, 179] on input "text" at bounding box center [183, 180] width 93 height 12
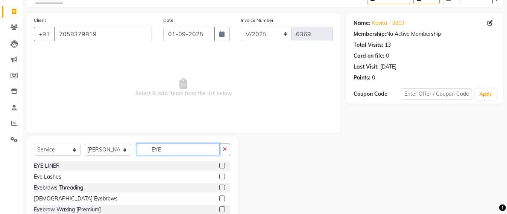
scroll to position [59, 0]
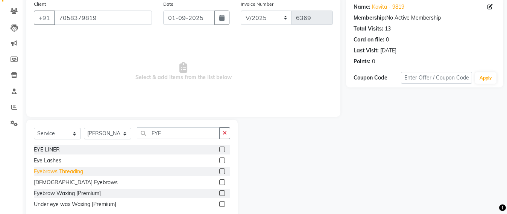
click at [58, 173] on div "Eyebrows Threading" at bounding box center [58, 171] width 49 height 8
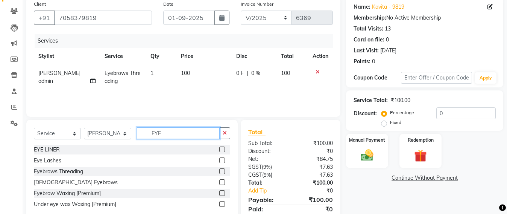
click at [170, 128] on input "EYE" at bounding box center [178, 133] width 83 height 12
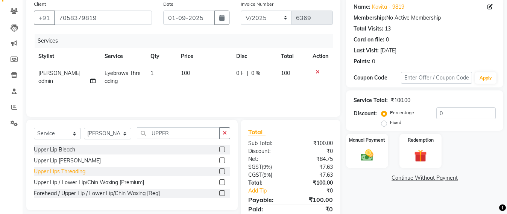
click at [64, 171] on div "Upper Lips Threading" at bounding box center [60, 171] width 52 height 8
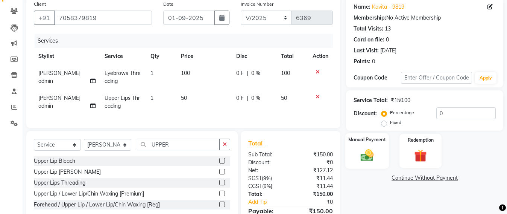
click at [361, 157] on img at bounding box center [367, 154] width 21 height 15
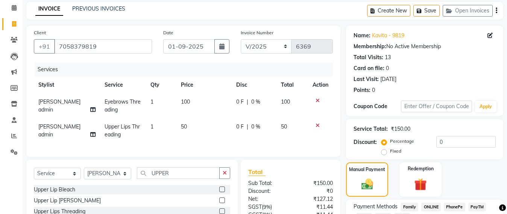
scroll to position [0, 0]
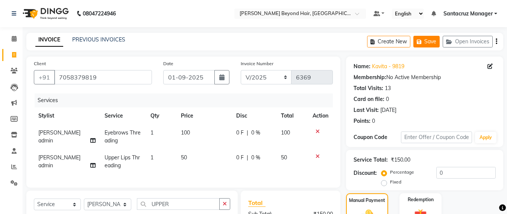
click at [431, 44] on button "Save" at bounding box center [426, 42] width 26 height 12
click at [423, 44] on button "Save" at bounding box center [426, 42] width 26 height 12
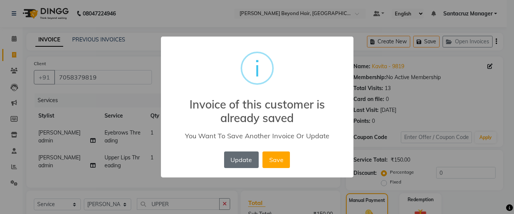
click at [234, 159] on button "Update" at bounding box center [241, 159] width 35 height 17
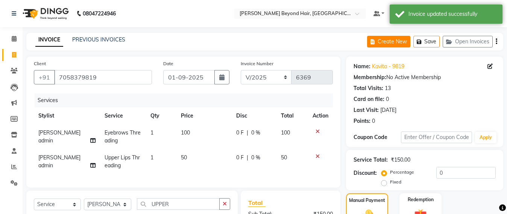
click at [380, 44] on button "Create New" at bounding box center [388, 42] width 43 height 12
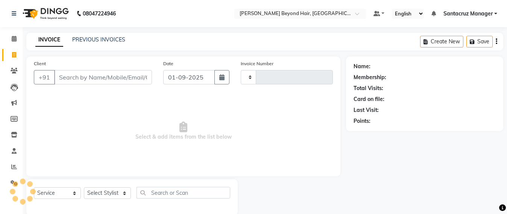
scroll to position [12, 0]
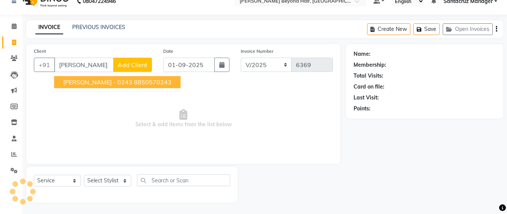
click at [134, 83] on ngb-highlight "8850570243" at bounding box center [153, 82] width 38 height 8
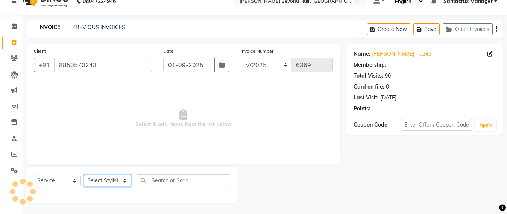
click at [97, 179] on select "Select Stylist Admin [PERSON_NAME] Sankat [PERSON_NAME] [PERSON_NAME] [PERSON_N…" at bounding box center [107, 181] width 47 height 12
click at [84, 175] on select "Select Stylist Admin [PERSON_NAME] Sankat [PERSON_NAME] [PERSON_NAME] [PERSON_N…" at bounding box center [107, 181] width 47 height 12
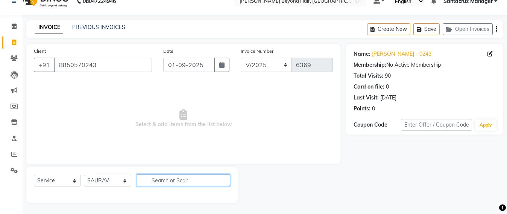
click at [172, 181] on input "text" at bounding box center [183, 180] width 93 height 12
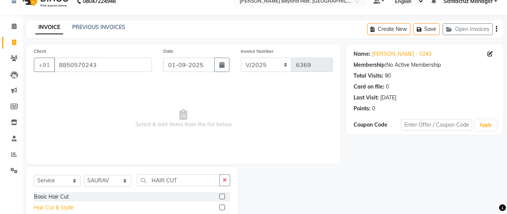
click at [45, 207] on div "Hair Cut & Stylle" at bounding box center [54, 208] width 40 height 8
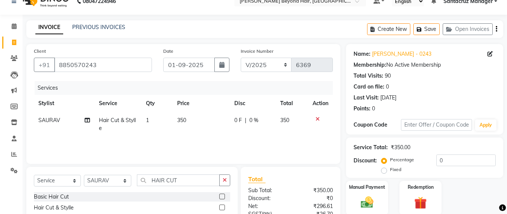
scroll to position [0, 0]
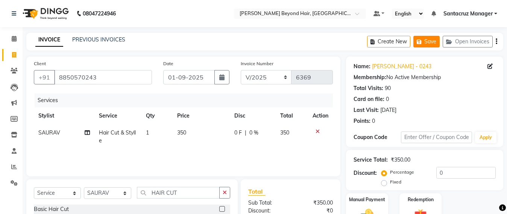
click at [431, 44] on button "Save" at bounding box center [426, 42] width 26 height 12
select select "6357"
select select "service"
select select "51588"
click at [428, 42] on button "Save" at bounding box center [426, 42] width 26 height 12
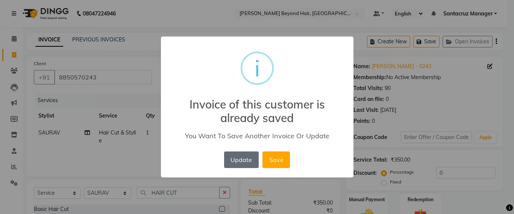
click at [230, 159] on button "Update" at bounding box center [241, 159] width 35 height 17
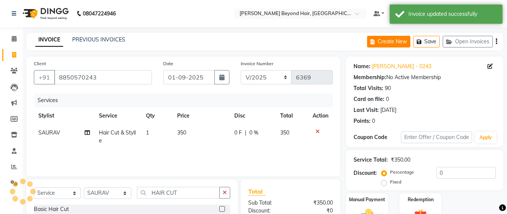
click at [387, 40] on button "Create New" at bounding box center [388, 42] width 43 height 12
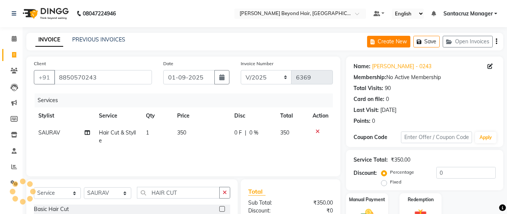
select select "service"
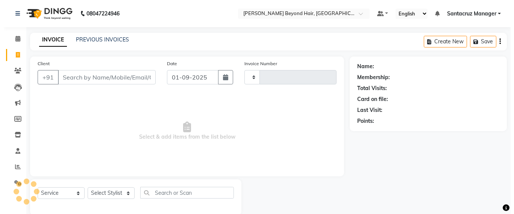
scroll to position [12, 0]
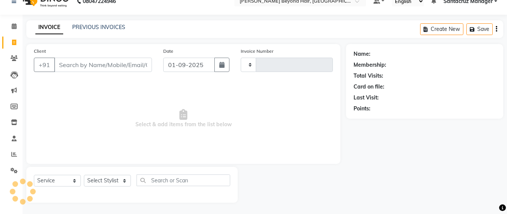
type input "G"
type input "6369"
select select "6357"
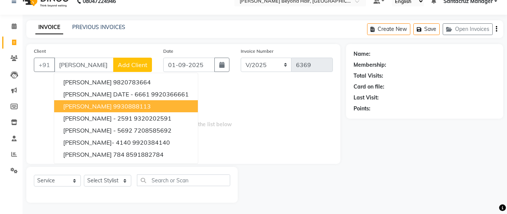
click at [91, 109] on button "[PERSON_NAME] 9930888113" at bounding box center [126, 106] width 144 height 12
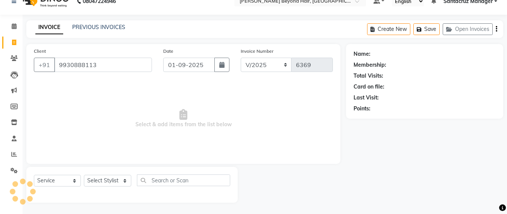
type input "9930888113"
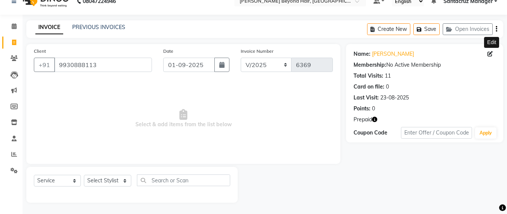
click at [488, 54] on icon at bounding box center [489, 53] width 5 height 5
select select "[DEMOGRAPHIC_DATA]"
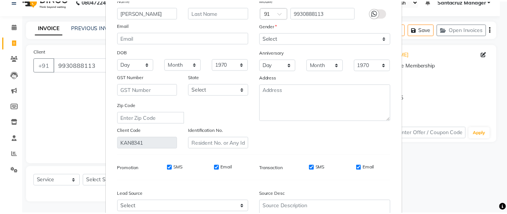
scroll to position [120, 0]
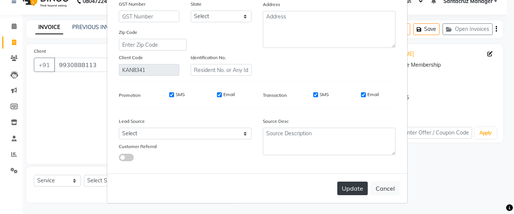
type input "[PERSON_NAME]"
click at [361, 188] on button "Update" at bounding box center [352, 188] width 30 height 14
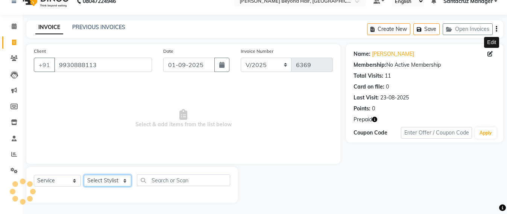
click at [95, 179] on select "Select Stylist Admin [PERSON_NAME] Sankat [PERSON_NAME] [PERSON_NAME] [PERSON_N…" at bounding box center [107, 181] width 47 height 12
select select "47856"
click at [84, 175] on select "Select Stylist Admin [PERSON_NAME] Sankat [PERSON_NAME] [PERSON_NAME] [PERSON_N…" at bounding box center [107, 181] width 47 height 12
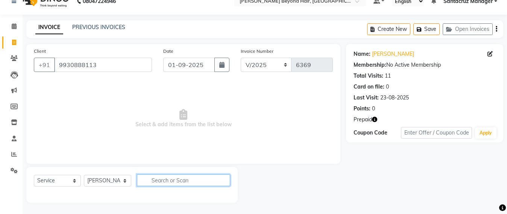
click at [162, 176] on input "text" at bounding box center [183, 180] width 93 height 12
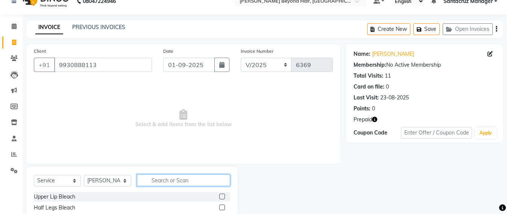
click at [162, 176] on input "text" at bounding box center [183, 180] width 93 height 12
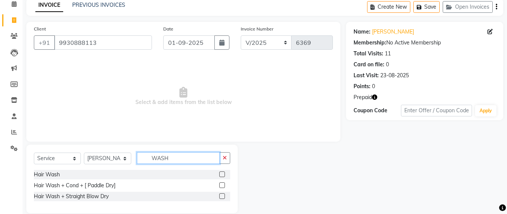
scroll to position [45, 0]
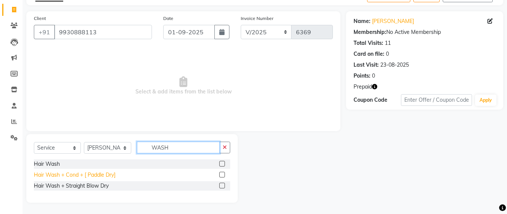
type input "WASH"
click at [62, 176] on div "Hair Wash + Cond + [ Paddle Dry]" at bounding box center [75, 175] width 82 height 8
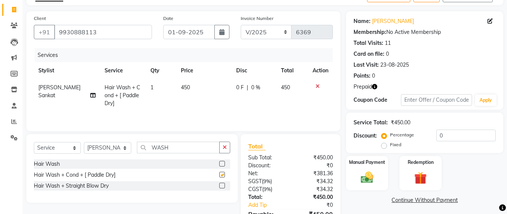
checkbox input "false"
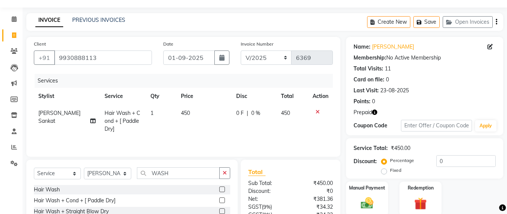
scroll to position [0, 0]
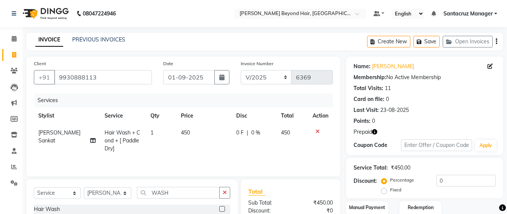
click at [374, 132] on icon "button" at bounding box center [374, 131] width 5 height 5
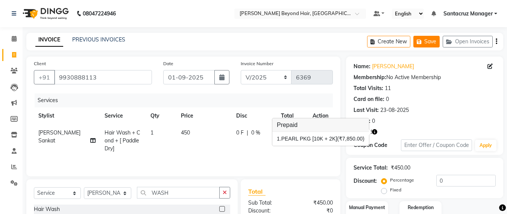
click at [429, 40] on button "Save" at bounding box center [426, 42] width 26 height 12
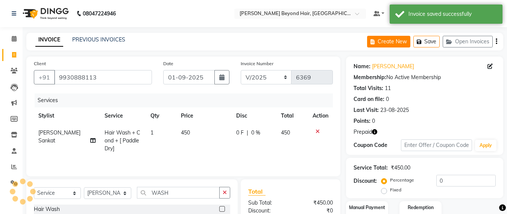
click at [387, 45] on button "Create New" at bounding box center [388, 42] width 43 height 12
select select "service"
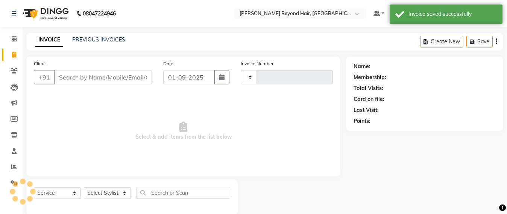
scroll to position [12, 0]
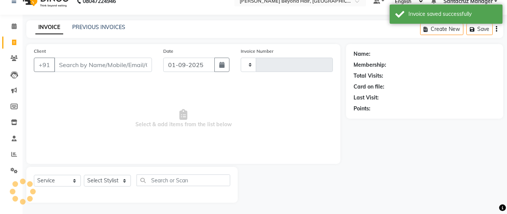
type input "6369"
select select "6357"
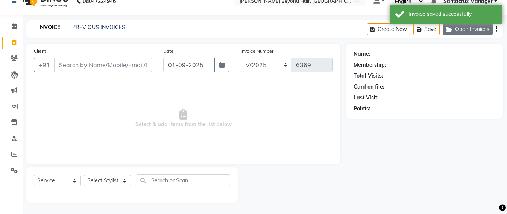
click at [471, 31] on button "Open Invoices" at bounding box center [468, 29] width 50 height 12
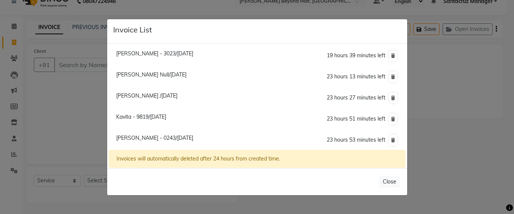
click at [163, 118] on span "Kavita - 9819/[DATE]" at bounding box center [141, 116] width 50 height 7
type input "7058379819"
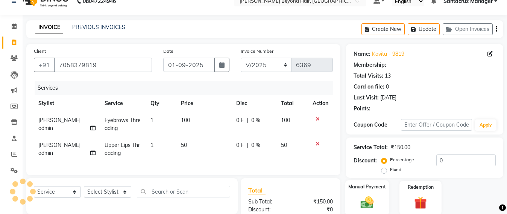
scroll to position [59, 0]
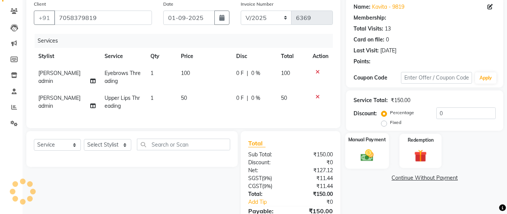
click at [360, 155] on img at bounding box center [367, 154] width 21 height 15
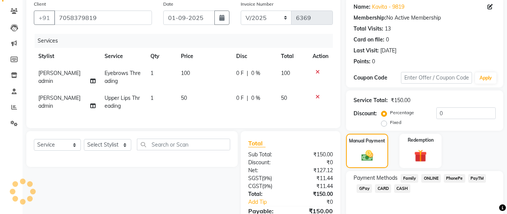
click at [364, 190] on span "GPay" at bounding box center [364, 188] width 15 height 9
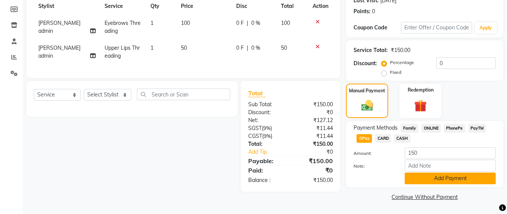
click at [437, 179] on button "Add Payment" at bounding box center [450, 178] width 91 height 12
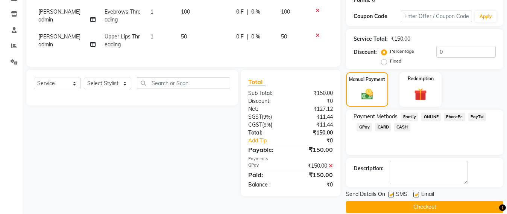
scroll to position [131, 0]
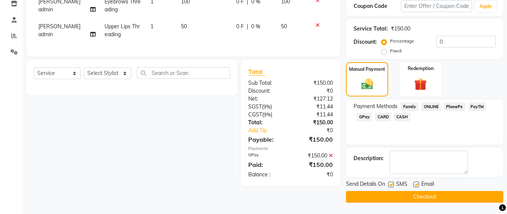
click at [418, 194] on button "Checkout" at bounding box center [424, 197] width 157 height 12
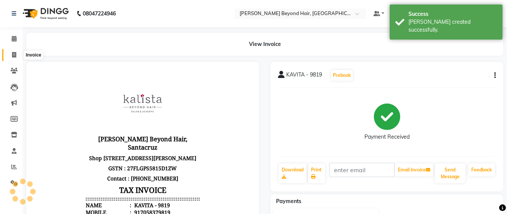
click at [11, 57] on span at bounding box center [14, 55] width 13 height 9
select select "service"
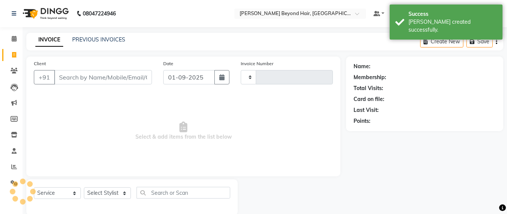
scroll to position [12, 0]
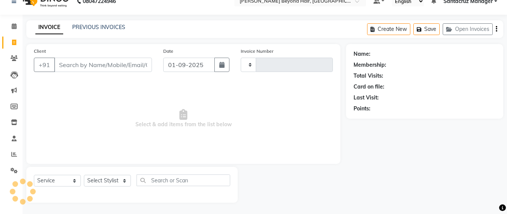
type input "6370"
select select "6357"
click at [476, 27] on button "Open Invoices" at bounding box center [468, 29] width 50 height 12
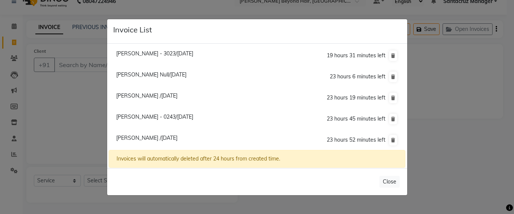
click at [59, 99] on ngb-modal-window "Invoice List [PERSON_NAME] - 3023/[DATE] 19 hours 31 minutes left [PERSON_NAME]…" at bounding box center [257, 107] width 514 height 214
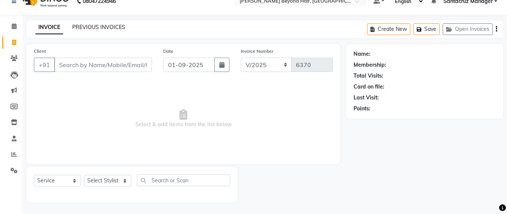
click at [102, 26] on link "PREVIOUS INVOICES" at bounding box center [98, 27] width 53 height 7
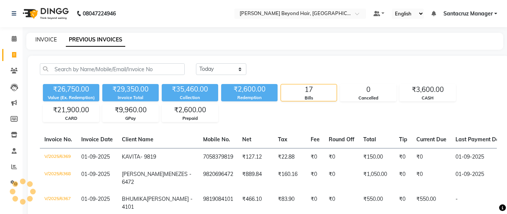
click at [52, 37] on link "INVOICE" at bounding box center [45, 39] width 21 height 7
select select "service"
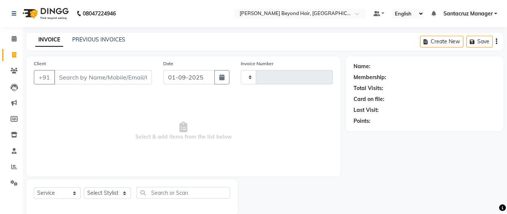
scroll to position [12, 0]
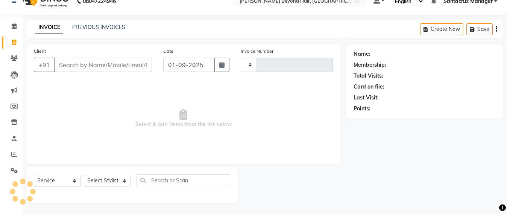
type input "6370"
select select "6357"
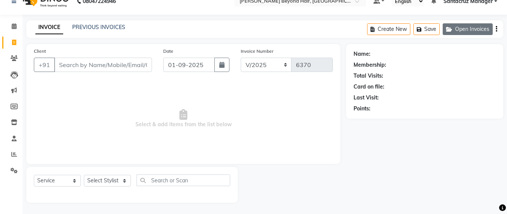
click at [474, 31] on button "Open Invoices" at bounding box center [468, 29] width 50 height 12
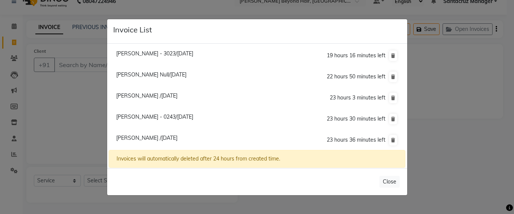
click at [123, 117] on span "[PERSON_NAME] - 0243/[DATE]" at bounding box center [154, 116] width 77 height 7
type input "8850570243"
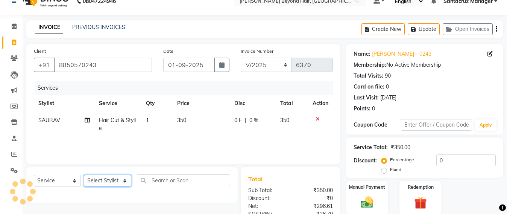
click at [112, 181] on select "Select Stylist Admin [PERSON_NAME] Sankat [PERSON_NAME] [PERSON_NAME] [PERSON_N…" at bounding box center [107, 181] width 47 height 12
select select "84296"
click at [84, 175] on select "Select Stylist Admin [PERSON_NAME] Sankat [PERSON_NAME] [PERSON_NAME] [PERSON_N…" at bounding box center [107, 181] width 47 height 12
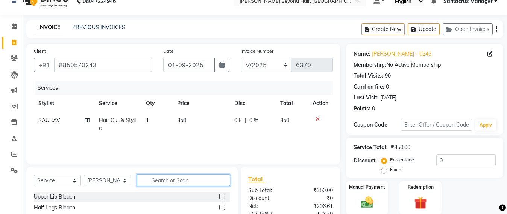
click at [157, 179] on input "text" at bounding box center [183, 180] width 93 height 12
type input "H"
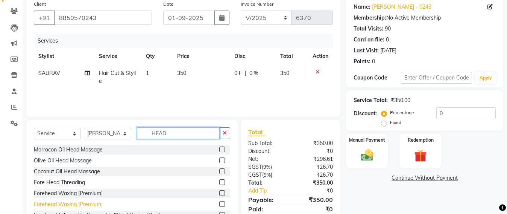
scroll to position [1, 0]
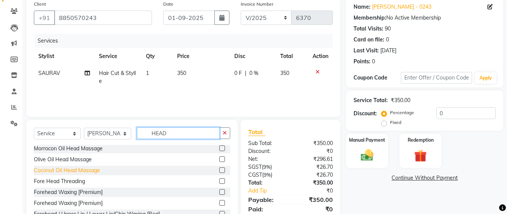
type input "HEAD"
click at [75, 167] on div "Coconut Oil Head Massage" at bounding box center [67, 170] width 66 height 8
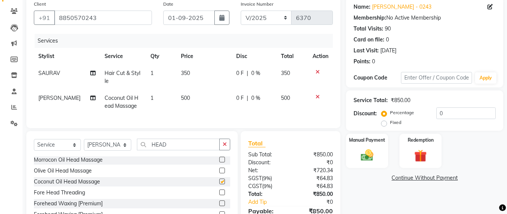
checkbox input "false"
click at [179, 156] on div "Select Service Product Membership Package Voucher Prepaid Gift Card Select Styl…" at bounding box center [132, 147] width 196 height 18
click at [178, 150] on input "HEAD" at bounding box center [178, 144] width 83 height 12
type input "H"
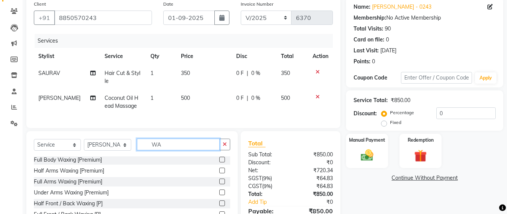
scroll to position [0, 0]
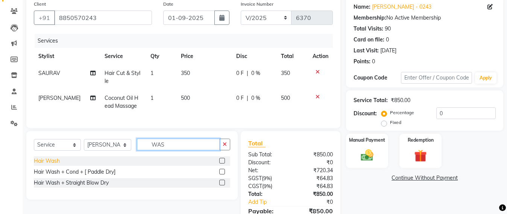
type input "WAS"
click at [39, 165] on div "Hair Wash" at bounding box center [47, 161] width 26 height 8
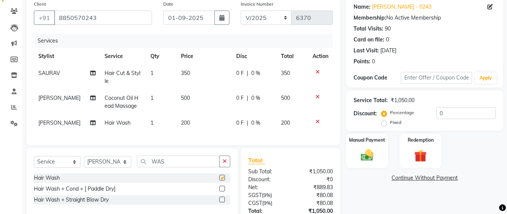
checkbox input "false"
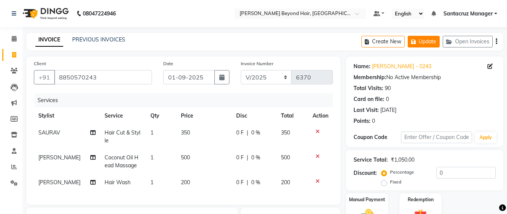
click at [433, 40] on button "Update" at bounding box center [424, 42] width 32 height 12
click at [427, 44] on button "Update" at bounding box center [424, 42] width 32 height 12
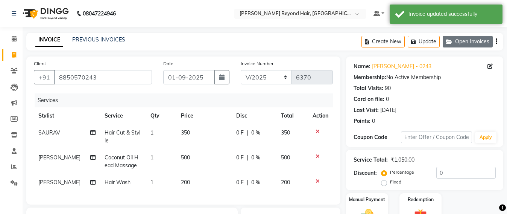
click at [461, 38] on button "Open Invoices" at bounding box center [468, 42] width 50 height 12
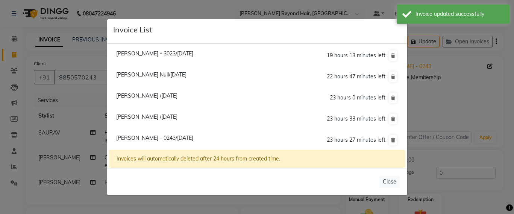
click at [139, 96] on span "[PERSON_NAME] /[DATE]" at bounding box center [146, 95] width 61 height 7
type input "9082812592"
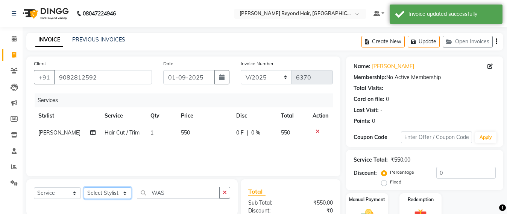
click at [105, 195] on select "Select Stylist Admin [PERSON_NAME] Sankat [PERSON_NAME] [PERSON_NAME] [PERSON_N…" at bounding box center [107, 193] width 47 height 12
select select "47842"
click at [84, 187] on select "Select Stylist Admin [PERSON_NAME] Sankat [PERSON_NAME] [PERSON_NAME] [PERSON_N…" at bounding box center [107, 193] width 47 height 12
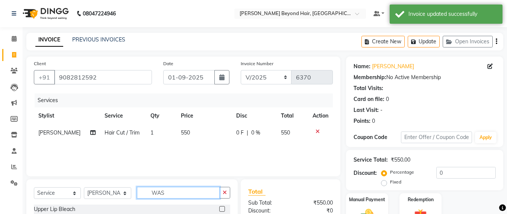
click at [168, 192] on input "WAS" at bounding box center [178, 193] width 83 height 12
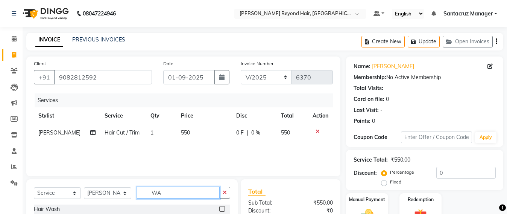
type input "W"
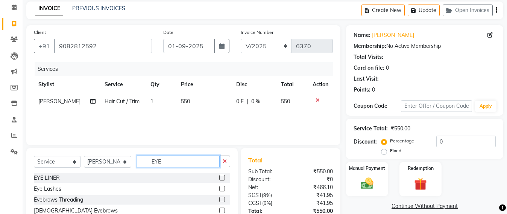
scroll to position [47, 0]
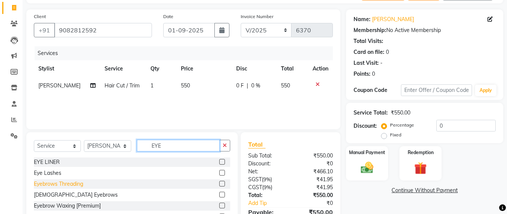
type input "EYE"
click at [36, 184] on div "Eyebrows Threading" at bounding box center [58, 184] width 49 height 8
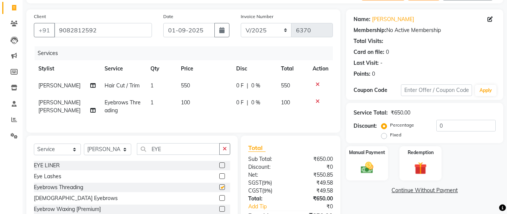
checkbox input "false"
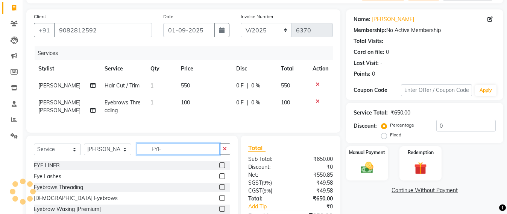
click at [175, 155] on input "EYE" at bounding box center [178, 149] width 83 height 12
type input "E"
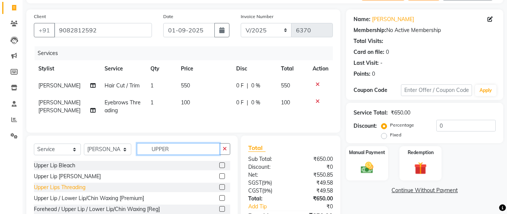
type input "UPPER"
click at [45, 191] on div "Upper Lips Threading" at bounding box center [60, 187] width 52 height 8
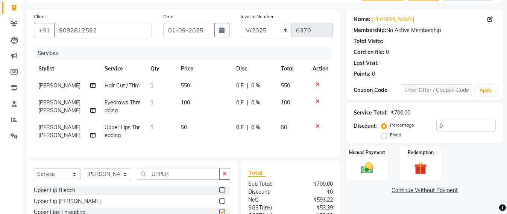
checkbox input "false"
click at [101, 180] on select "Select Stylist Admin [PERSON_NAME] Sankat [PERSON_NAME] [PERSON_NAME] [PERSON_N…" at bounding box center [107, 174] width 47 height 12
select select "47856"
click at [84, 175] on select "Select Stylist Admin [PERSON_NAME] Sankat [PERSON_NAME] [PERSON_NAME] [PERSON_N…" at bounding box center [107, 174] width 47 height 12
click at [172, 179] on input "UPPER" at bounding box center [178, 174] width 83 height 12
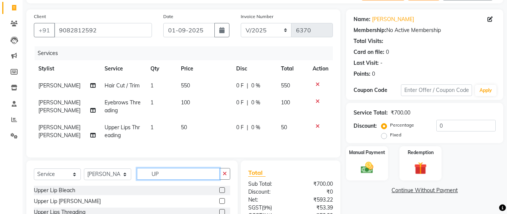
type input "U"
type input "WAS"
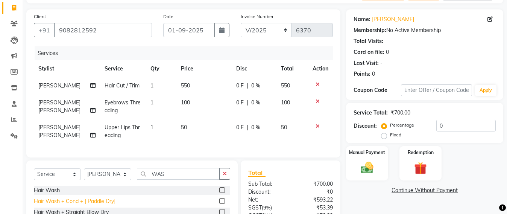
click at [66, 205] on div "Hair Wash + Cond + [ Paddle Dry]" at bounding box center [75, 201] width 82 height 8
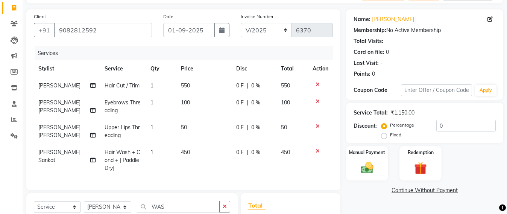
checkbox input "false"
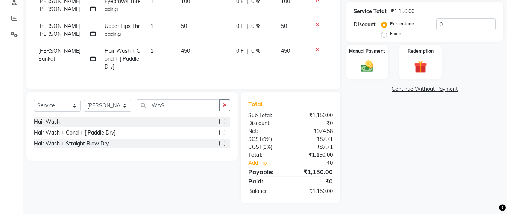
scroll to position [155, 0]
click at [113, 105] on select "Select Stylist Admin [PERSON_NAME] Sankat [PERSON_NAME] [PERSON_NAME] [PERSON_N…" at bounding box center [107, 106] width 47 height 12
select select "86876"
click at [84, 100] on select "Select Stylist Admin [PERSON_NAME] Sankat [PERSON_NAME] [PERSON_NAME] [PERSON_N…" at bounding box center [107, 106] width 47 height 12
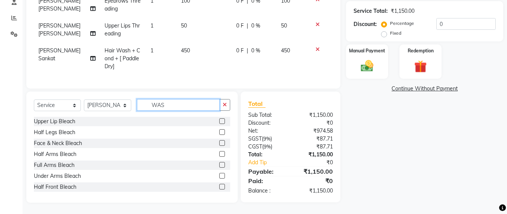
click at [171, 103] on input "WAS" at bounding box center [178, 105] width 83 height 12
type input "W"
type input "HAIR CUT"
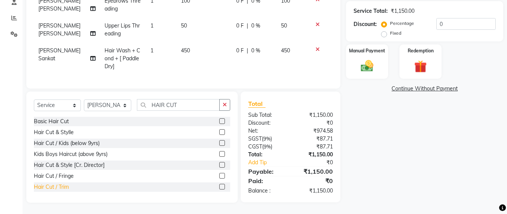
click at [53, 184] on div "Hair Cut / Trim" at bounding box center [51, 187] width 35 height 8
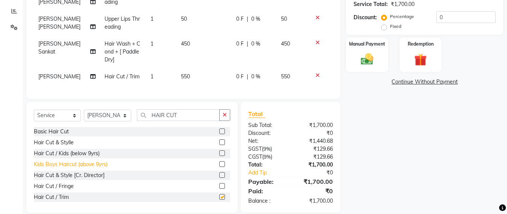
checkbox input "false"
click at [374, 59] on img at bounding box center [367, 59] width 21 height 15
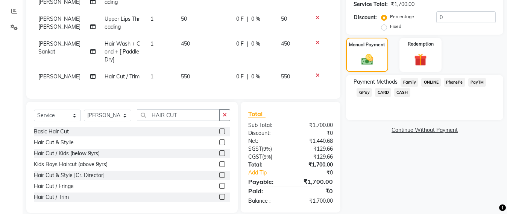
click at [382, 91] on span "CARD" at bounding box center [383, 92] width 16 height 9
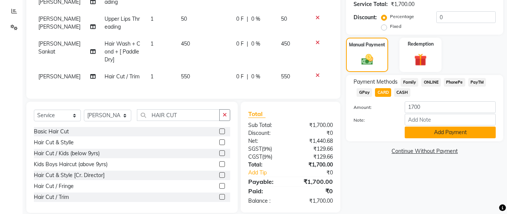
click at [426, 130] on button "Add Payment" at bounding box center [450, 132] width 91 height 12
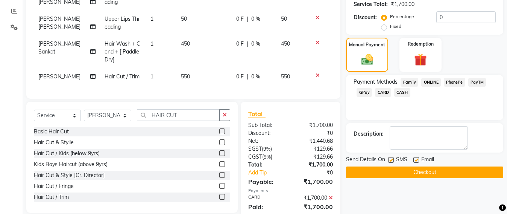
scroll to position [188, 0]
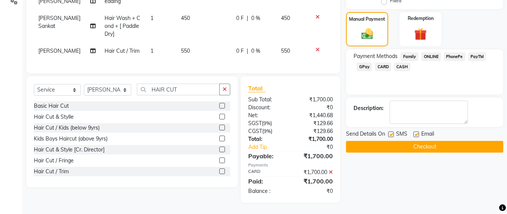
click at [427, 141] on button "Checkout" at bounding box center [424, 147] width 157 height 12
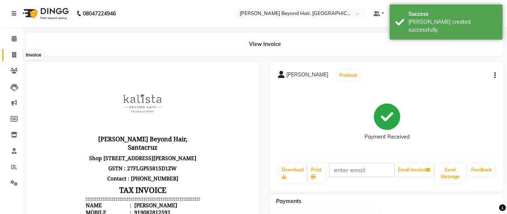
click at [11, 55] on span at bounding box center [14, 55] width 13 height 9
select select "service"
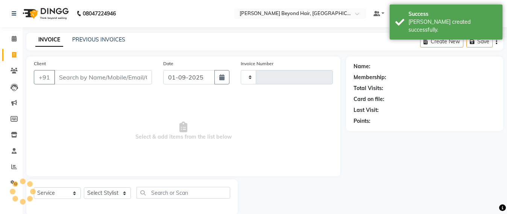
scroll to position [12, 0]
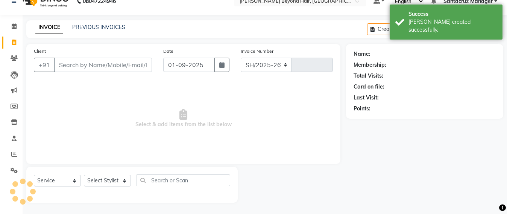
select select "6357"
type input "6371"
click at [461, 31] on div "Success [PERSON_NAME] created successfully." at bounding box center [446, 22] width 113 height 35
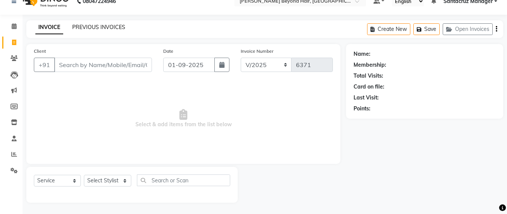
click at [110, 29] on link "PREVIOUS INVOICES" at bounding box center [98, 27] width 53 height 7
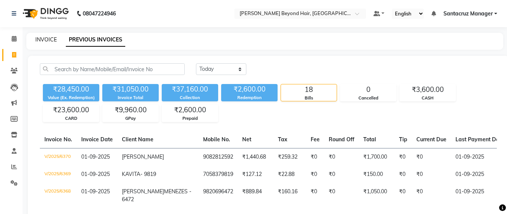
click at [46, 43] on link "INVOICE" at bounding box center [45, 39] width 21 height 7
select select "service"
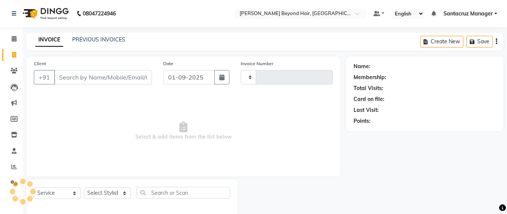
scroll to position [12, 0]
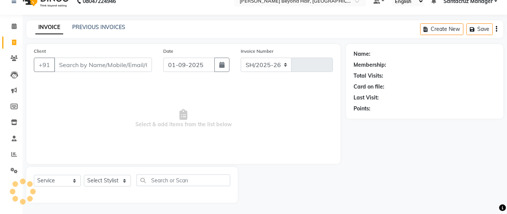
select select "6357"
type input "6371"
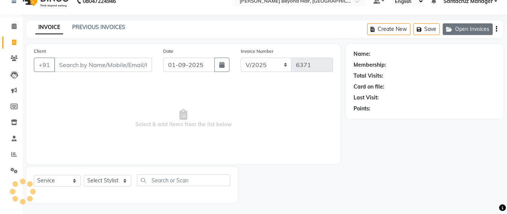
click at [471, 27] on button "Open Invoices" at bounding box center [468, 29] width 50 height 12
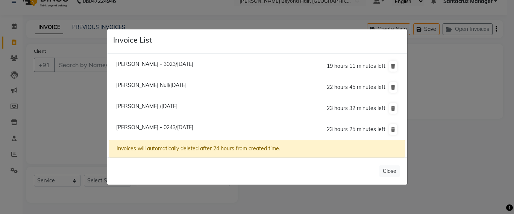
click at [134, 107] on span "[PERSON_NAME] /[DATE]" at bounding box center [146, 106] width 61 height 7
type input "9930888113"
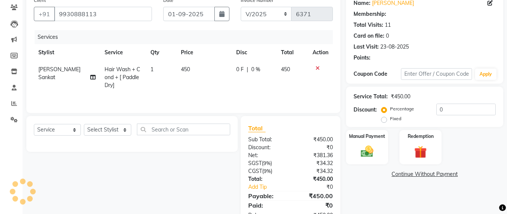
scroll to position [89, 0]
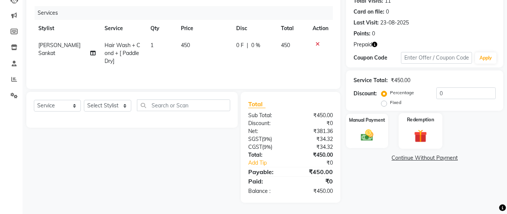
click at [424, 129] on img at bounding box center [420, 136] width 21 height 16
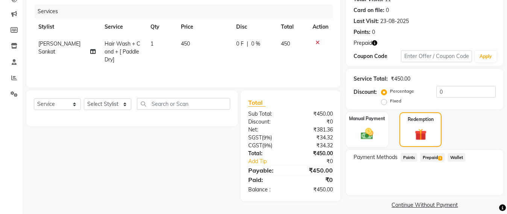
click at [434, 155] on span "Prepaid 1" at bounding box center [432, 157] width 24 height 9
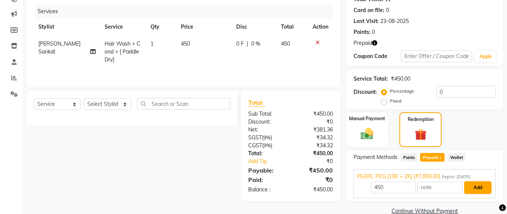
click at [479, 190] on button "Add" at bounding box center [477, 187] width 27 height 13
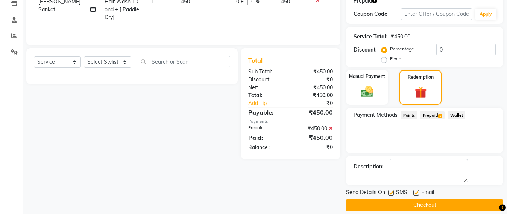
scroll to position [139, 0]
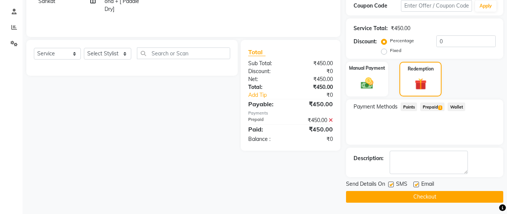
click at [421, 191] on button "Checkout" at bounding box center [424, 197] width 157 height 12
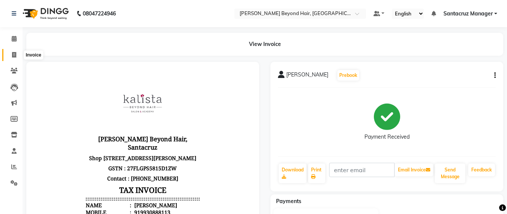
click at [14, 53] on icon at bounding box center [14, 55] width 4 height 6
select select "service"
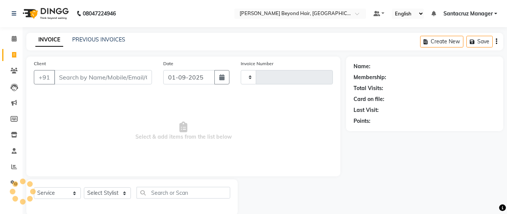
scroll to position [12, 0]
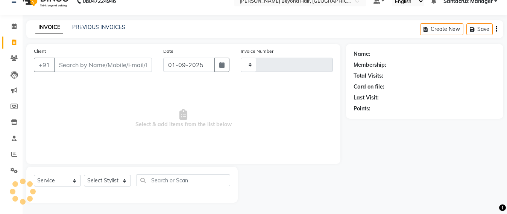
type input "6372"
select select "6357"
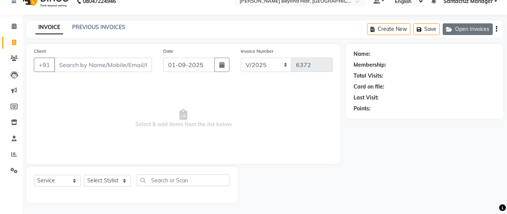
click at [466, 29] on button "Open Invoices" at bounding box center [468, 29] width 50 height 12
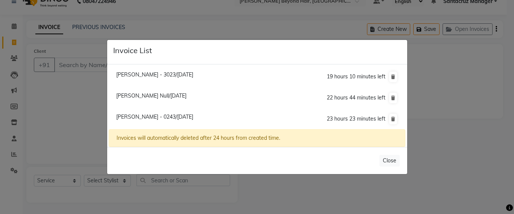
click at [152, 96] on span "[PERSON_NAME] Null/[DATE]" at bounding box center [151, 95] width 70 height 7
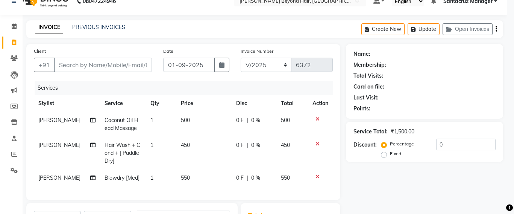
type input "8884072780"
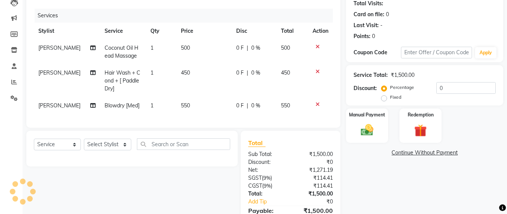
scroll to position [106, 0]
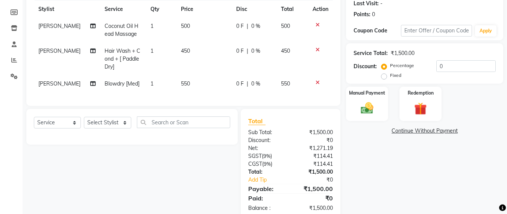
click at [191, 80] on td "550" at bounding box center [203, 83] width 55 height 17
select select "84296"
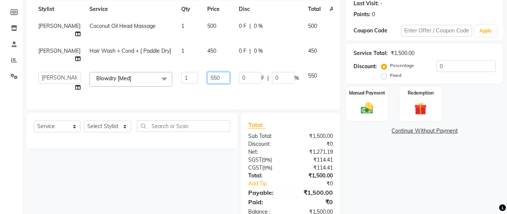
click at [207, 84] on input "550" at bounding box center [218, 78] width 23 height 12
type input "5"
type input "250"
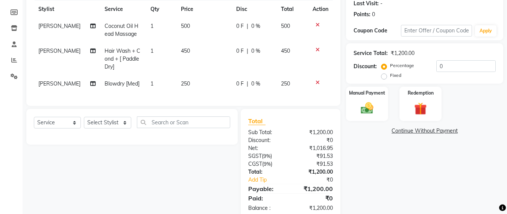
click at [200, 106] on div "Client [PHONE_NUMBER] Date [DATE] Invoice Number SH/2025-26 V/2025 V/[PHONE_NUM…" at bounding box center [183, 28] width 314 height 156
click at [366, 109] on img at bounding box center [367, 107] width 21 height 15
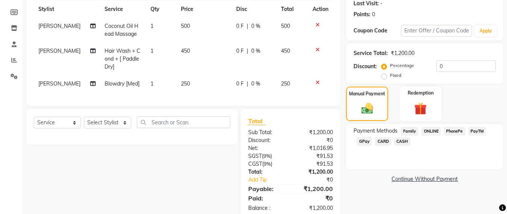
click at [360, 142] on span "GPay" at bounding box center [364, 141] width 15 height 9
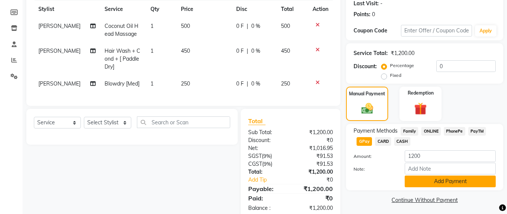
click at [446, 184] on button "Add Payment" at bounding box center [450, 181] width 91 height 12
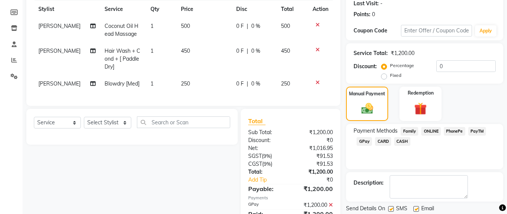
click at [125, 86] on span "Blowdry [Med]" at bounding box center [122, 83] width 35 height 7
select select "84296"
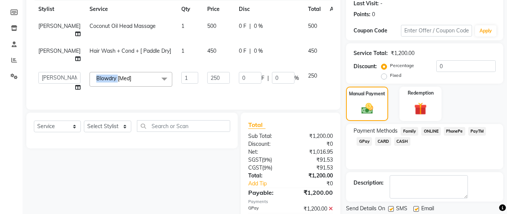
click at [125, 86] on td "Blowdry [Med] x Upper Lip Bleach Half Legs Bleach Face & Neck Bleach Half Arms …" at bounding box center [131, 81] width 92 height 29
click at [122, 87] on span "Blowdry [Med] x" at bounding box center [131, 79] width 83 height 15
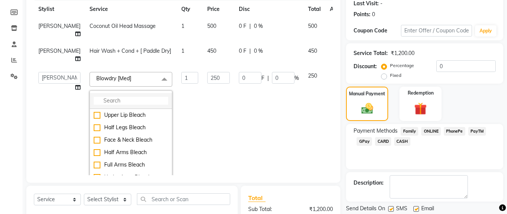
click at [94, 105] on input "multiselect-search" at bounding box center [131, 101] width 74 height 8
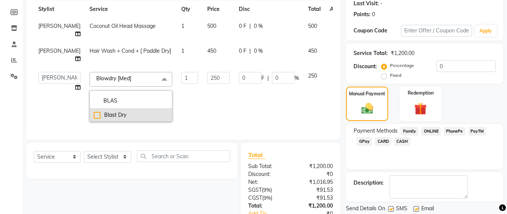
type input "BLAS"
click at [94, 119] on div "Blast Dry" at bounding box center [131, 115] width 74 height 8
click at [131, 119] on div "Blast Dry" at bounding box center [131, 115] width 74 height 8
checkbox input "false"
type input "0"
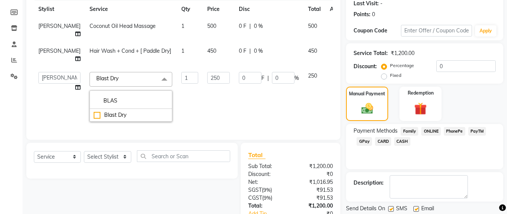
type input "0"
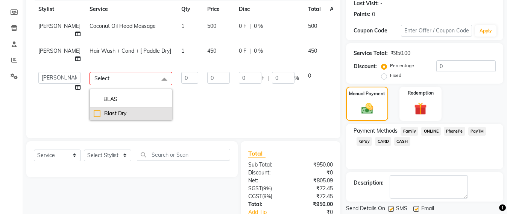
click at [94, 117] on div "Blast Dry" at bounding box center [131, 113] width 74 height 8
checkbox input "true"
type input "1"
type input "250"
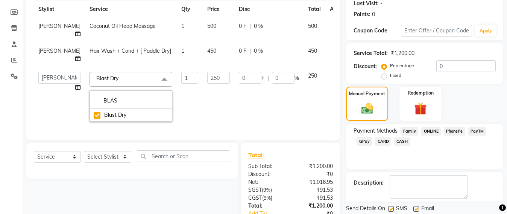
click at [263, 126] on td "0 F | 0 %" at bounding box center [268, 96] width 69 height 59
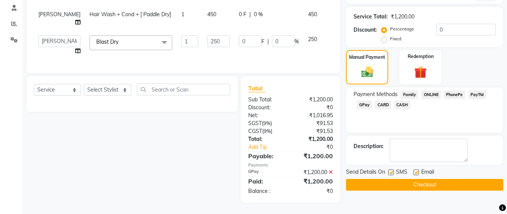
scroll to position [166, 0]
click at [416, 179] on button "Checkout" at bounding box center [424, 185] width 157 height 12
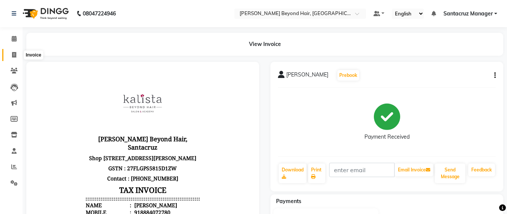
click at [12, 58] on span at bounding box center [14, 55] width 13 height 9
select select "service"
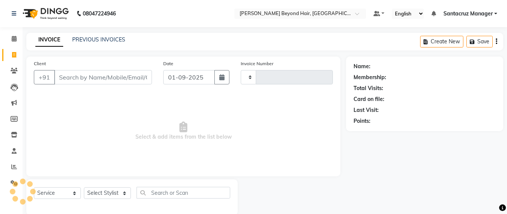
scroll to position [12, 0]
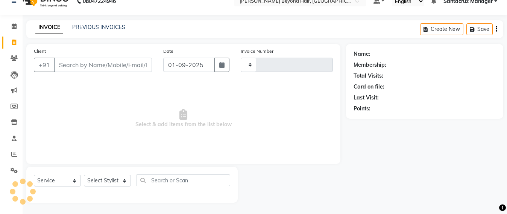
type input "6373"
select select "6357"
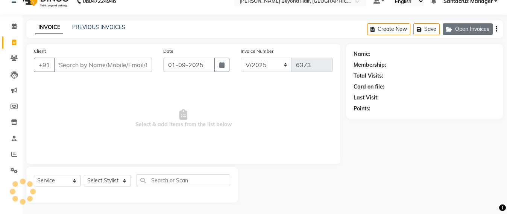
click at [462, 31] on button "Open Invoices" at bounding box center [468, 29] width 50 height 12
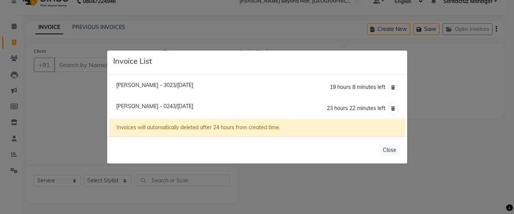
click at [112, 23] on ngb-modal-window "Invoice List [PERSON_NAME] - 3023/[DATE] 19 hours 8 minutes left [PERSON_NAME] …" at bounding box center [257, 107] width 514 height 214
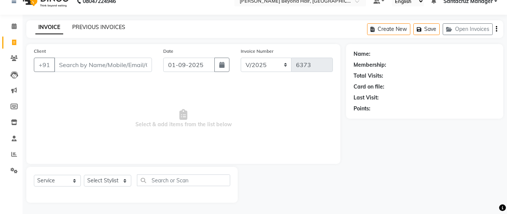
click at [99, 29] on link "PREVIOUS INVOICES" at bounding box center [98, 27] width 53 height 7
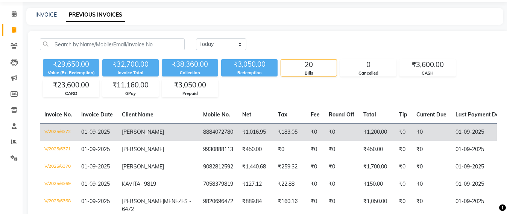
scroll to position [47, 0]
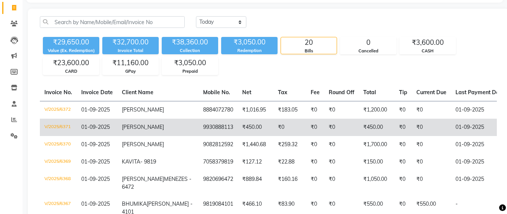
click at [199, 133] on td "9930888113" at bounding box center [218, 126] width 39 height 17
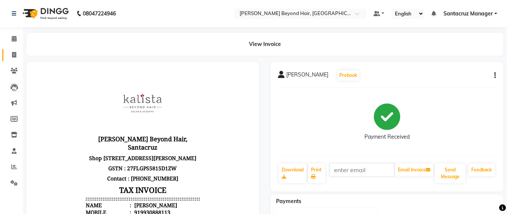
click at [9, 59] on link "Invoice" at bounding box center [11, 55] width 18 height 12
select select "service"
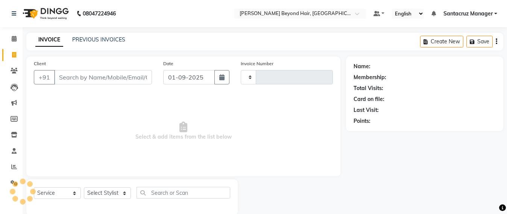
scroll to position [12, 0]
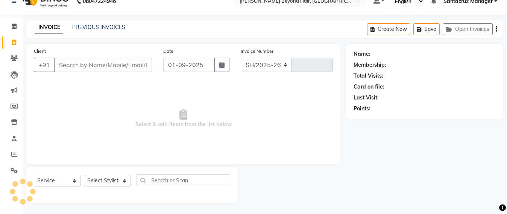
select select "6357"
type input "6373"
click at [482, 27] on button "Open Invoices" at bounding box center [468, 29] width 50 height 12
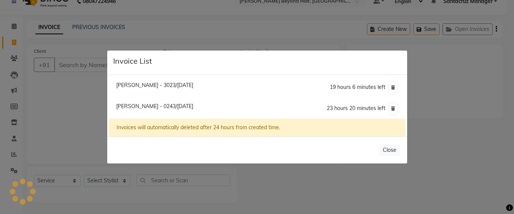
click at [140, 104] on span "[PERSON_NAME] - 0243/[DATE]" at bounding box center [154, 106] width 77 height 7
type input "8850570243"
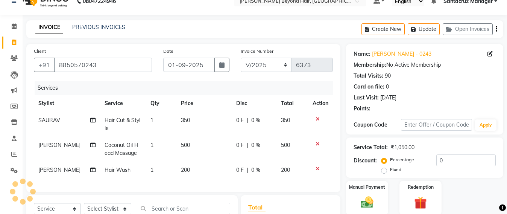
scroll to position [59, 0]
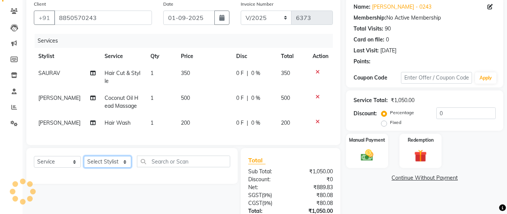
click at [98, 167] on select "Select Stylist Admin [PERSON_NAME] Sankat [PERSON_NAME] [PERSON_NAME] [PERSON_N…" at bounding box center [107, 162] width 47 height 12
select select "51588"
click at [84, 163] on select "Select Stylist Admin [PERSON_NAME] Sankat [PERSON_NAME] [PERSON_NAME] [PERSON_N…" at bounding box center [107, 162] width 47 height 12
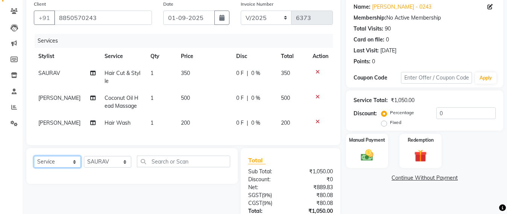
click at [58, 167] on select "Select Service Product Membership Package Voucher Prepaid Gift Card" at bounding box center [57, 162] width 47 height 12
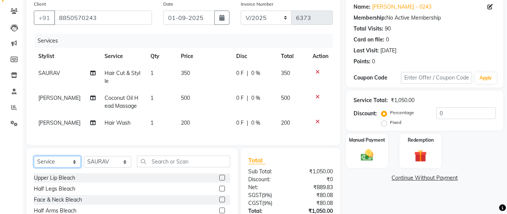
click at [46, 167] on select "Select Service Product Membership Package Voucher Prepaid Gift Card" at bounding box center [57, 162] width 47 height 12
select select "product"
click at [34, 163] on select "Select Service Product Membership Package Voucher Prepaid Gift Card" at bounding box center [57, 162] width 47 height 12
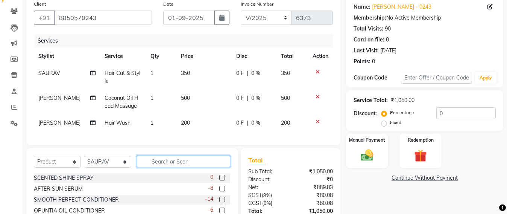
click at [157, 167] on input "text" at bounding box center [183, 161] width 93 height 12
type input "0"
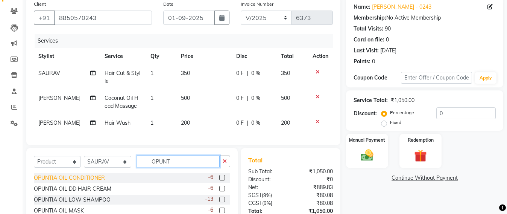
type input "OPUNT"
click at [58, 181] on div "OPUNTIA OIL CONDITIONER" at bounding box center [69, 178] width 71 height 8
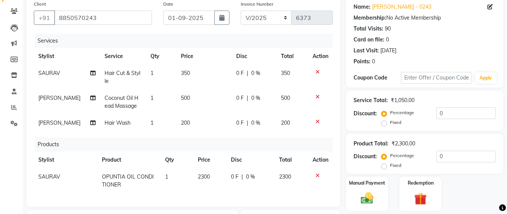
checkbox input "false"
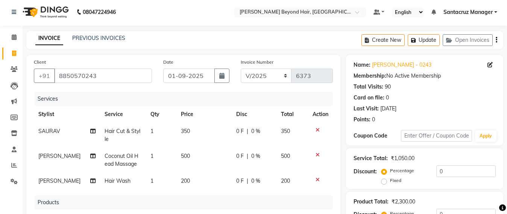
scroll to position [0, 0]
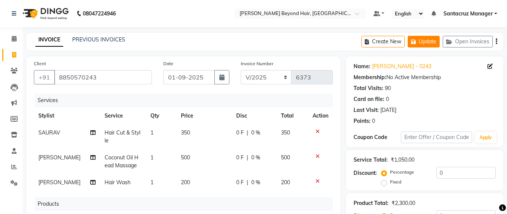
click at [425, 45] on button "Update" at bounding box center [424, 42] width 32 height 12
click at [104, 39] on link "PREVIOUS INVOICES" at bounding box center [98, 39] width 53 height 7
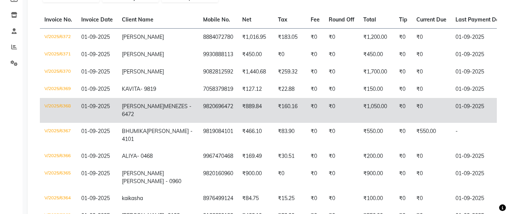
scroll to position [141, 0]
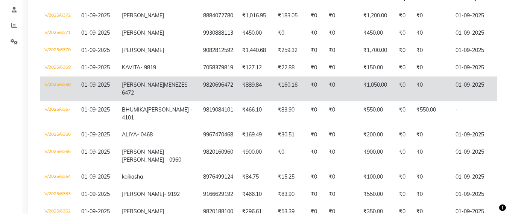
click at [273, 101] on td "₹160.16" at bounding box center [289, 88] width 33 height 25
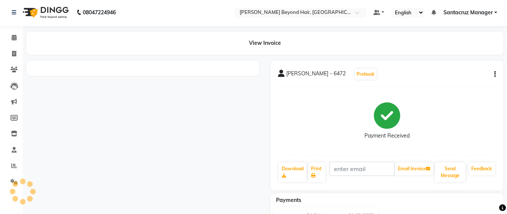
scroll to position [48, 0]
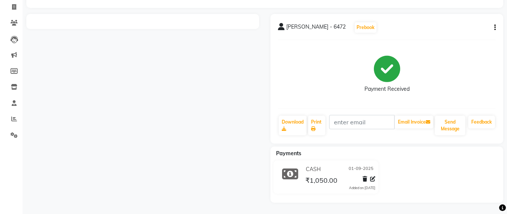
click at [170, 89] on div at bounding box center [143, 108] width 244 height 188
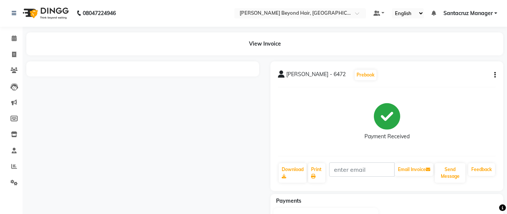
scroll to position [0, 0]
click at [265, 46] on div "View Invoice" at bounding box center [264, 44] width 477 height 23
click at [494, 75] on icon "button" at bounding box center [495, 75] width 2 height 0
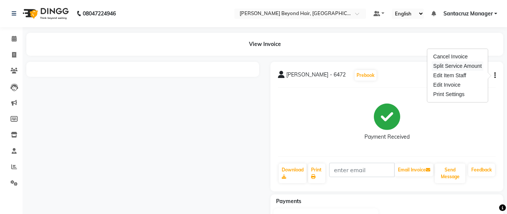
click at [449, 67] on div "Split Service Amount" at bounding box center [458, 65] width 52 height 9
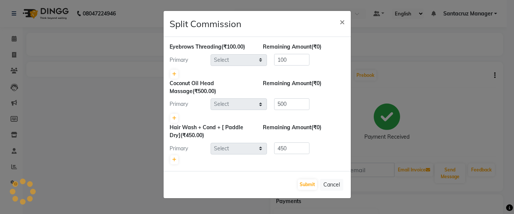
select select "48409"
select select "84296"
select select "86876"
click at [300, 188] on button "Submit" at bounding box center [307, 184] width 19 height 11
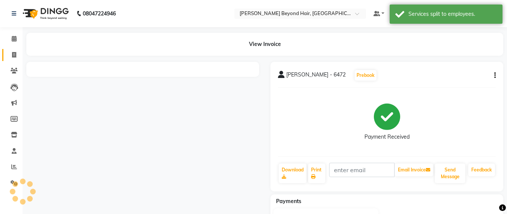
click at [12, 59] on link "Invoice" at bounding box center [11, 55] width 18 height 12
select select "service"
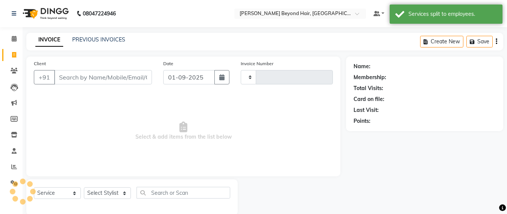
scroll to position [12, 0]
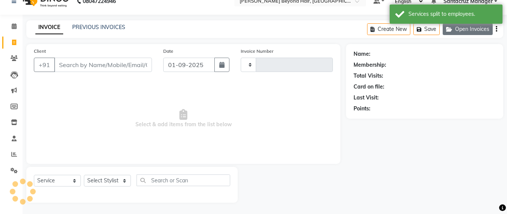
click at [467, 29] on button "Open Invoices" at bounding box center [468, 29] width 50 height 12
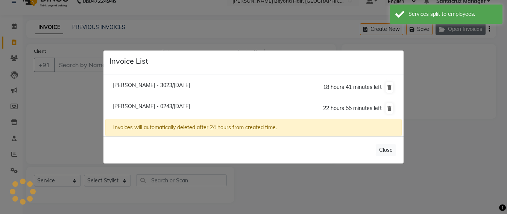
select select "6357"
type input "6373"
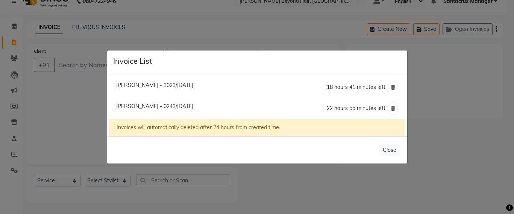
click at [177, 86] on span "[PERSON_NAME] - 3023/[DATE]" at bounding box center [154, 85] width 77 height 7
type input "8291623023"
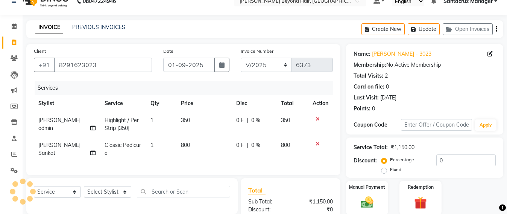
click at [319, 142] on icon at bounding box center [318, 143] width 4 height 5
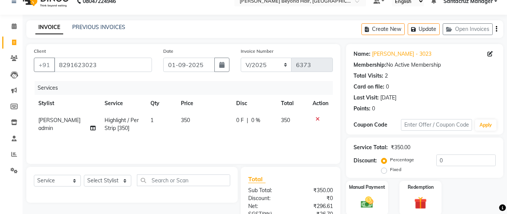
click at [192, 124] on td "350" at bounding box center [203, 124] width 55 height 25
select select "48409"
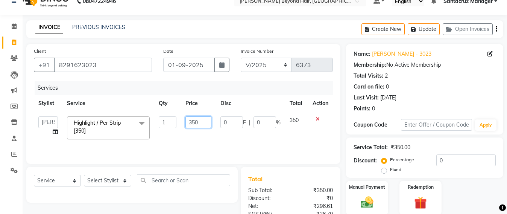
click at [205, 119] on input "350" at bounding box center [198, 122] width 26 height 12
type input "3"
type input "15000"
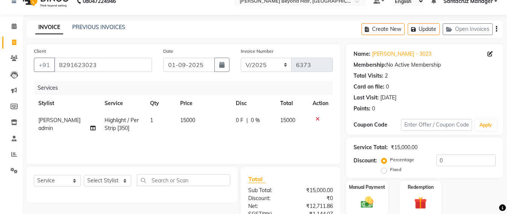
click at [204, 136] on td "15000" at bounding box center [204, 124] width 56 height 25
select select "48409"
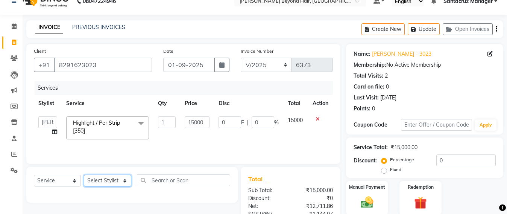
click at [113, 184] on select "Select Stylist Admin [PERSON_NAME] Sankat [PERSON_NAME] [PERSON_NAME] [PERSON_N…" at bounding box center [107, 181] width 47 height 12
select select "51588"
click at [84, 175] on select "Select Stylist Admin [PERSON_NAME] Sankat [PERSON_NAME] [PERSON_NAME] [PERSON_N…" at bounding box center [107, 181] width 47 height 12
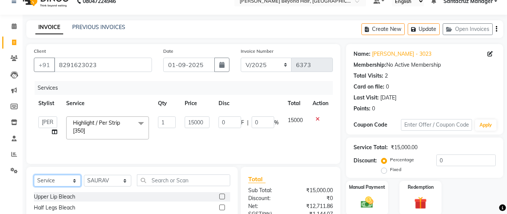
click at [59, 182] on select "Select Service Product Membership Package Voucher Prepaid Gift Card" at bounding box center [57, 181] width 47 height 12
select select "product"
click at [34, 175] on select "Select Service Product Membership Package Voucher Prepaid Gift Card" at bounding box center [57, 181] width 47 height 12
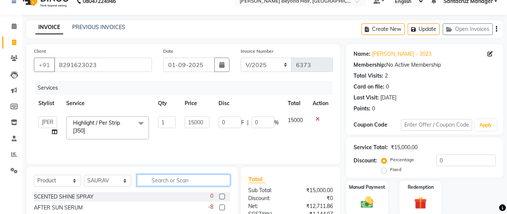
click at [167, 182] on input "text" at bounding box center [183, 180] width 93 height 12
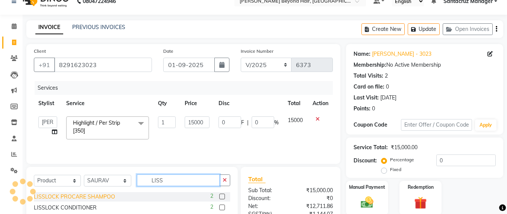
type input "LISS"
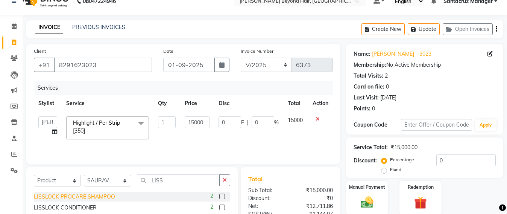
click at [91, 197] on div "LISSLOCK PROCARE SHAMPOO" at bounding box center [74, 197] width 81 height 8
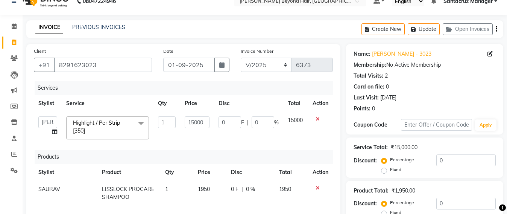
checkbox input "false"
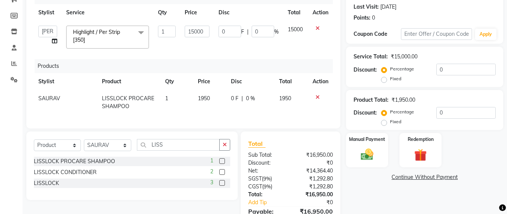
scroll to position [106, 0]
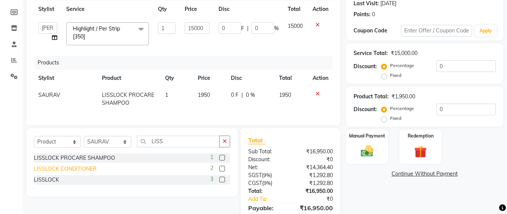
click at [79, 173] on div "LISSLOCK CONDITIONER" at bounding box center [65, 169] width 63 height 8
checkbox input "false"
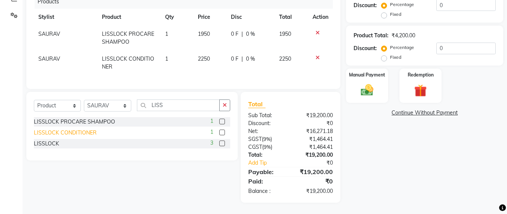
scroll to position [175, 0]
click at [56, 141] on div "LISSLOCK" at bounding box center [46, 144] width 25 height 8
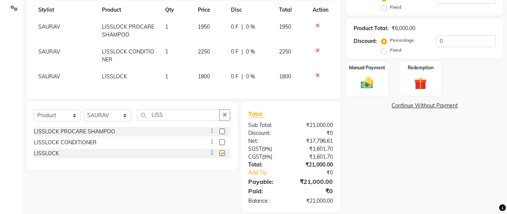
checkbox input "false"
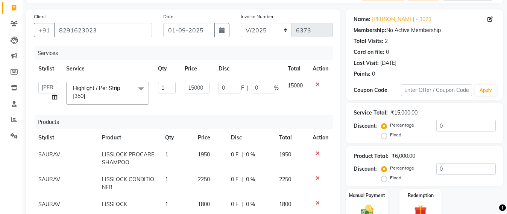
scroll to position [94, 0]
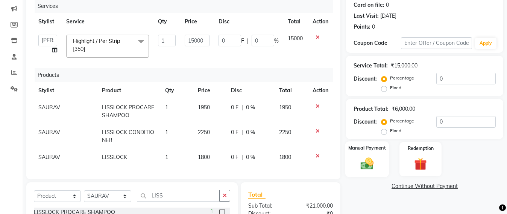
click at [366, 160] on img at bounding box center [367, 163] width 21 height 15
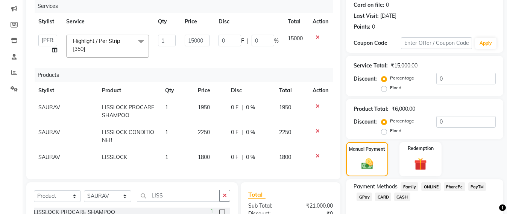
click at [406, 197] on span "CASH" at bounding box center [402, 196] width 16 height 9
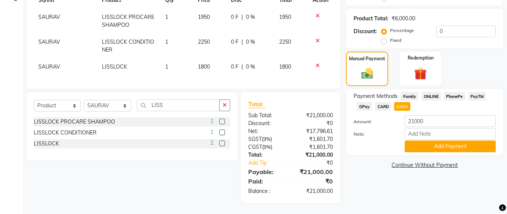
scroll to position [188, 0]
click at [431, 115] on input "21000" at bounding box center [450, 121] width 91 height 12
type input "2"
type input "17000"
click at [444, 144] on button "Add Payment" at bounding box center [450, 146] width 91 height 12
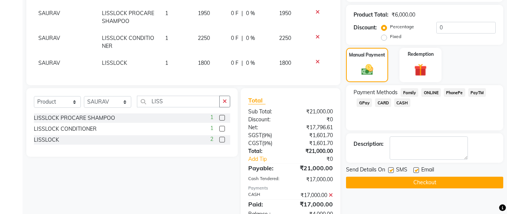
click at [363, 103] on span "GPay" at bounding box center [364, 102] width 15 height 9
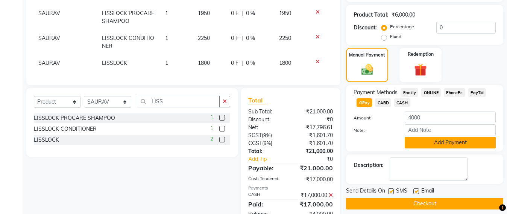
click at [453, 143] on button "Add Payment" at bounding box center [450, 143] width 91 height 12
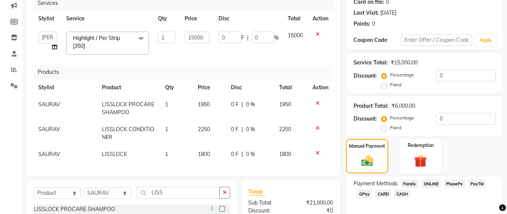
scroll to position [47, 0]
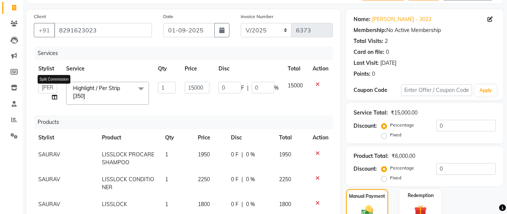
click at [54, 96] on icon at bounding box center [54, 96] width 5 height 5
select select "48409"
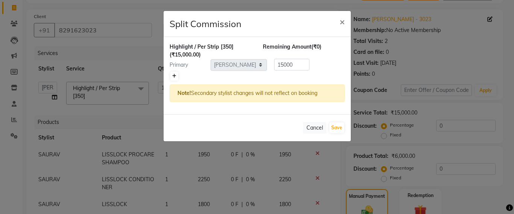
click at [172, 75] on icon at bounding box center [174, 76] width 4 height 5
type input "7500"
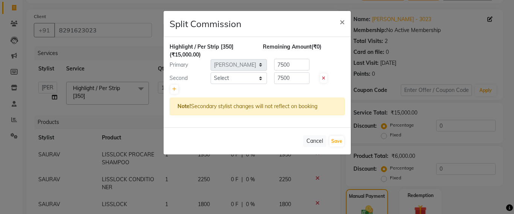
click at [254, 84] on div at bounding box center [257, 89] width 175 height 11
click at [249, 79] on select "Select Admin Avesh Sankat AZHER SHAIKH Jayeshree Mahtre Manisha Subodh Shedge M…" at bounding box center [239, 78] width 56 height 12
select select "51588"
click at [211, 72] on select "Select Admin Avesh Sankat AZHER SHAIKH Jayeshree Mahtre Manisha Subodh Shedge M…" at bounding box center [239, 78] width 56 height 12
click at [298, 66] on input "7500" at bounding box center [291, 65] width 35 height 12
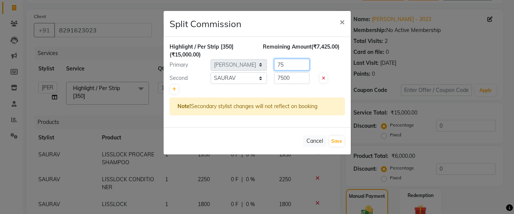
type input "7"
type input "10000"
click at [294, 79] on input "7500" at bounding box center [291, 78] width 35 height 12
type input "7"
type input "5000"
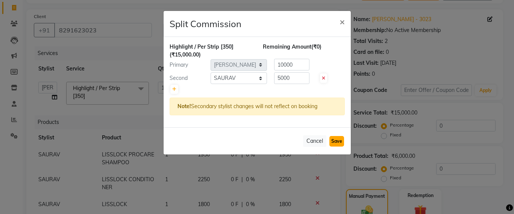
click at [336, 142] on button "Save" at bounding box center [337, 141] width 15 height 11
select select "Select"
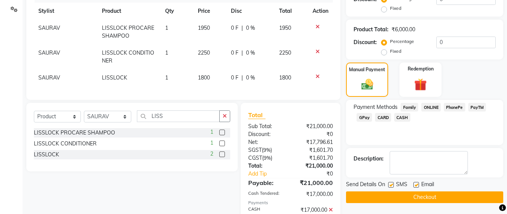
scroll to position [188, 0]
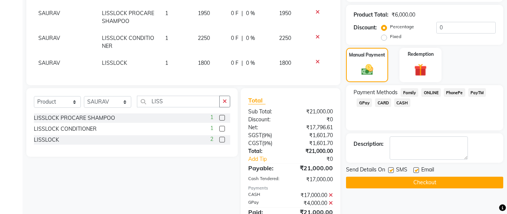
click at [421, 184] on button "Checkout" at bounding box center [424, 182] width 157 height 12
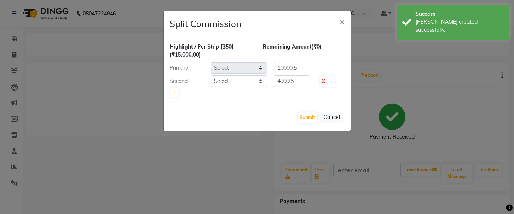
select select "48409"
select select "51588"
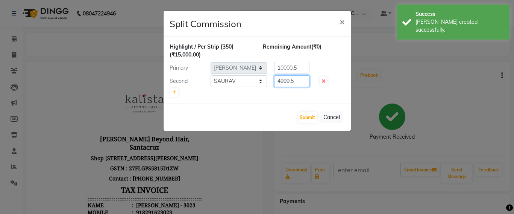
click at [295, 78] on input "4999.5" at bounding box center [291, 81] width 35 height 12
type input "4"
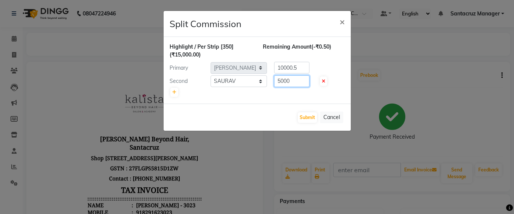
type input "5000"
click at [302, 63] on input "10000.5" at bounding box center [291, 68] width 35 height 12
type input "10000"
click at [305, 117] on button "Submit" at bounding box center [307, 117] width 19 height 11
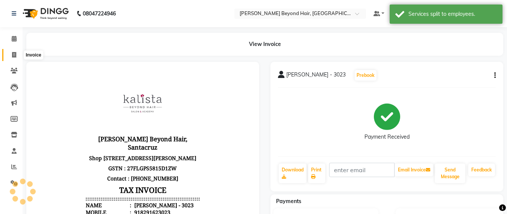
click at [8, 52] on span at bounding box center [14, 55] width 13 height 9
select select "service"
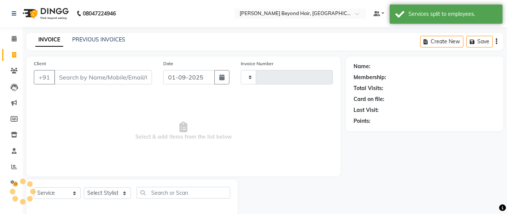
scroll to position [12, 0]
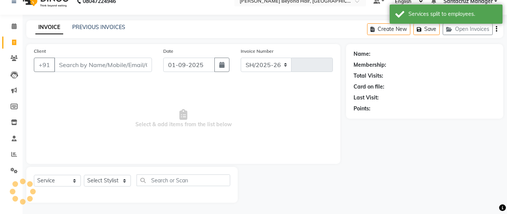
select select "6357"
type input "6374"
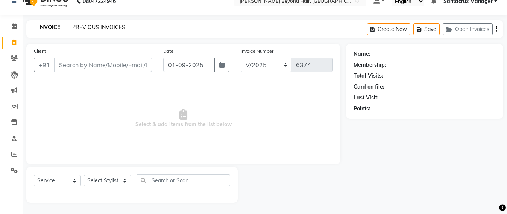
click at [106, 25] on link "PREVIOUS INVOICES" at bounding box center [98, 27] width 53 height 7
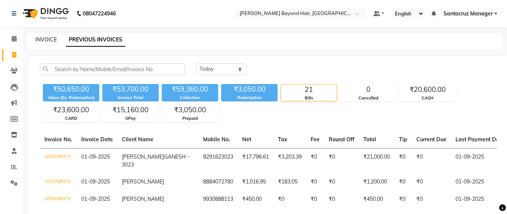
click at [43, 40] on link "INVOICE" at bounding box center [45, 39] width 21 height 7
select select "service"
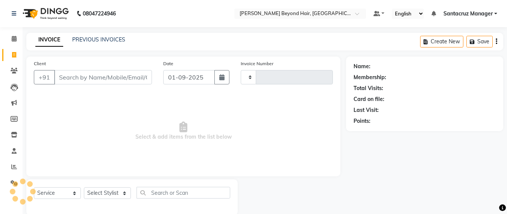
scroll to position [12, 0]
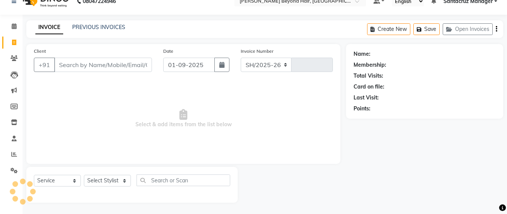
select select "6357"
type input "6374"
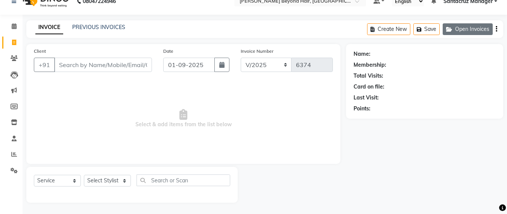
click at [474, 32] on button "Open Invoices" at bounding box center [468, 29] width 50 height 12
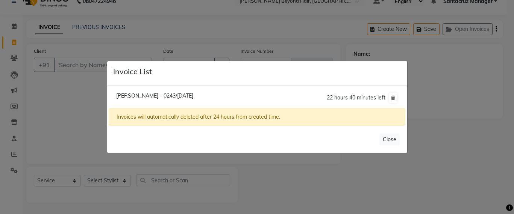
click at [469, 32] on ngb-modal-window "Invoice List Sourabh Jain - 0243/01 September 2025 22 hours 40 minutes left Inv…" at bounding box center [257, 107] width 514 height 214
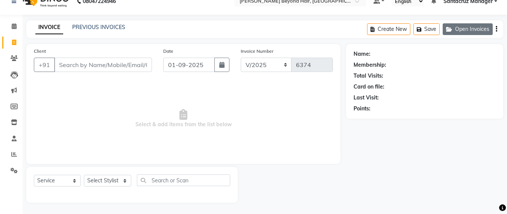
click at [463, 27] on button "Open Invoices" at bounding box center [468, 29] width 50 height 12
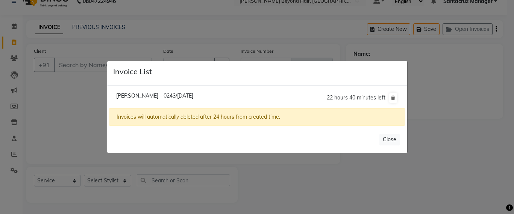
click at [166, 96] on span "[PERSON_NAME] - 0243/[DATE]" at bounding box center [154, 95] width 77 height 7
type input "8850570243"
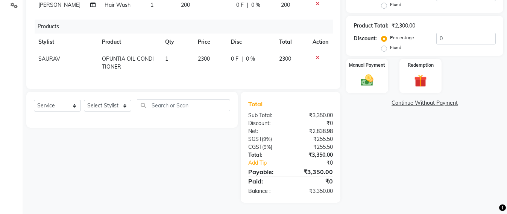
scroll to position [184, 0]
click at [358, 73] on img at bounding box center [367, 80] width 21 height 15
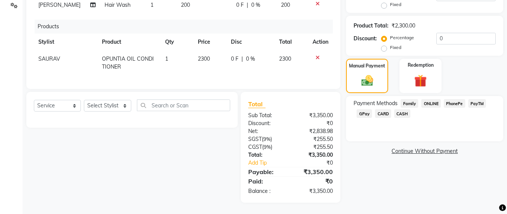
click at [363, 109] on span "GPay" at bounding box center [364, 113] width 15 height 9
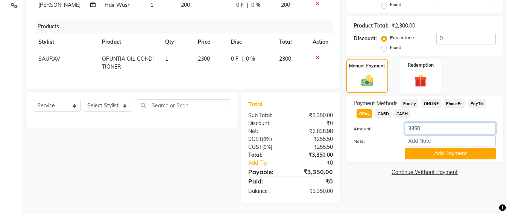
click at [432, 123] on input "3350" at bounding box center [450, 128] width 91 height 12
type input "3"
type input "1050"
click at [449, 147] on button "Add Payment" at bounding box center [450, 153] width 91 height 12
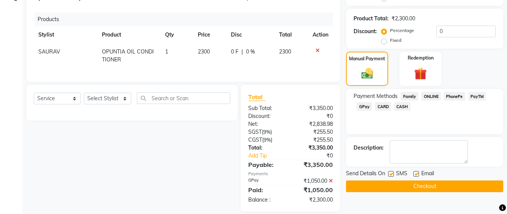
click at [422, 188] on button "Checkout" at bounding box center [424, 186] width 157 height 12
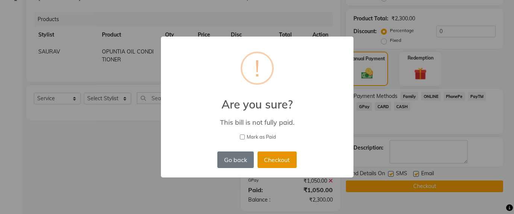
click at [276, 164] on button "Checkout" at bounding box center [277, 159] width 39 height 17
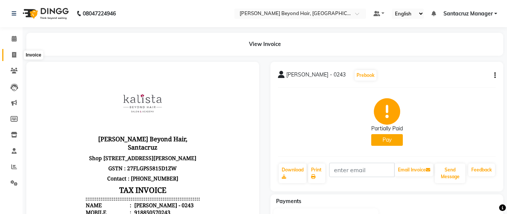
click at [11, 54] on span at bounding box center [14, 55] width 13 height 9
select select "service"
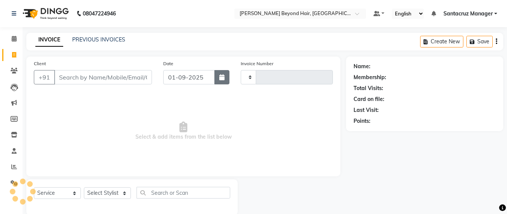
scroll to position [12, 0]
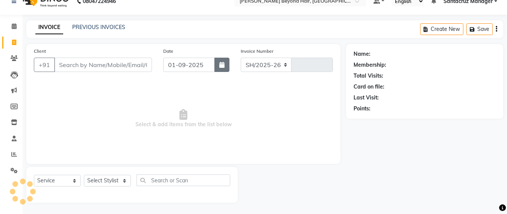
select select "6357"
type input "6375"
click at [95, 29] on link "PREVIOUS INVOICES" at bounding box center [98, 27] width 53 height 7
